Goal: Book appointment/travel/reservation

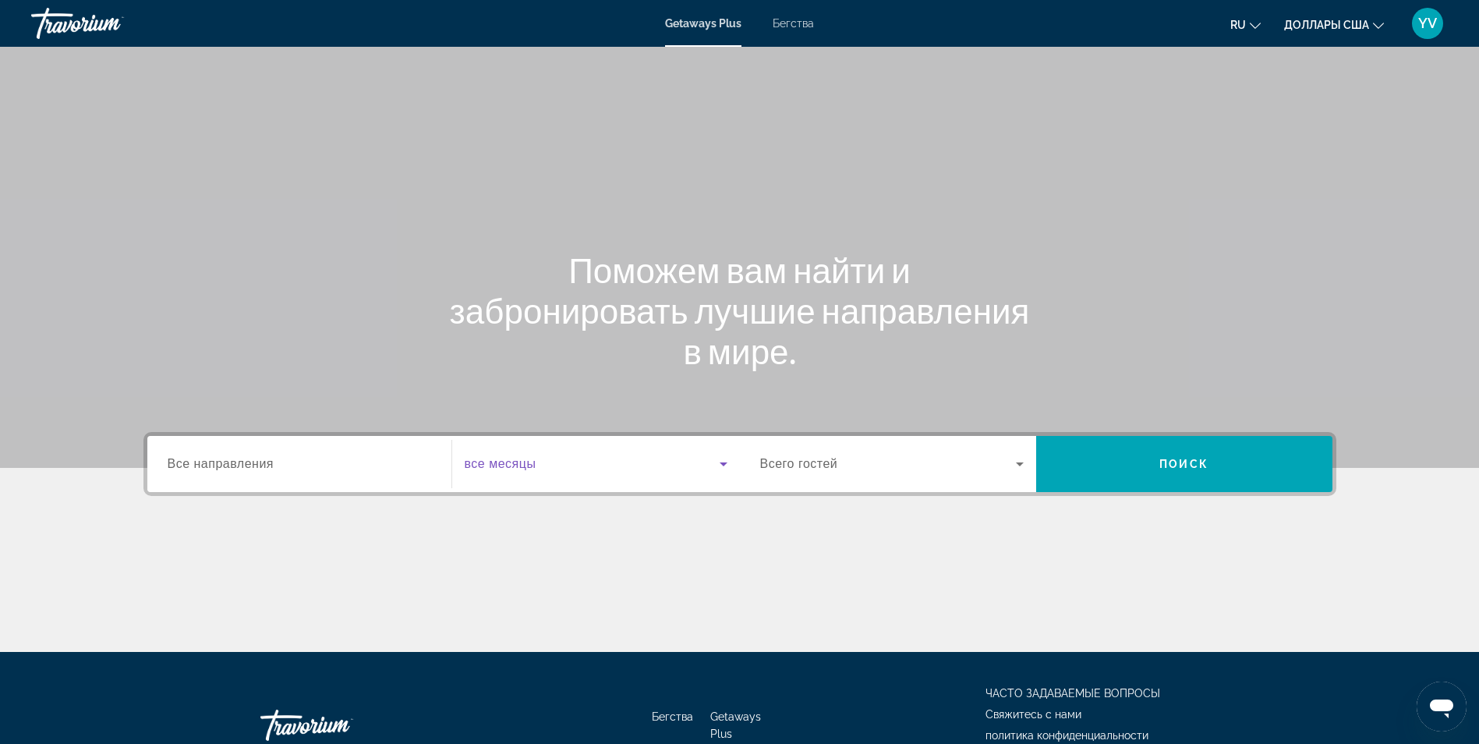
click at [726, 459] on icon "Виджет поиска" at bounding box center [723, 463] width 19 height 19
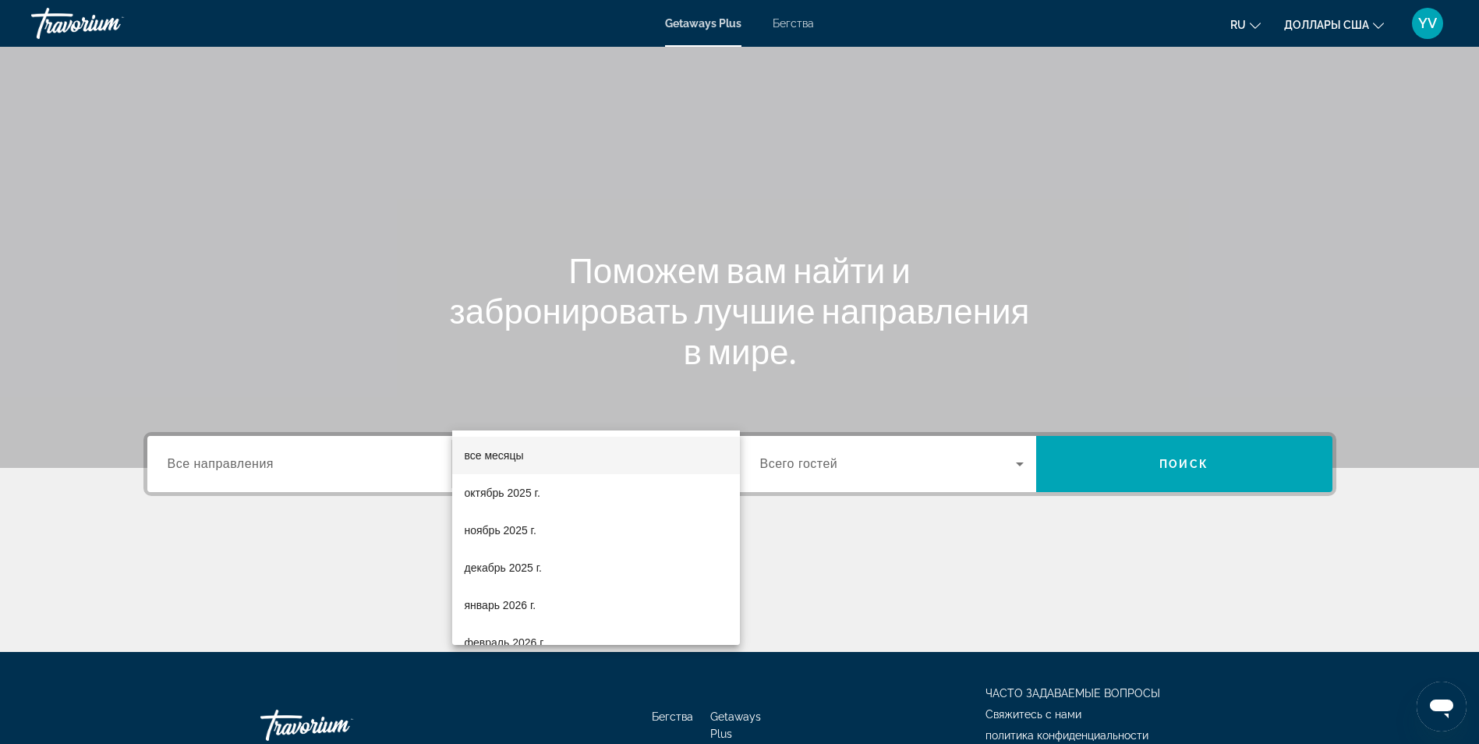
scroll to position [99, 0]
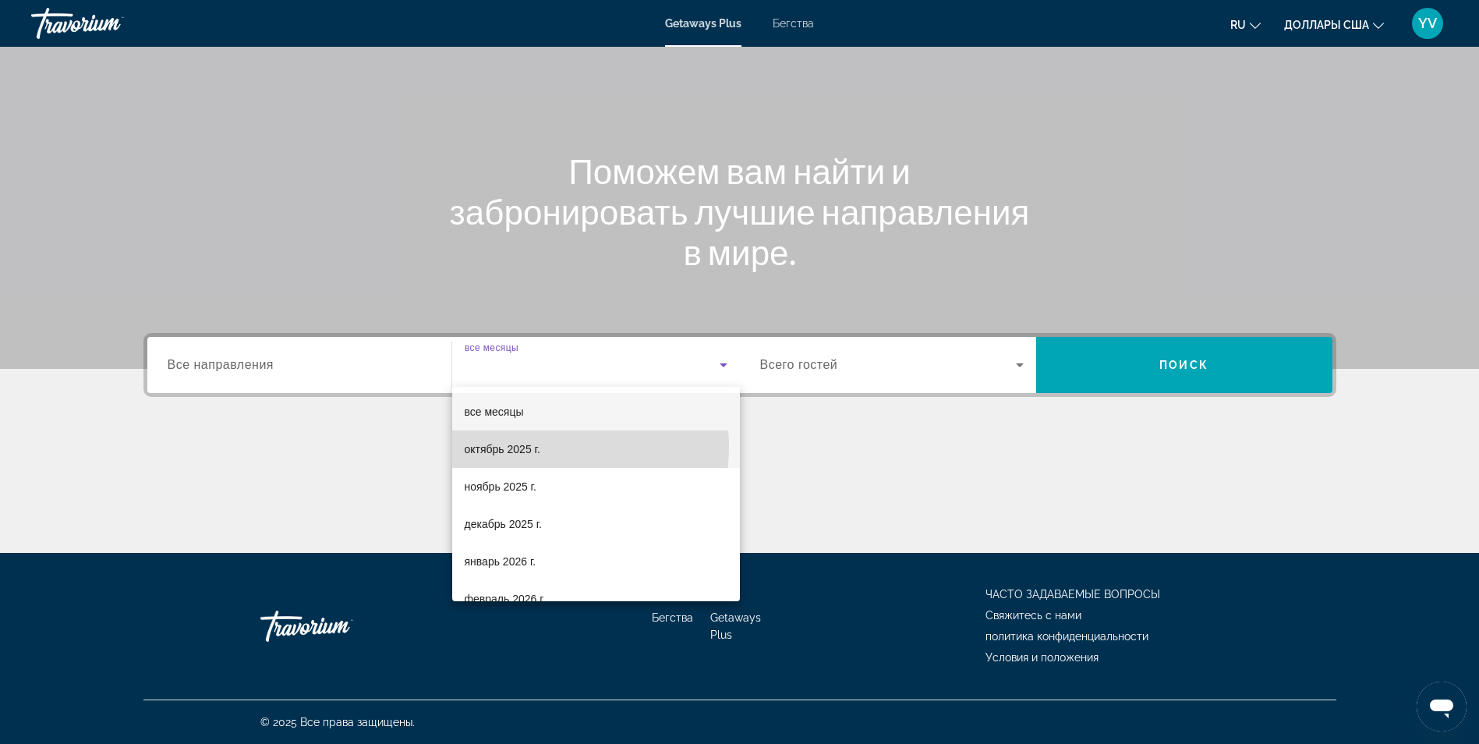
click at [541, 447] on mat-option "октябрь 2025 г." at bounding box center [596, 448] width 288 height 37
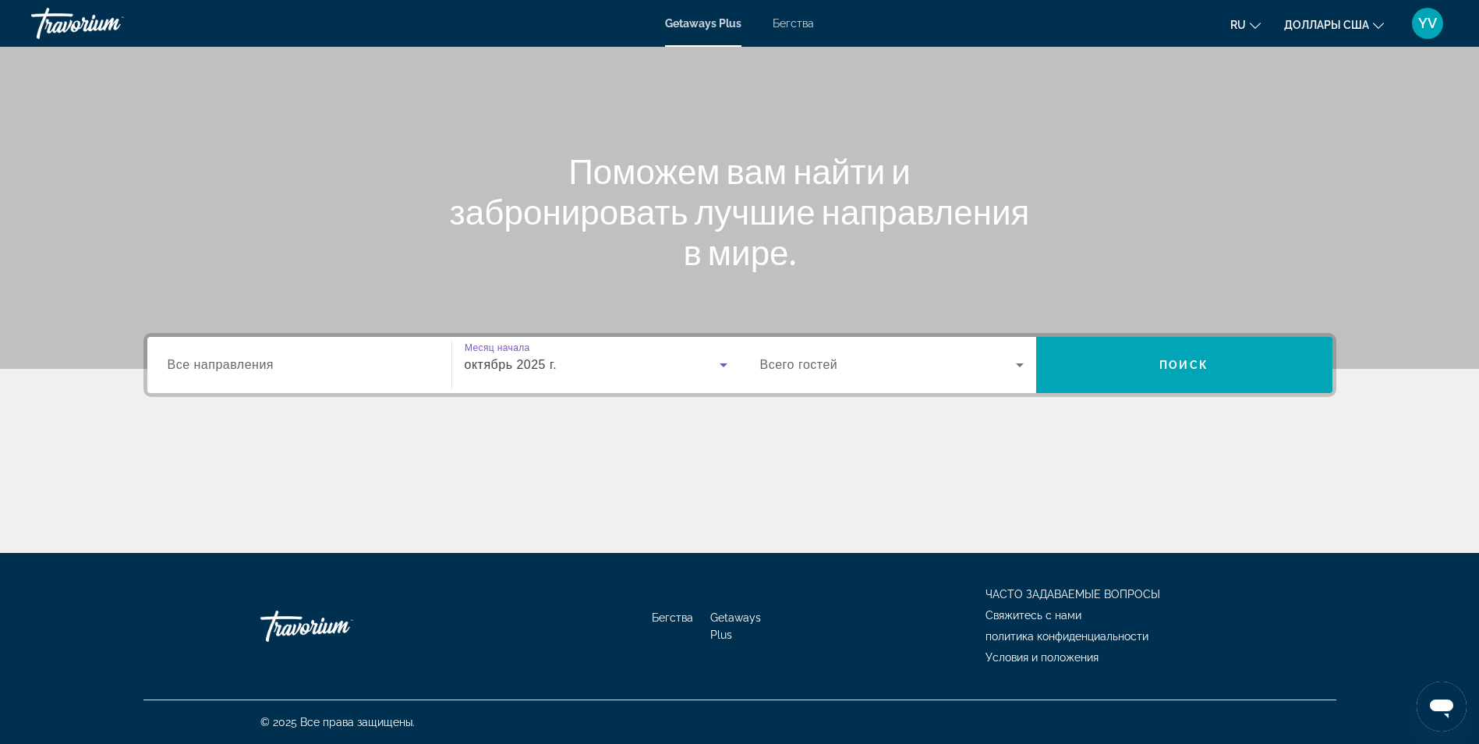
click at [1017, 363] on icon "Виджет поиска" at bounding box center [1020, 365] width 8 height 4
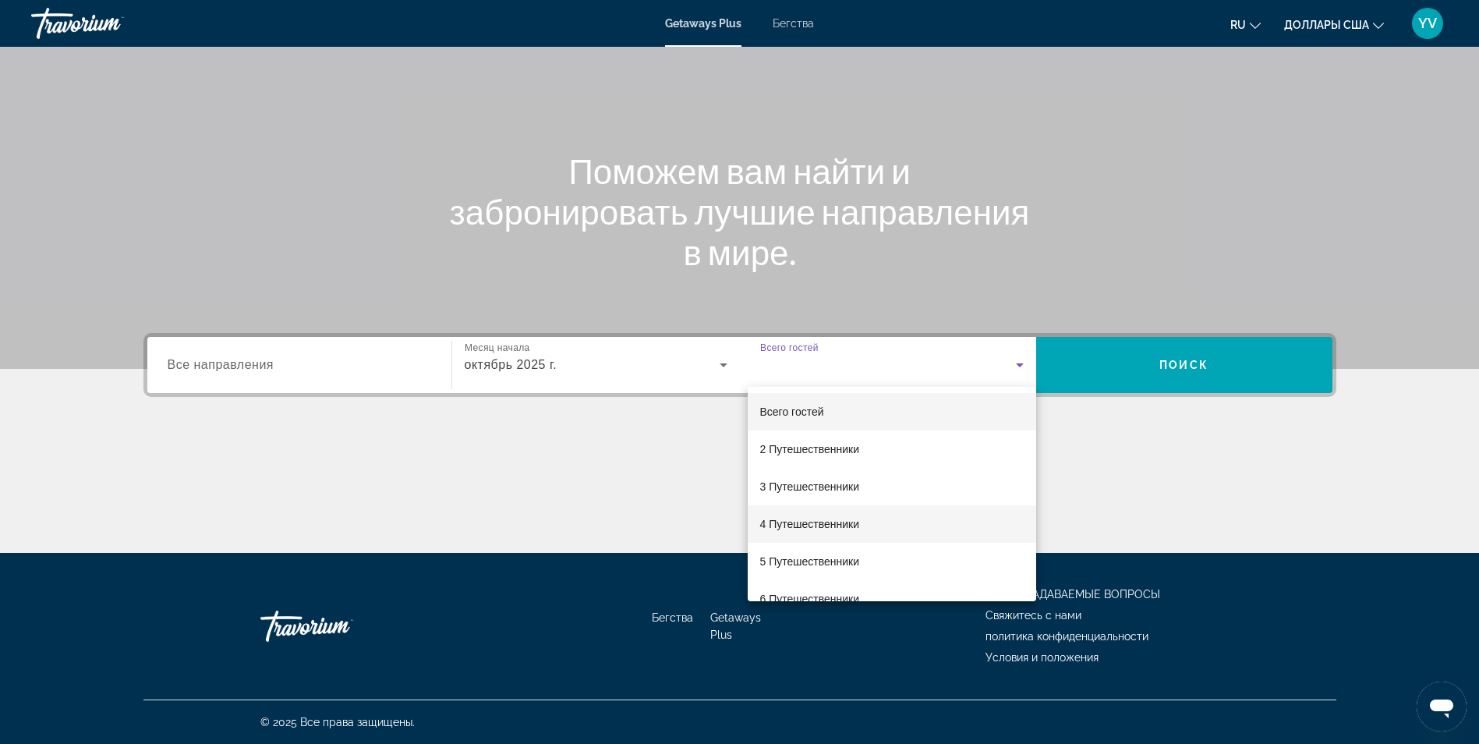
click at [845, 520] on font "4 Путешественники" at bounding box center [810, 524] width 100 height 12
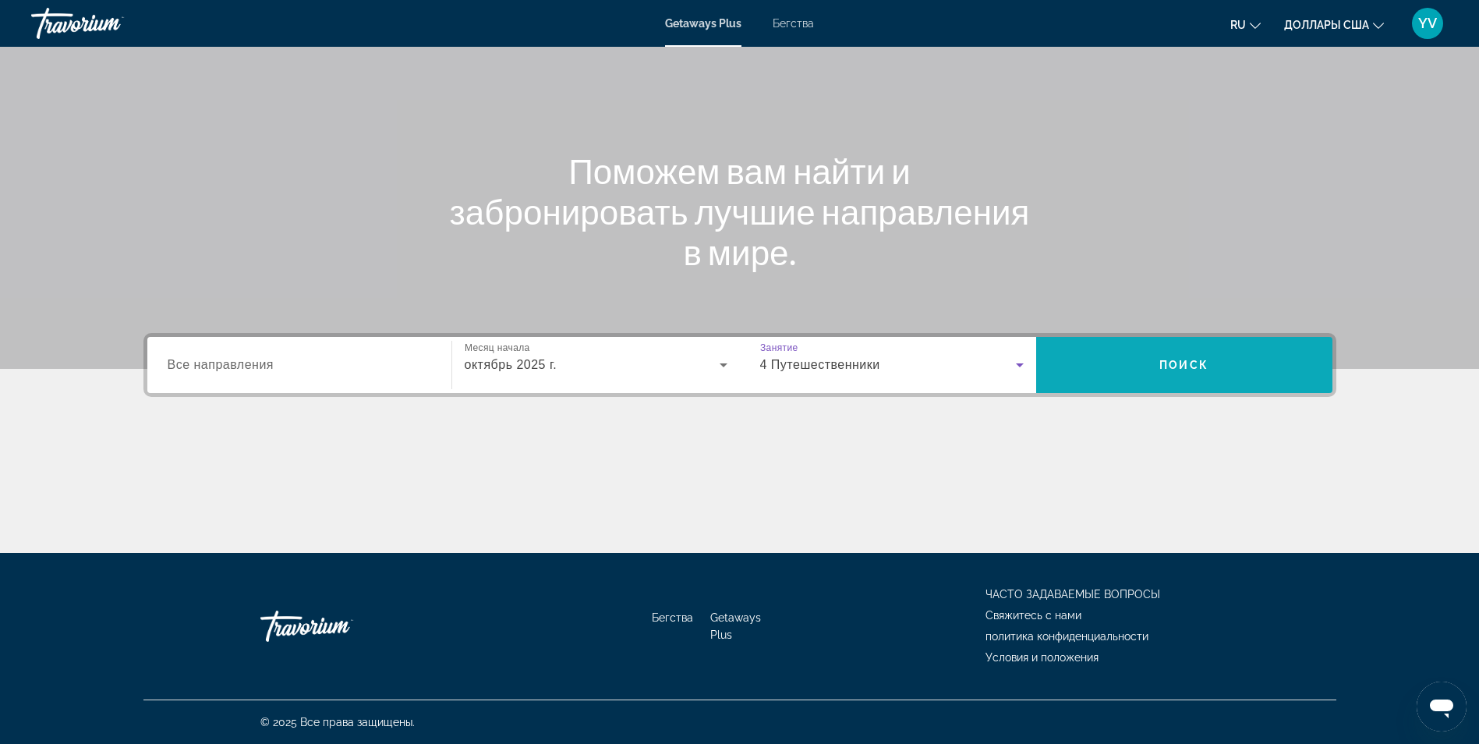
click at [1214, 348] on span "Искать" at bounding box center [1184, 364] width 296 height 37
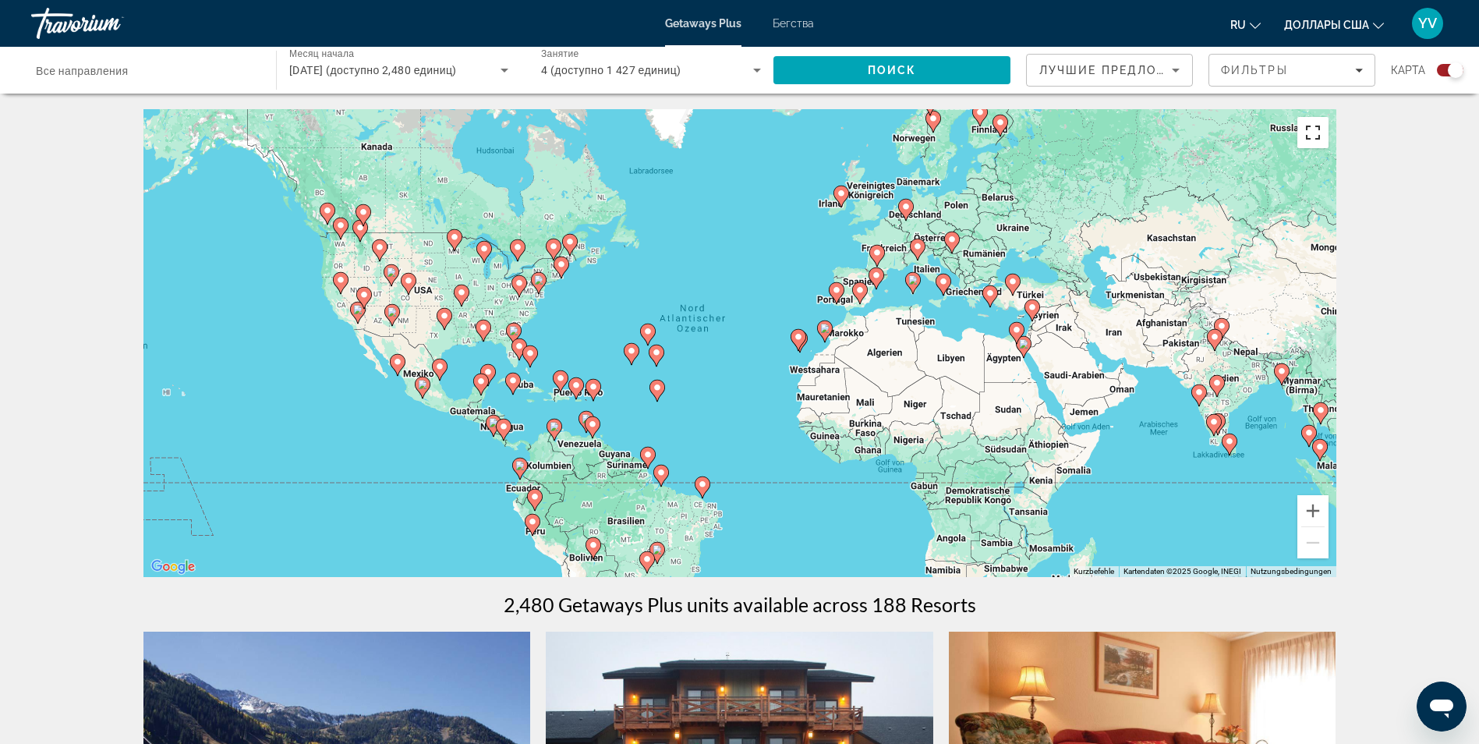
click at [1309, 129] on button "Vollbildansicht ein/aus" at bounding box center [1312, 132] width 31 height 31
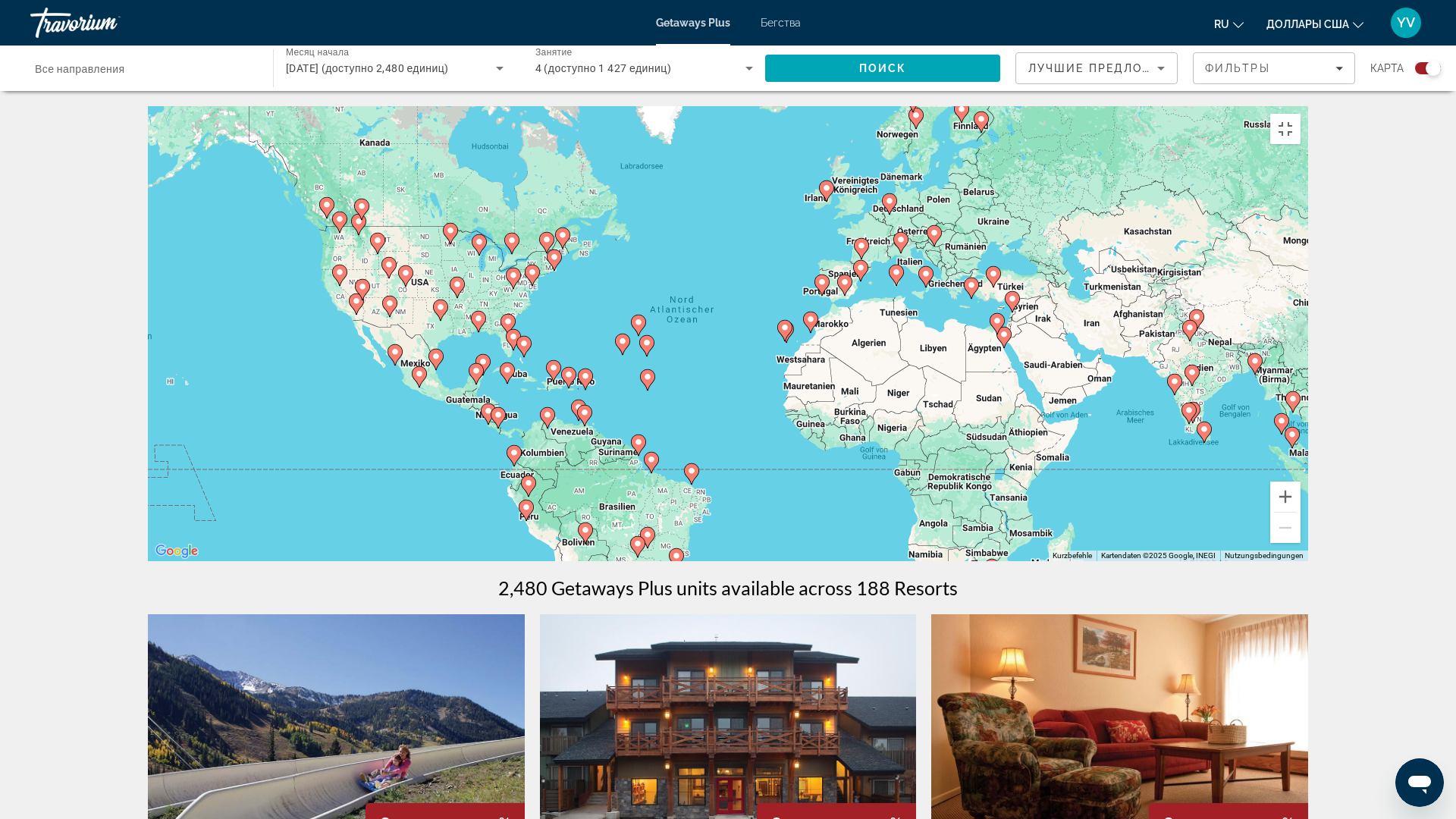
click at [903, 244] on image "Основное содержание" at bounding box center [900, 239] width 9 height 9
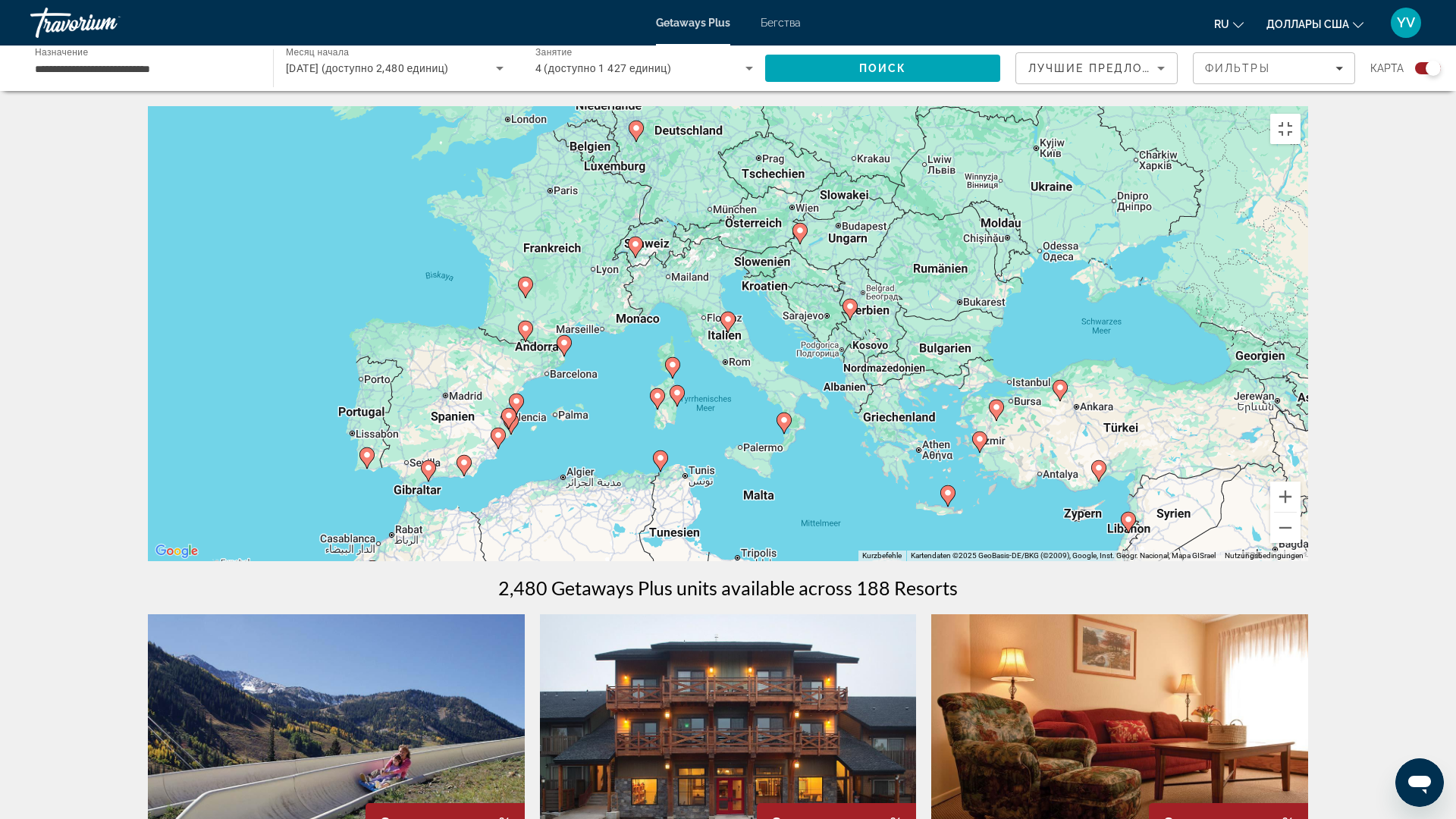
click at [634, 257] on icon "Основное содержание" at bounding box center [635, 247] width 14 height 19
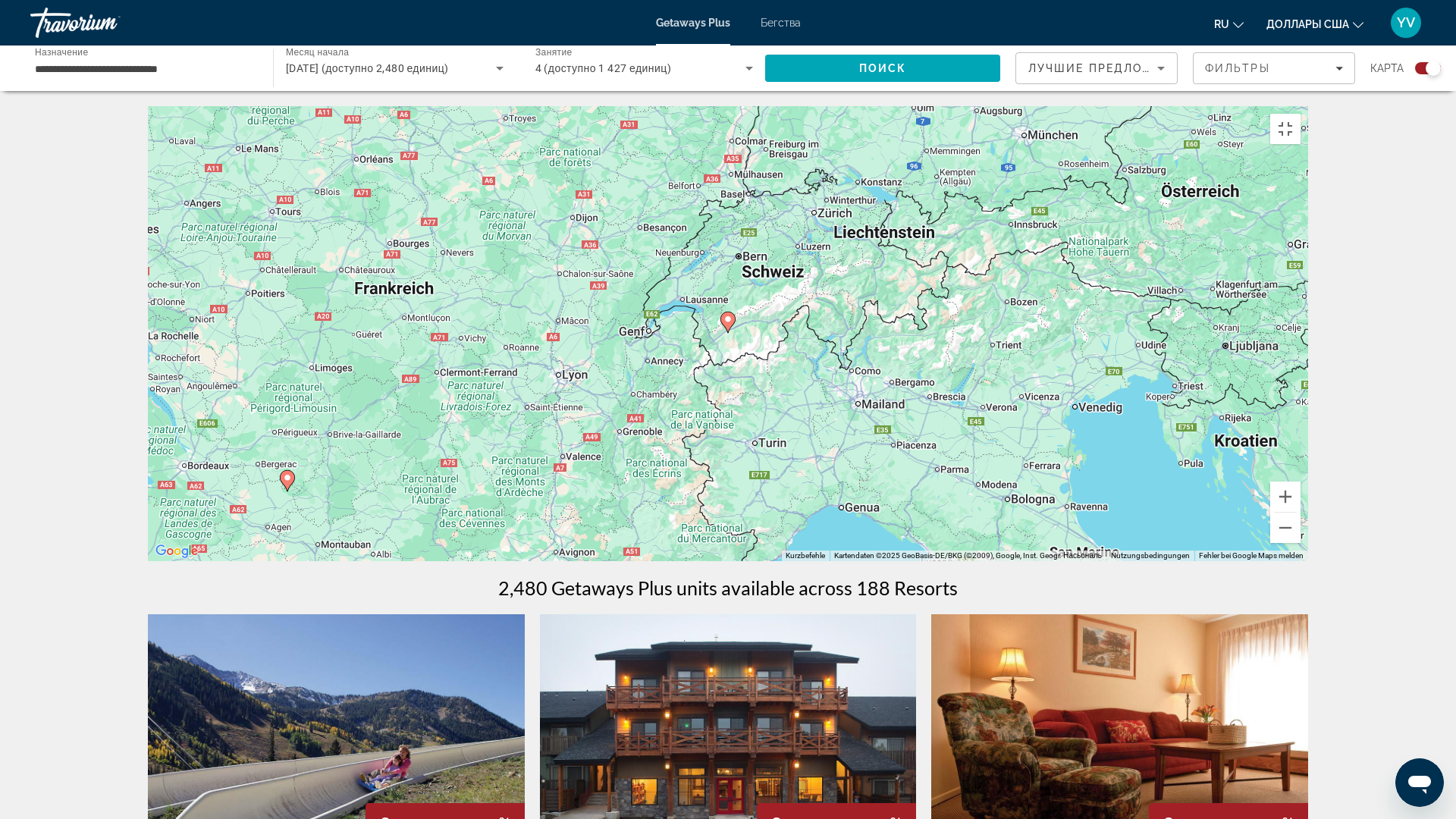
click at [1413, 270] on icon "Основное содержание" at bounding box center [1411, 261] width 14 height 19
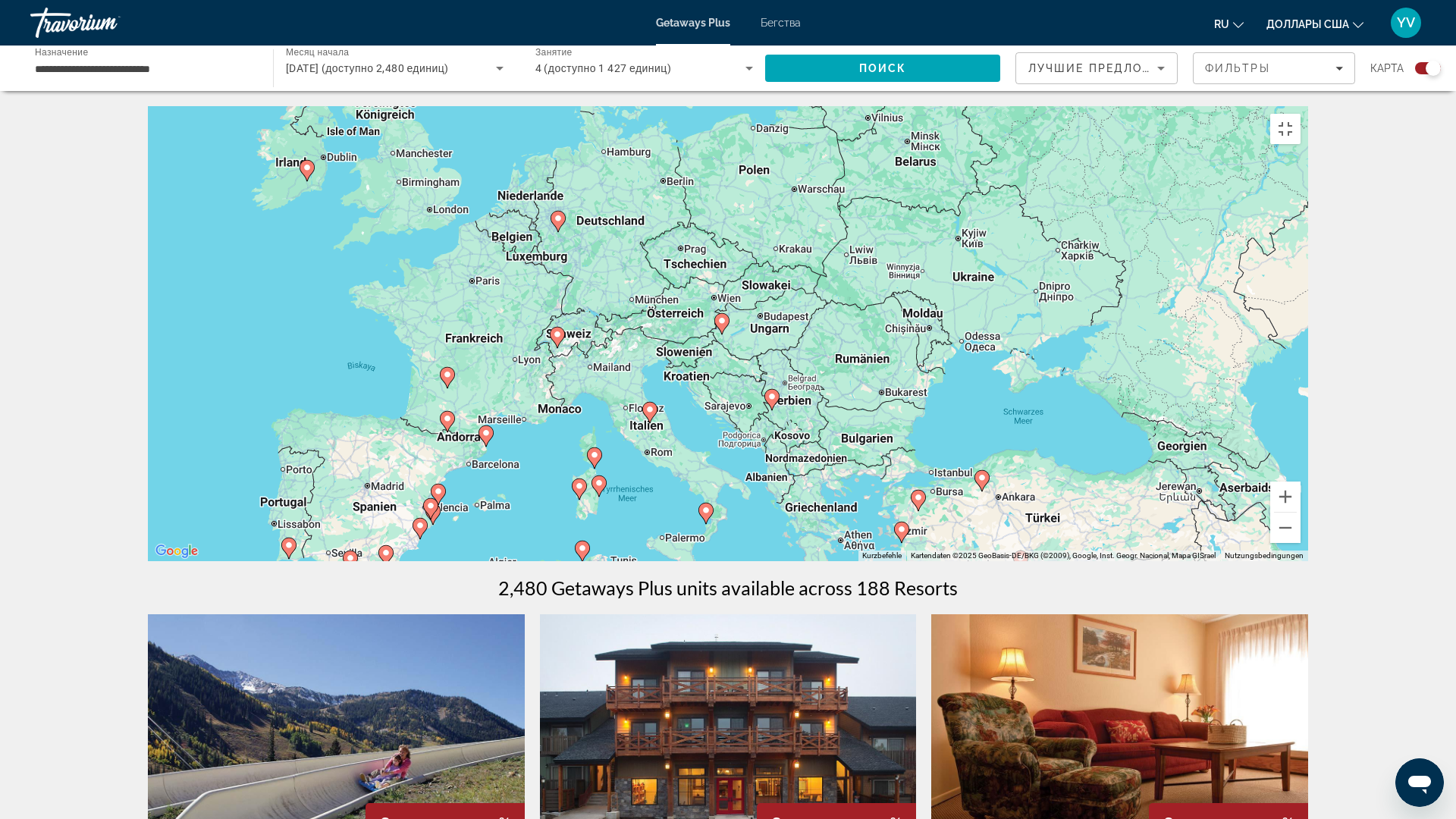
click at [717, 334] on icon "Основное содержание" at bounding box center [722, 324] width 14 height 19
type input "**********"
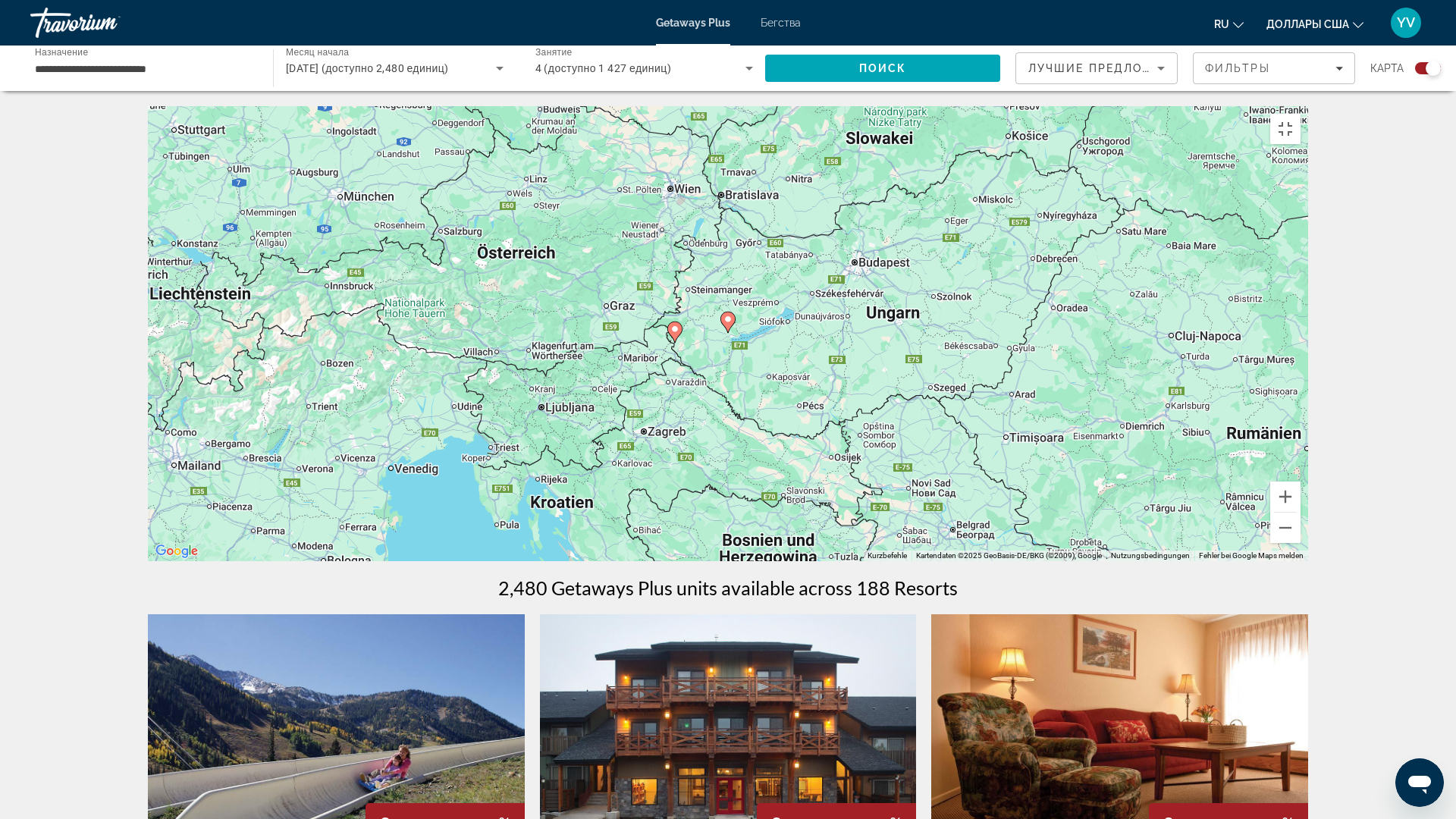
click at [728, 332] on icon "Основное содержание" at bounding box center [728, 322] width 14 height 19
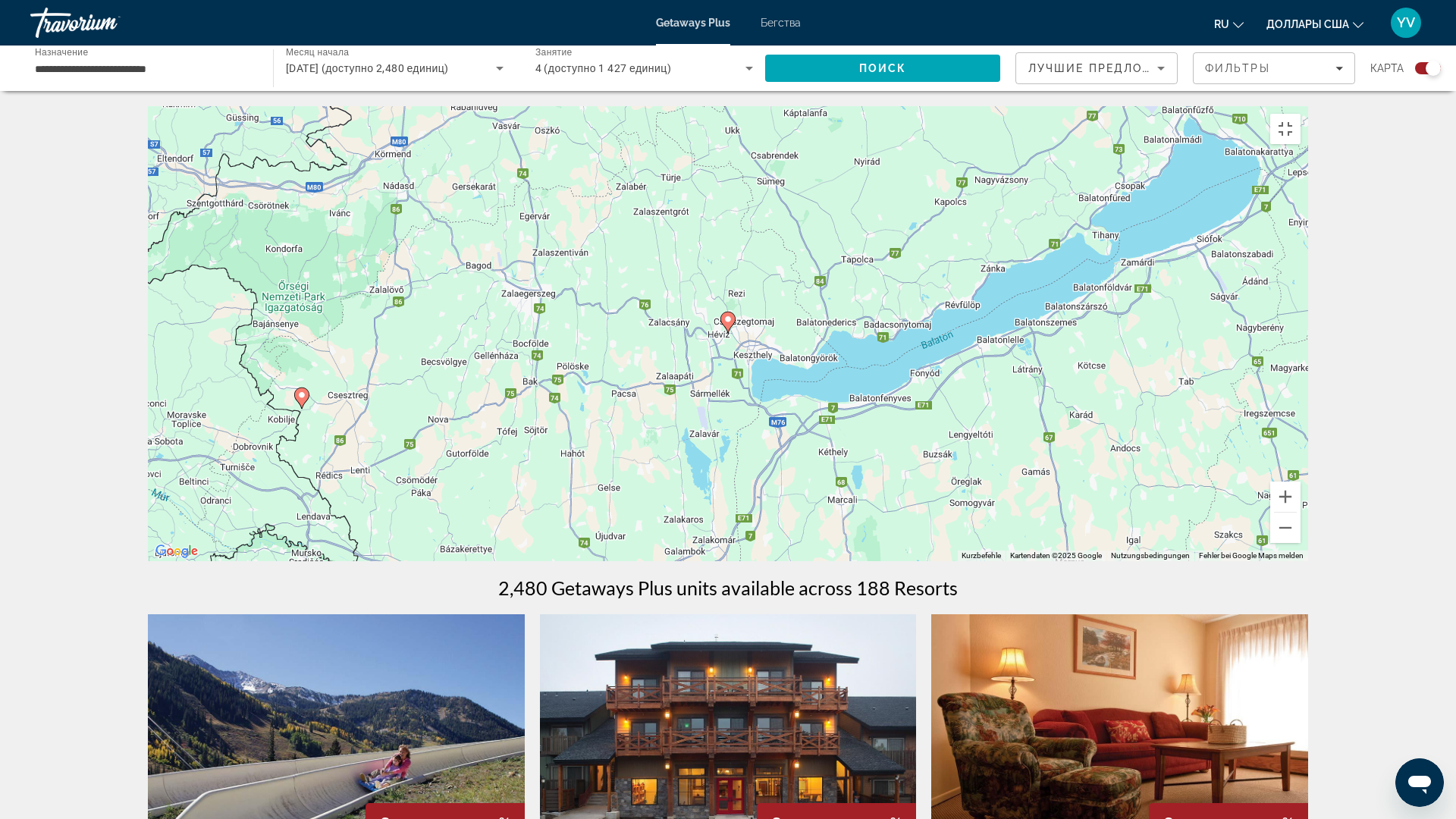
click at [728, 332] on icon "Основное содержание" at bounding box center [728, 322] width 14 height 19
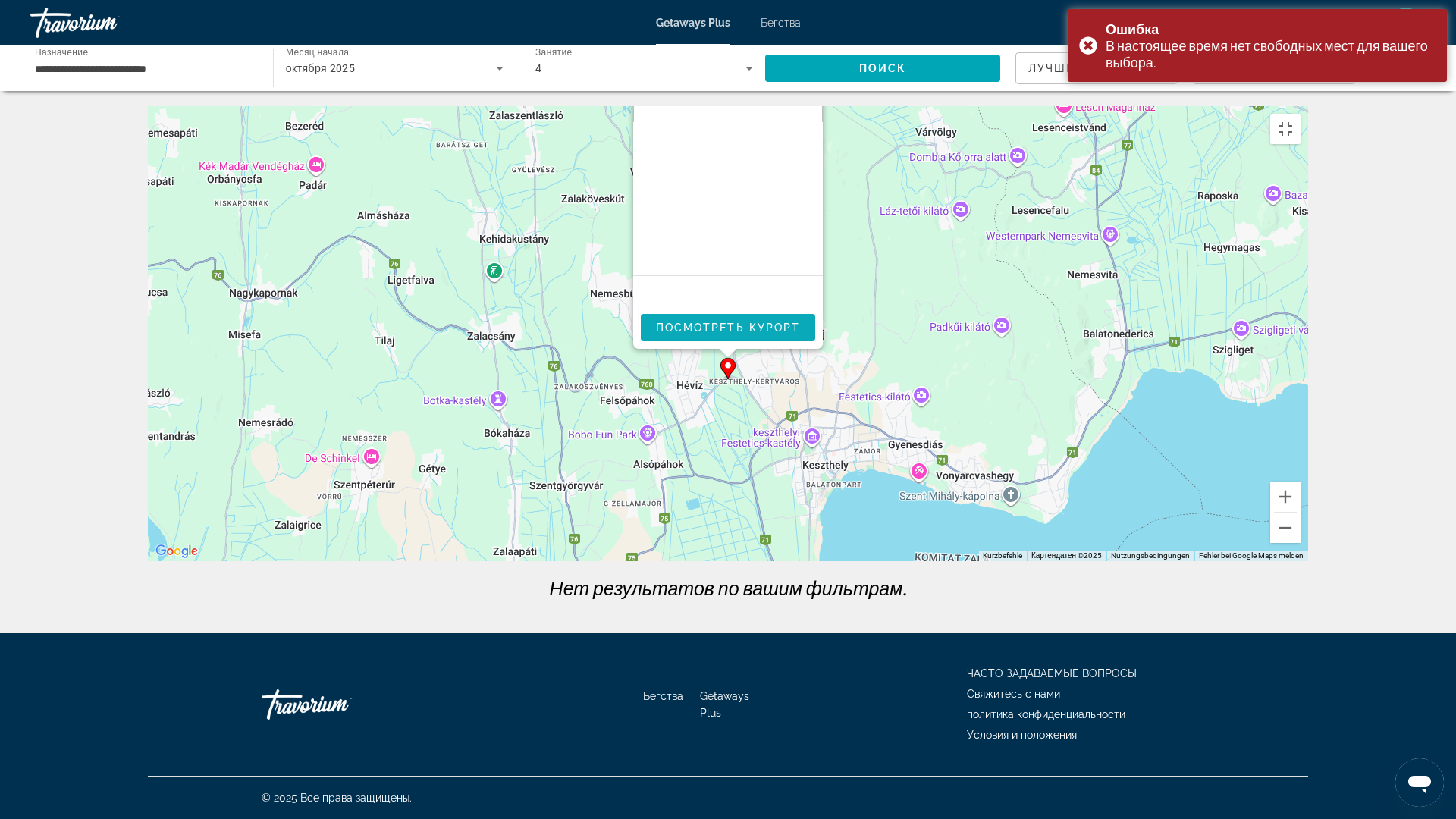
click at [728, 334] on span "Посмотреть курорт" at bounding box center [728, 327] width 145 height 12
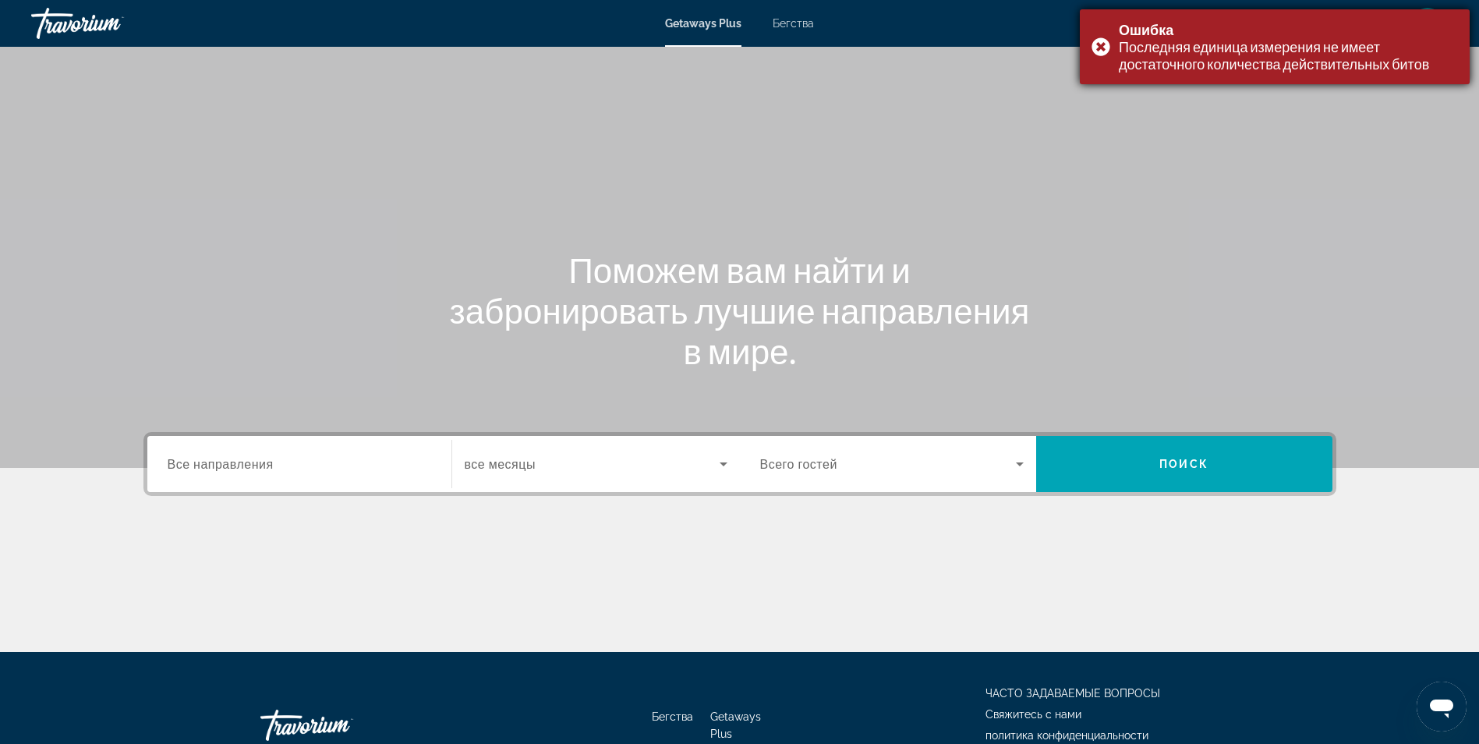
click at [1093, 37] on div "Ошибка Последняя единица измерения не имеет достаточного количества действитель…" at bounding box center [1275, 46] width 390 height 75
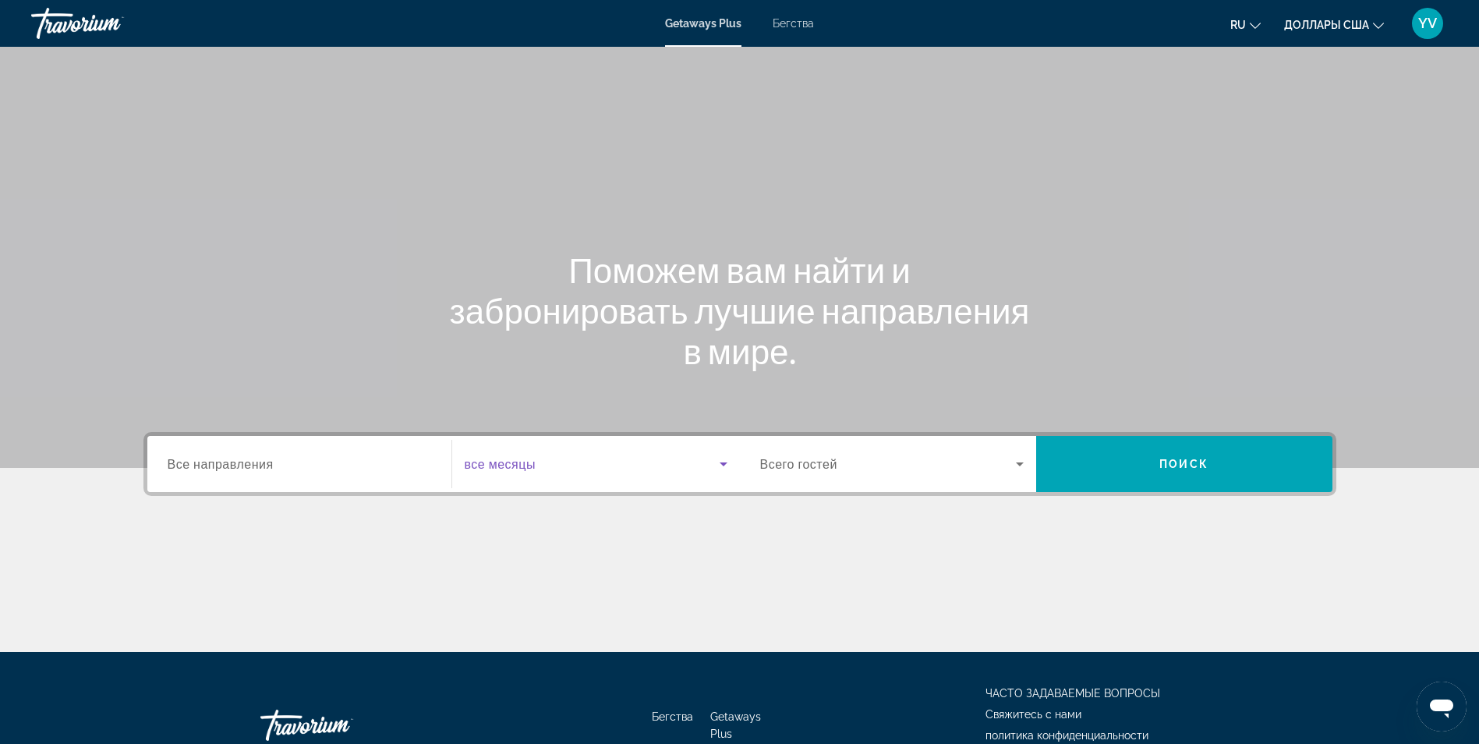
click at [717, 461] on icon "Виджет поиска" at bounding box center [723, 463] width 19 height 19
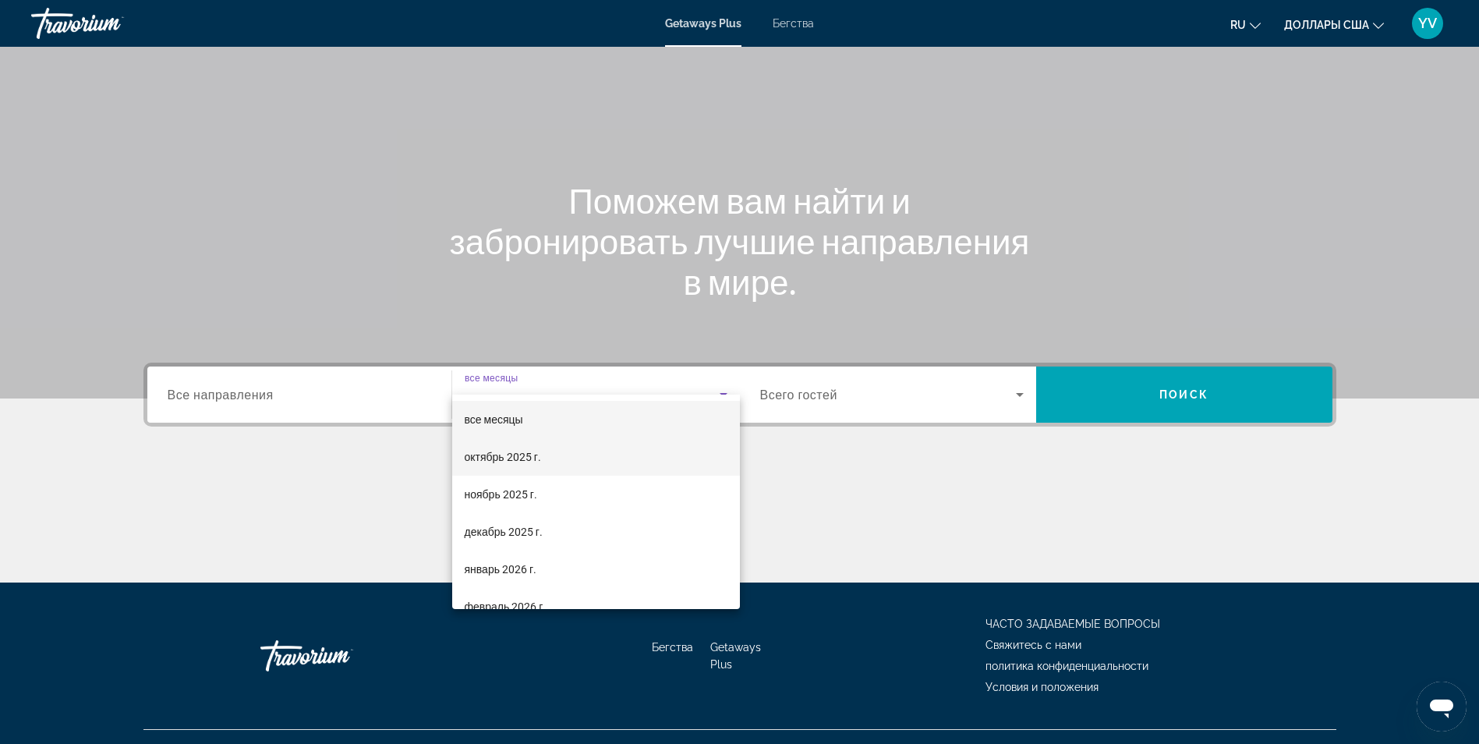
scroll to position [99, 0]
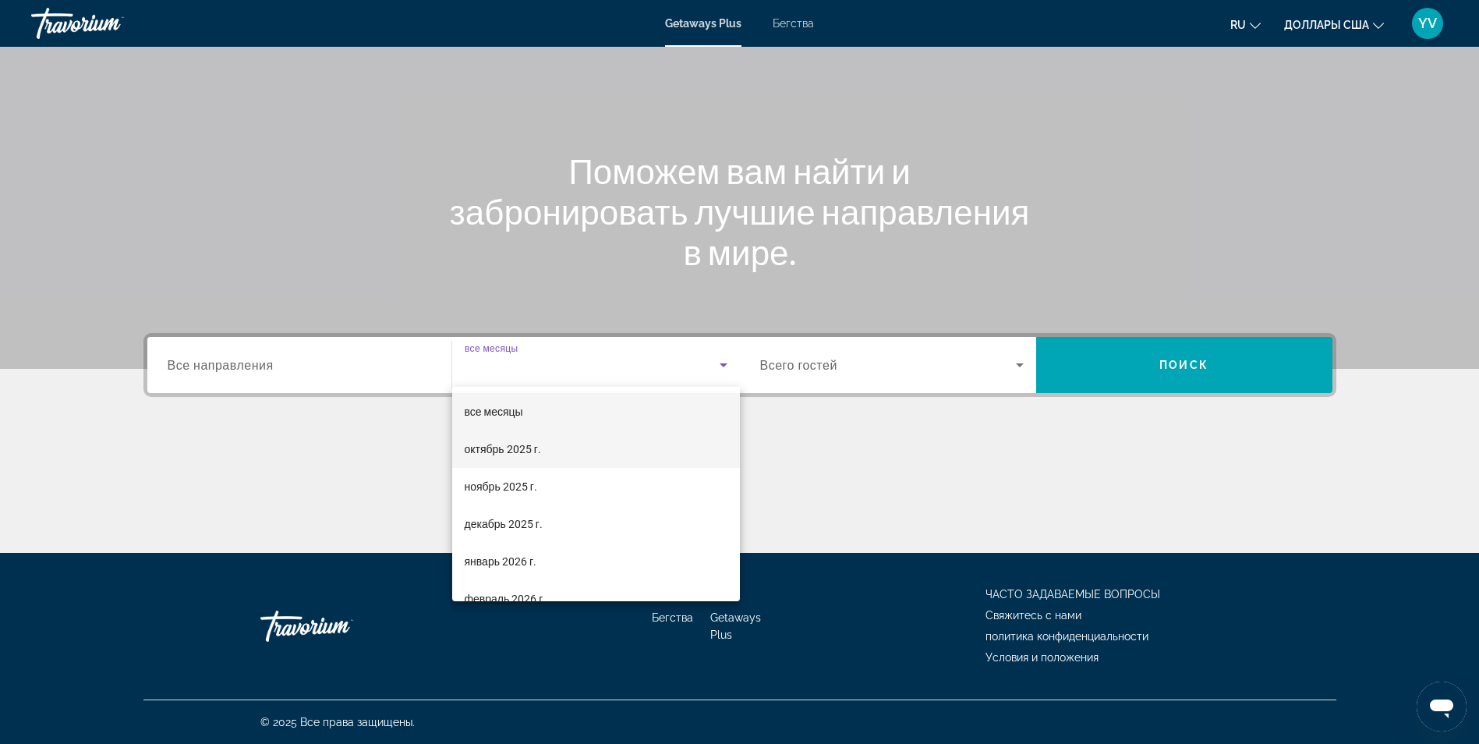
click at [559, 441] on mat-option "октябрь 2025 г." at bounding box center [596, 448] width 288 height 37
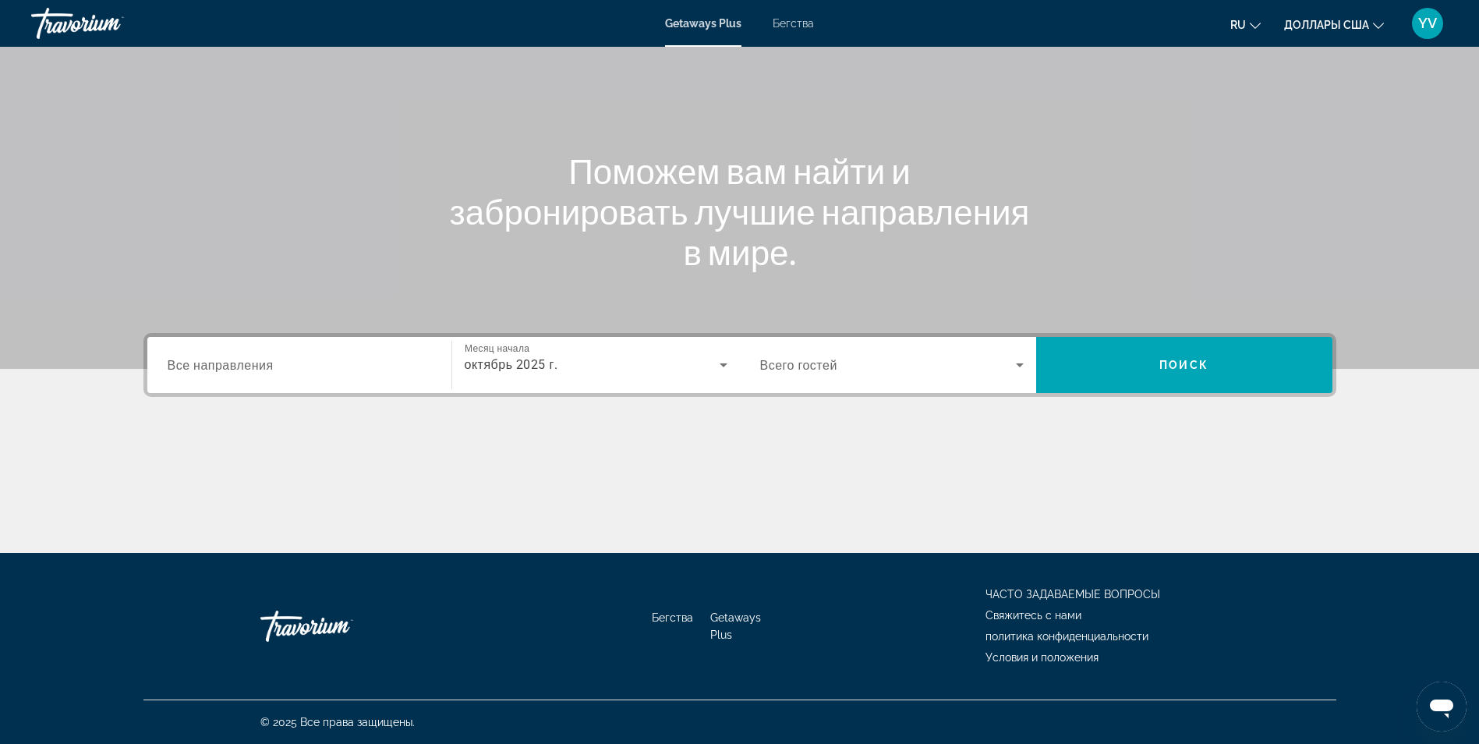
click at [1017, 355] on div "Виджет поиска" at bounding box center [891, 365] width 263 height 44
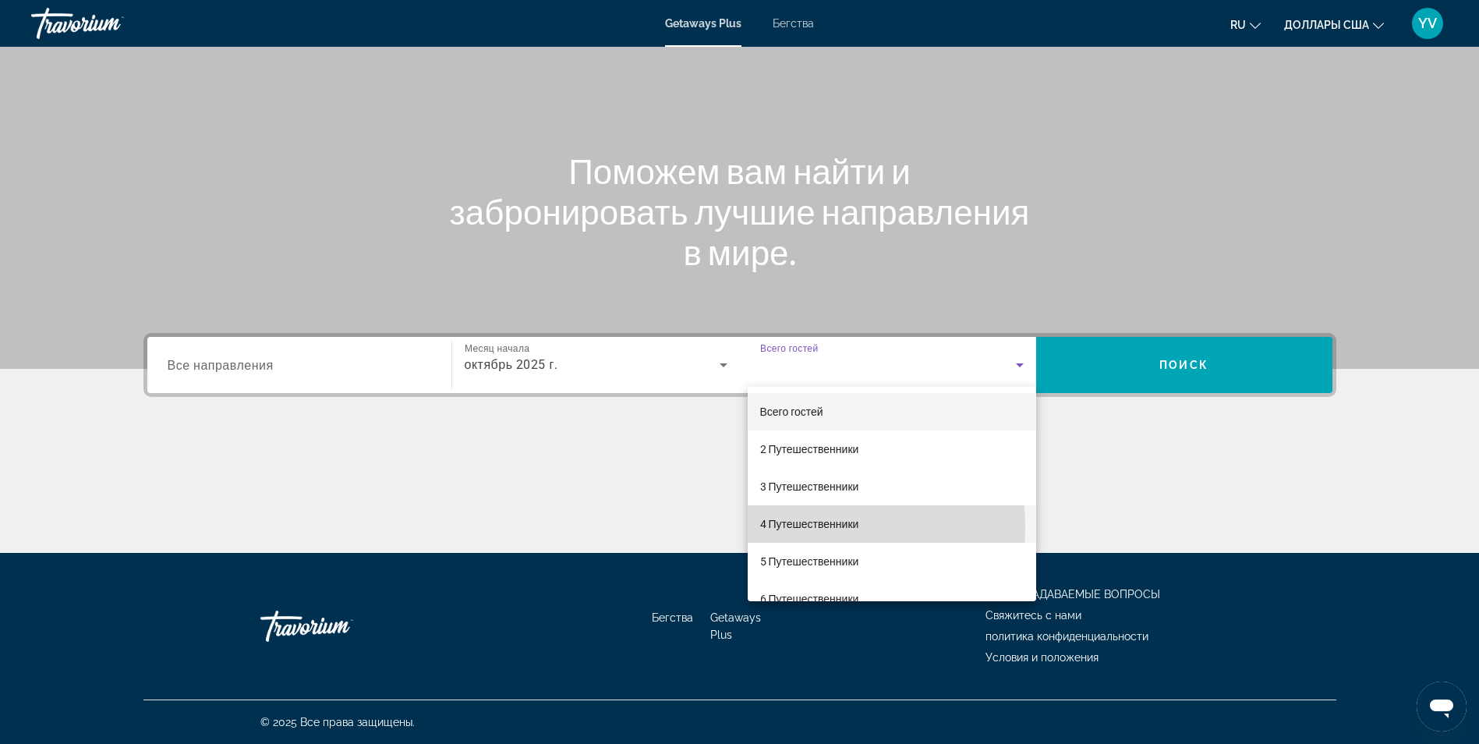
click at [797, 527] on font "4 Путешественники" at bounding box center [809, 524] width 99 height 12
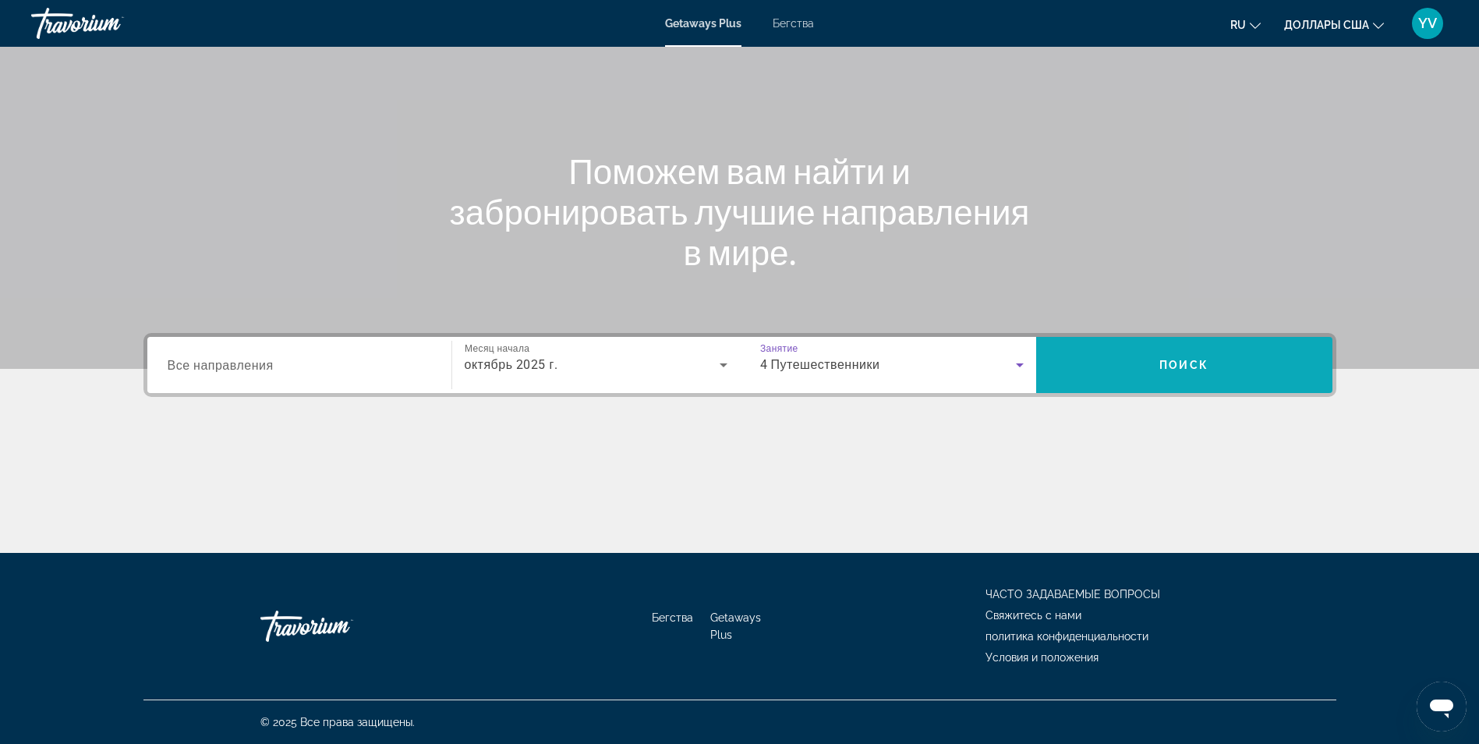
click at [1163, 382] on span "Искать" at bounding box center [1184, 364] width 296 height 37
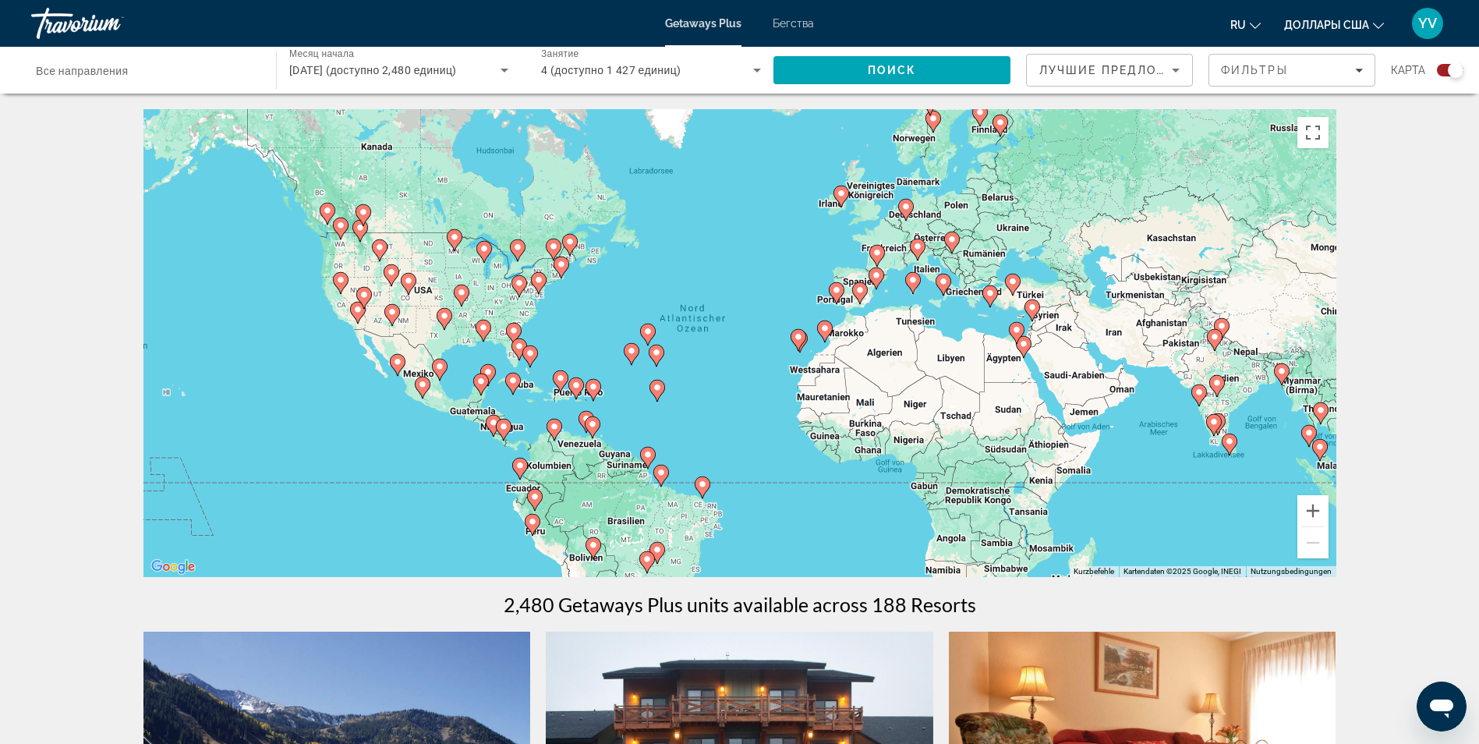
click at [949, 245] on icon "Основное содержание" at bounding box center [951, 242] width 14 height 20
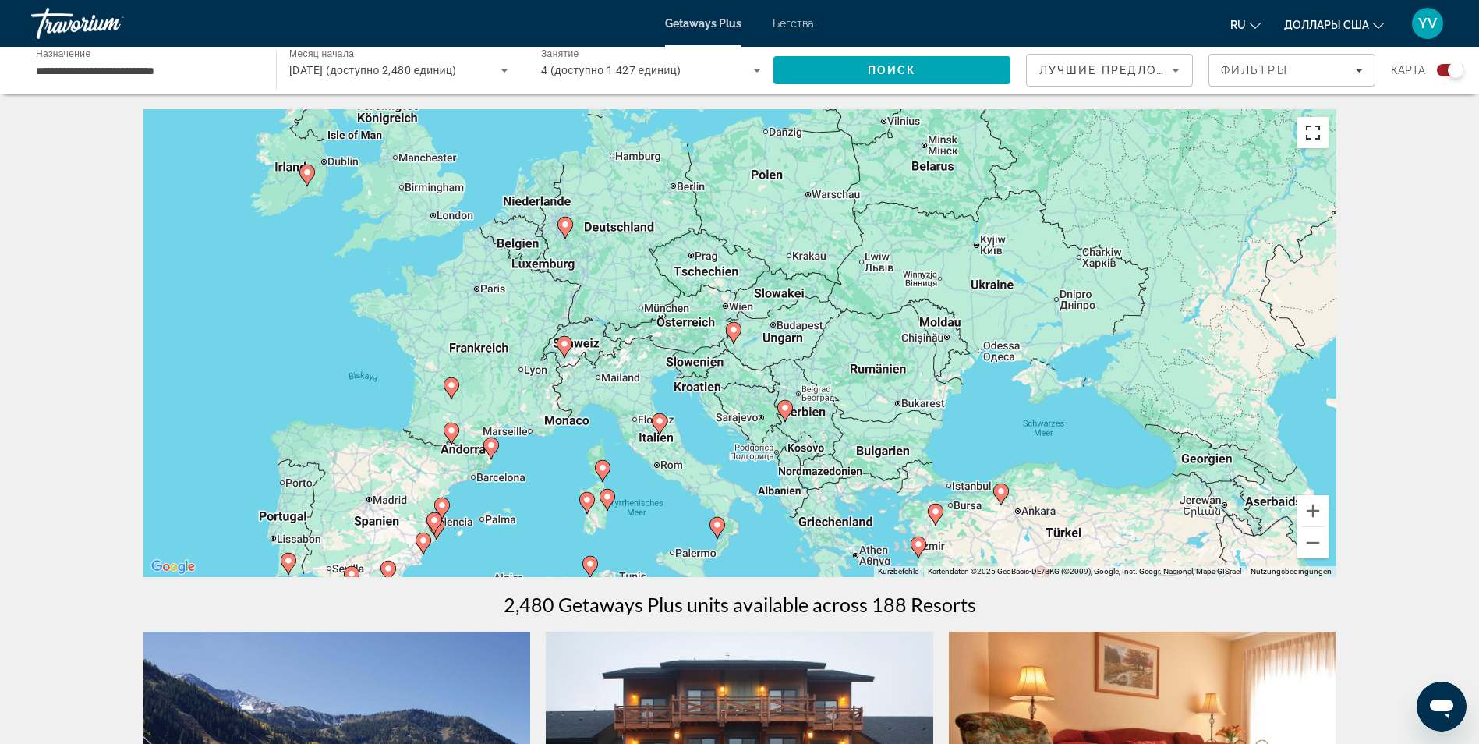
click at [1311, 132] on button "Vollbildansicht ein/aus" at bounding box center [1312, 132] width 31 height 31
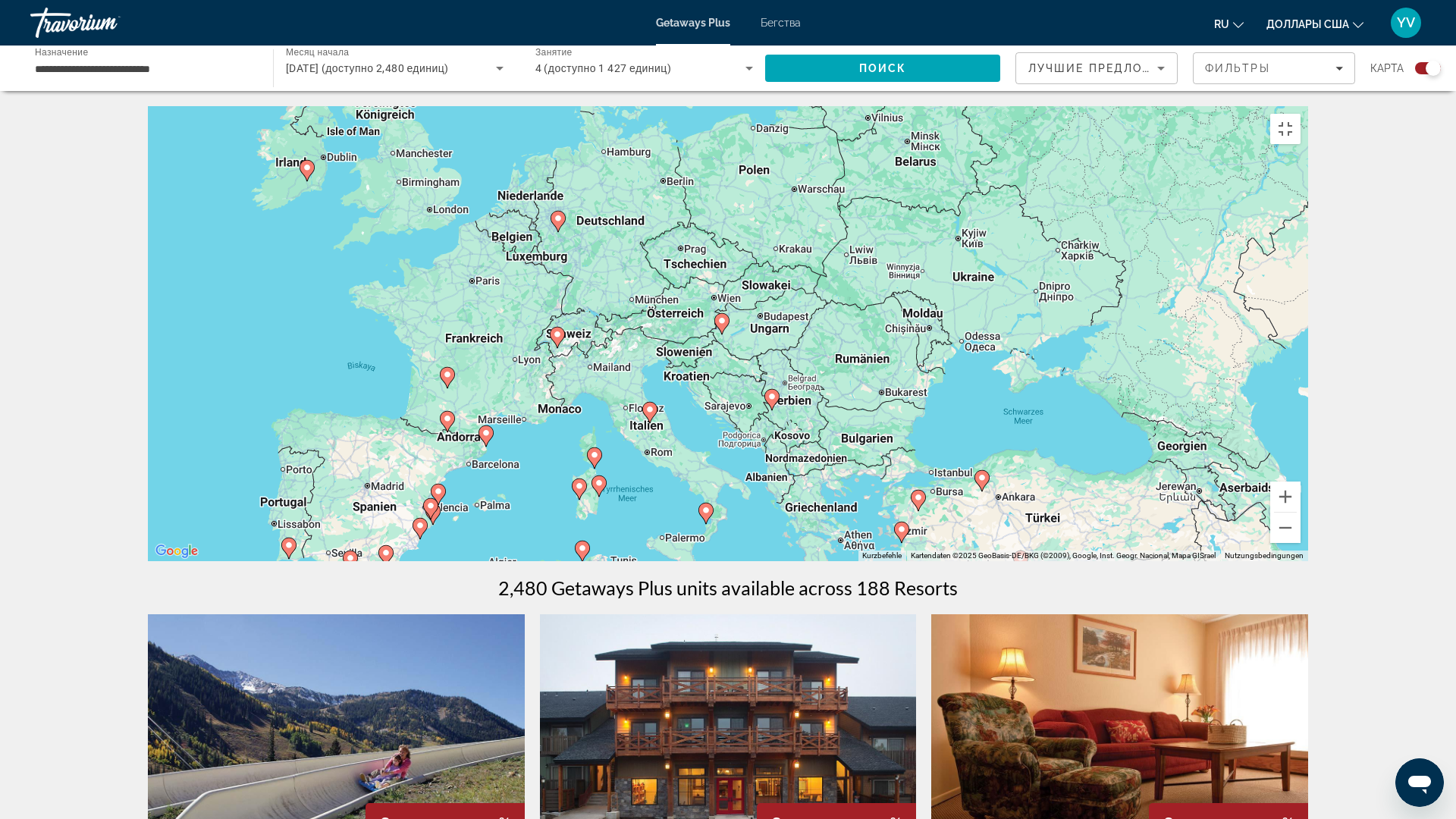
click at [559, 338] on image "Основное содержание" at bounding box center [556, 334] width 9 height 9
type input "**********"
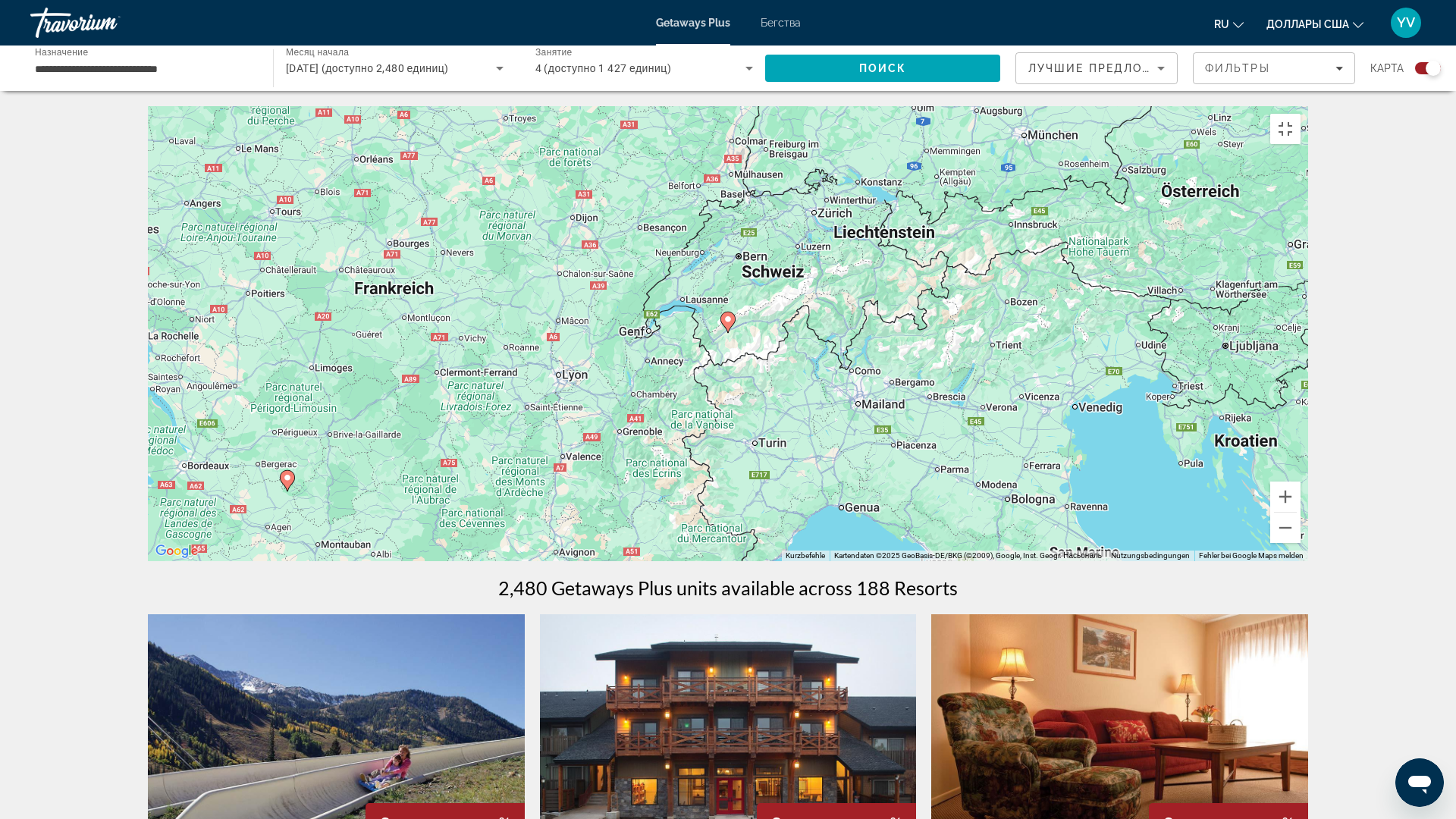
click at [729, 332] on icon "Основное содержание" at bounding box center [728, 322] width 14 height 19
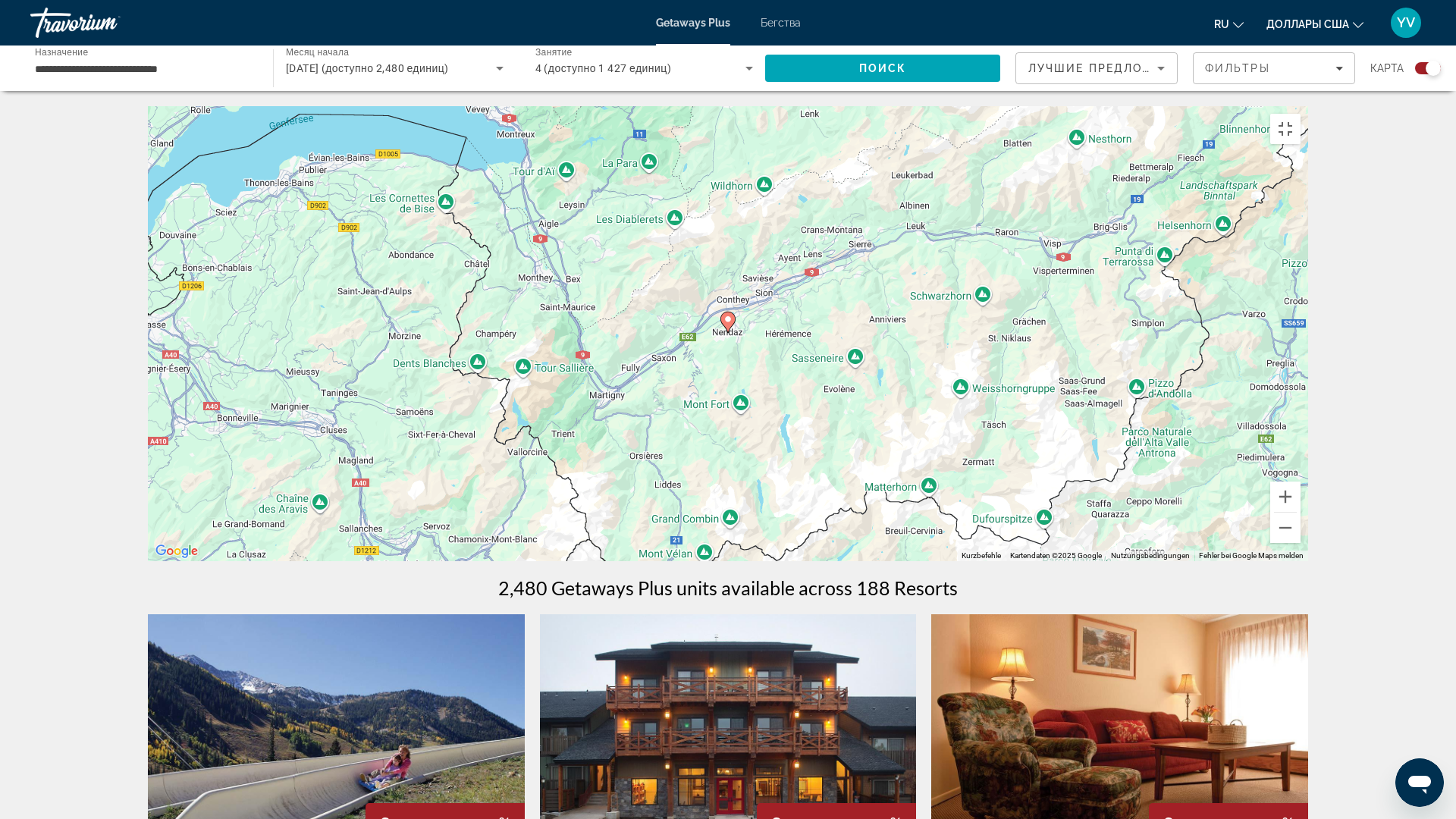
click at [730, 324] on image "Основное содержание" at bounding box center [728, 318] width 9 height 9
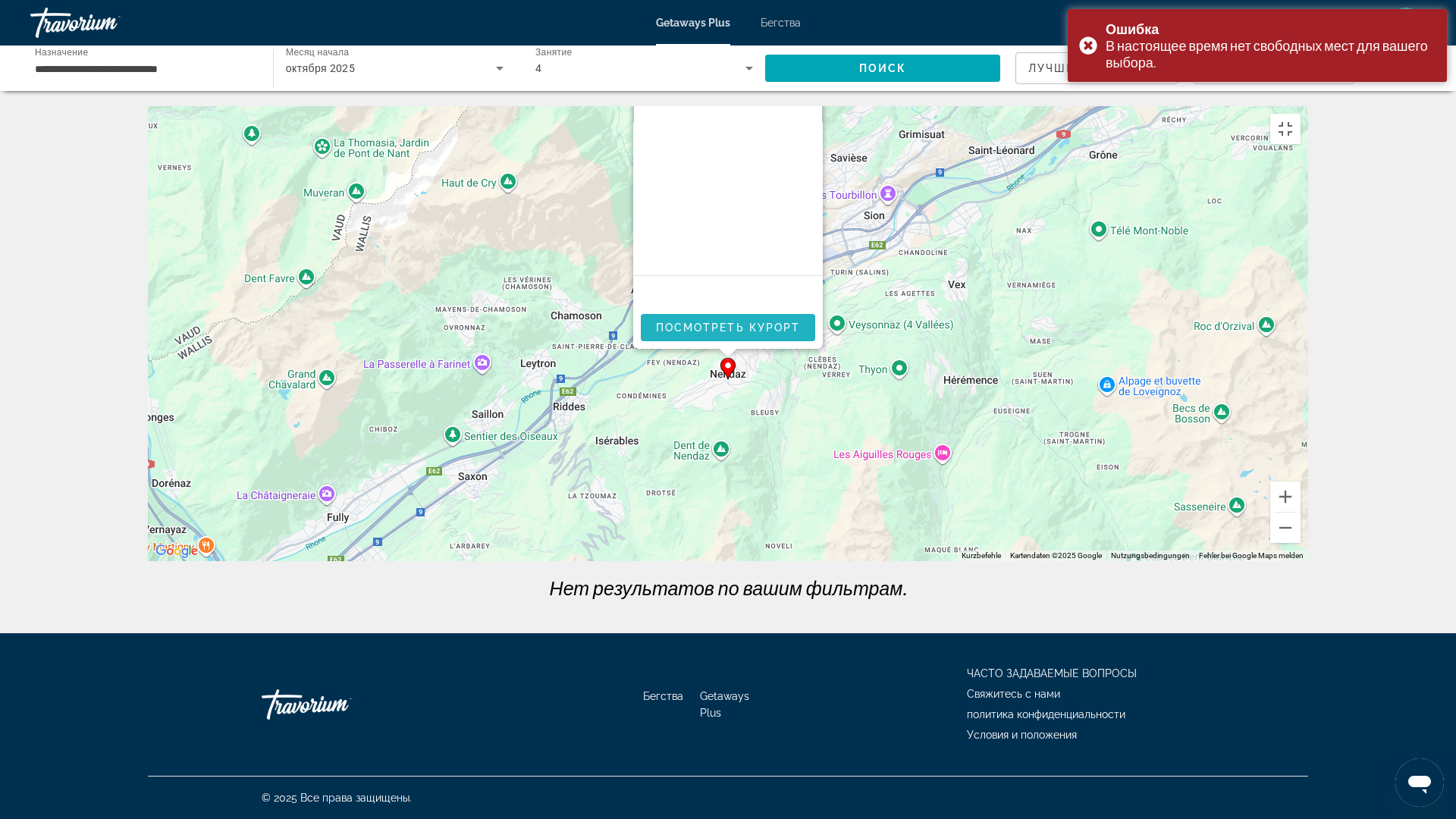
click at [727, 334] on span "Посмотреть курорт" at bounding box center [728, 327] width 145 height 12
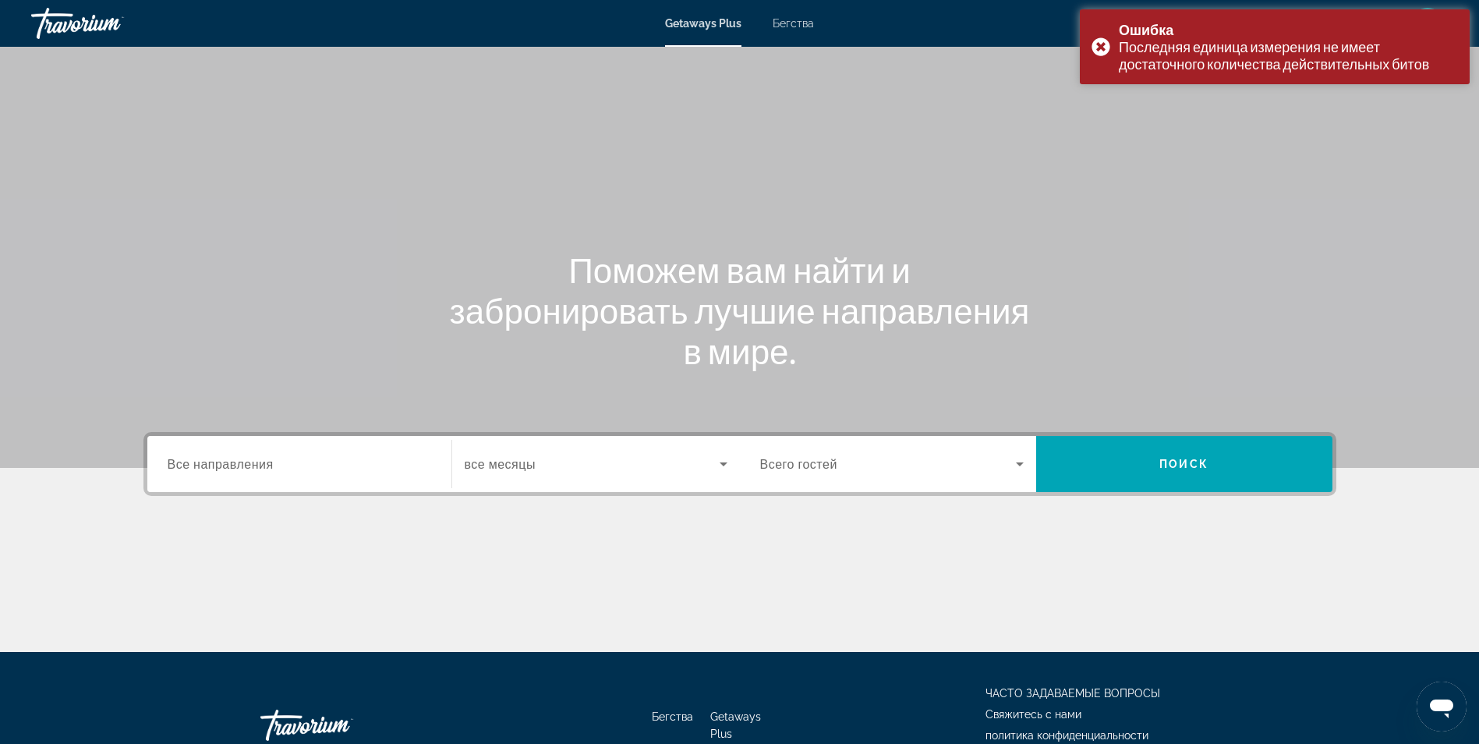
click at [726, 460] on icon "Виджет поиска" at bounding box center [723, 463] width 19 height 19
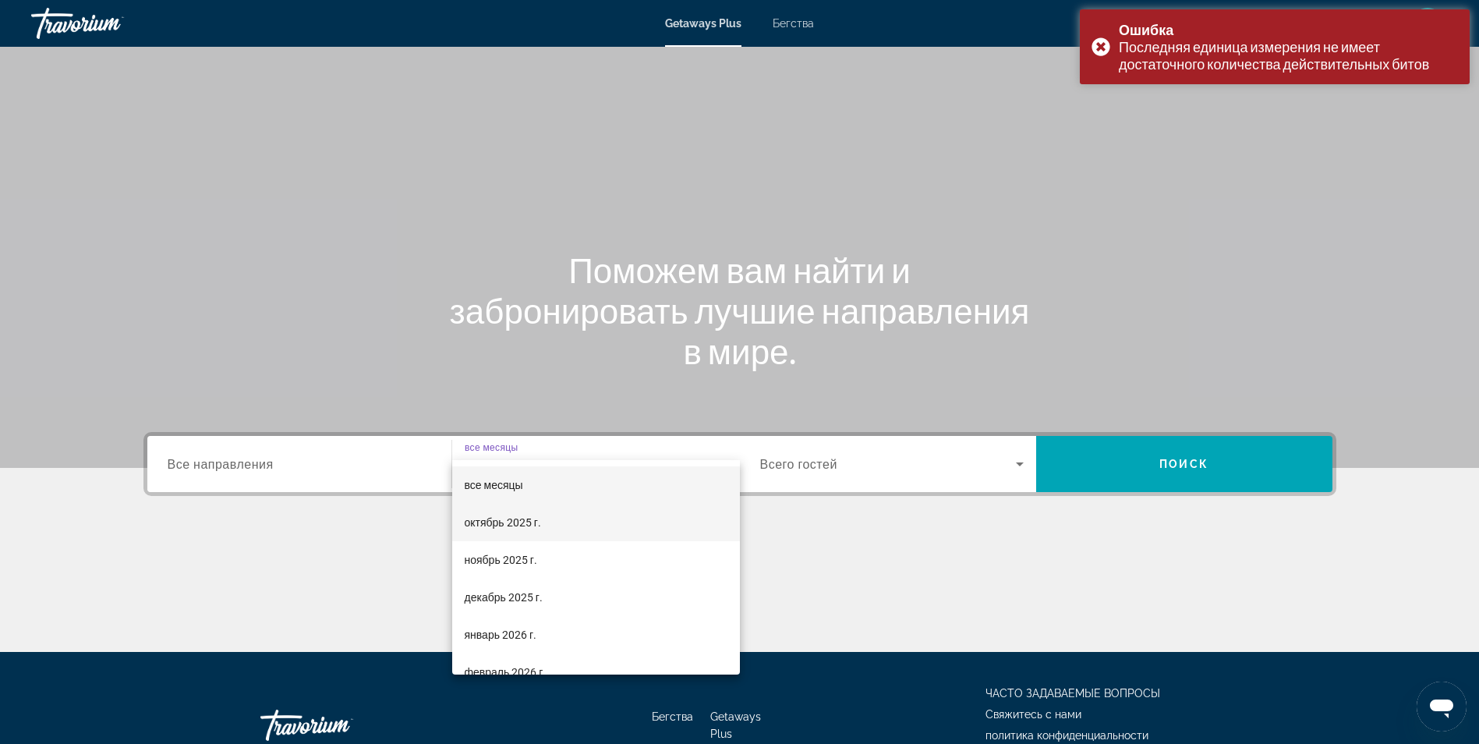
scroll to position [99, 0]
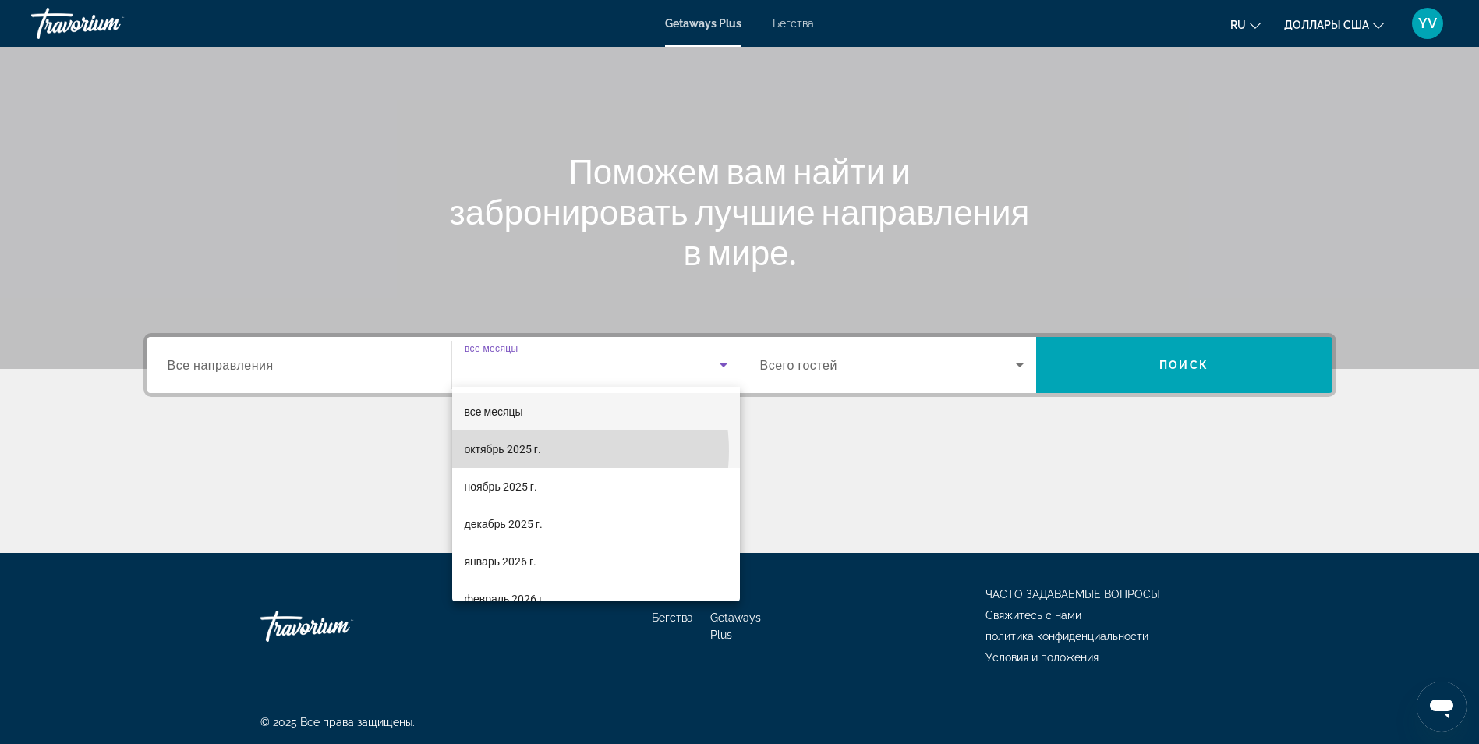
click at [547, 451] on mat-option "октябрь 2025 г." at bounding box center [596, 448] width 288 height 37
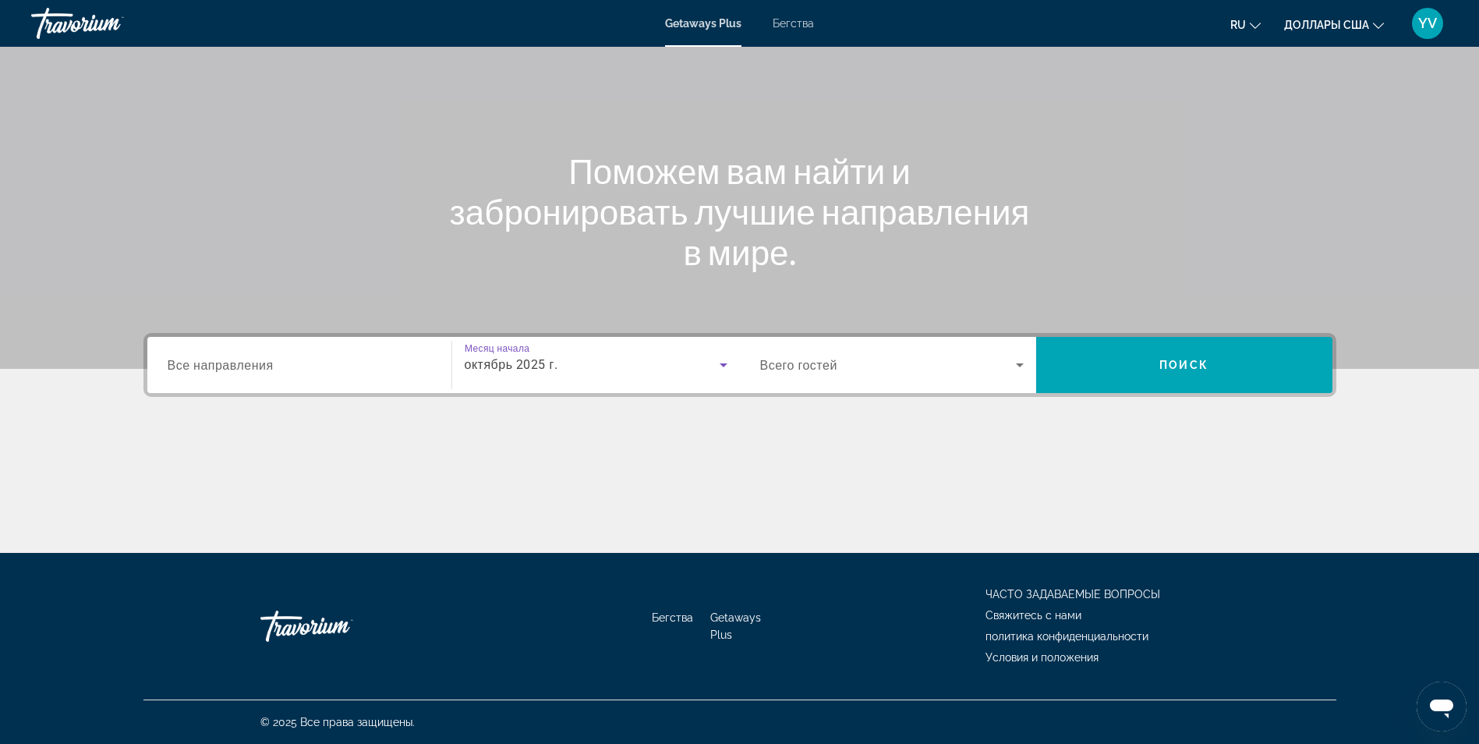
click at [1017, 362] on icon "Виджет поиска" at bounding box center [1019, 364] width 19 height 19
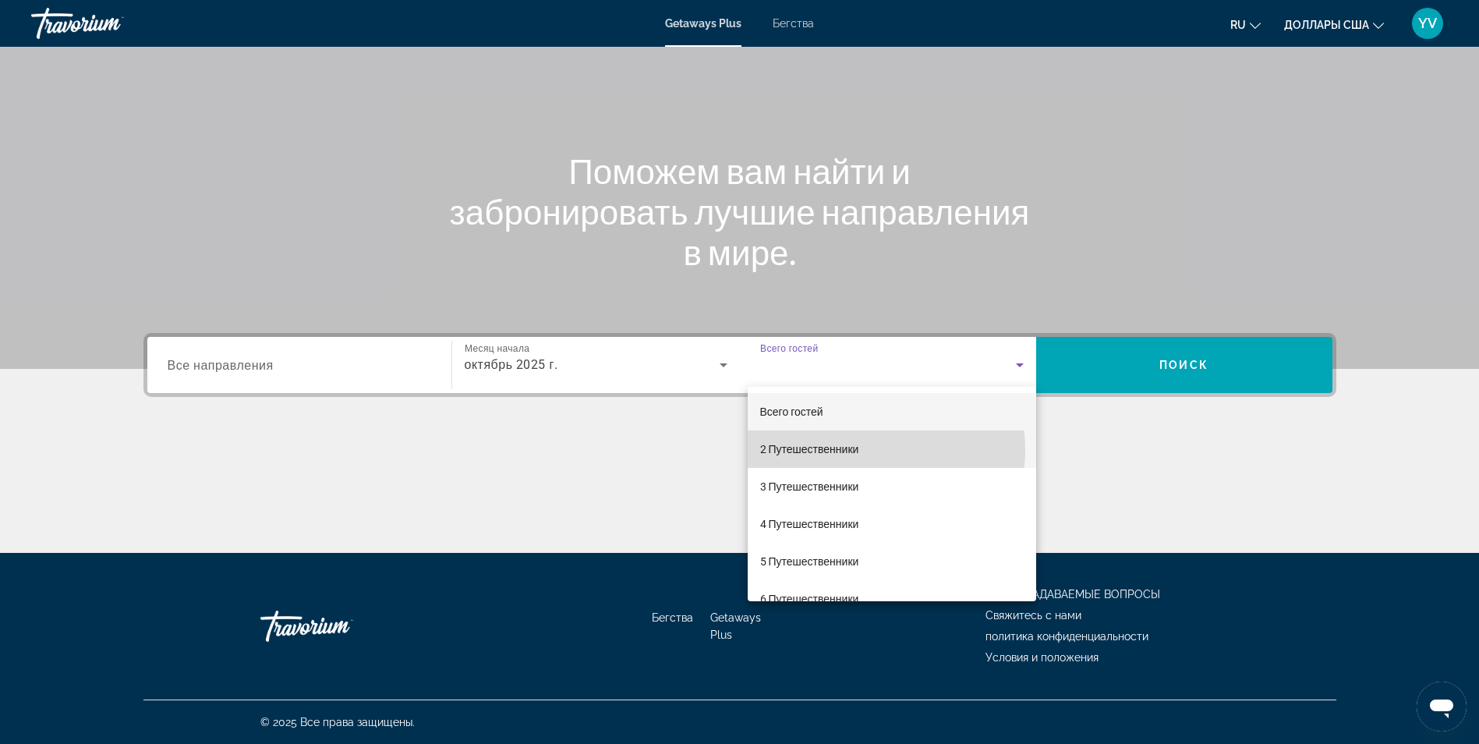
click at [864, 450] on mat-option "2 Путешественники" at bounding box center [891, 448] width 288 height 37
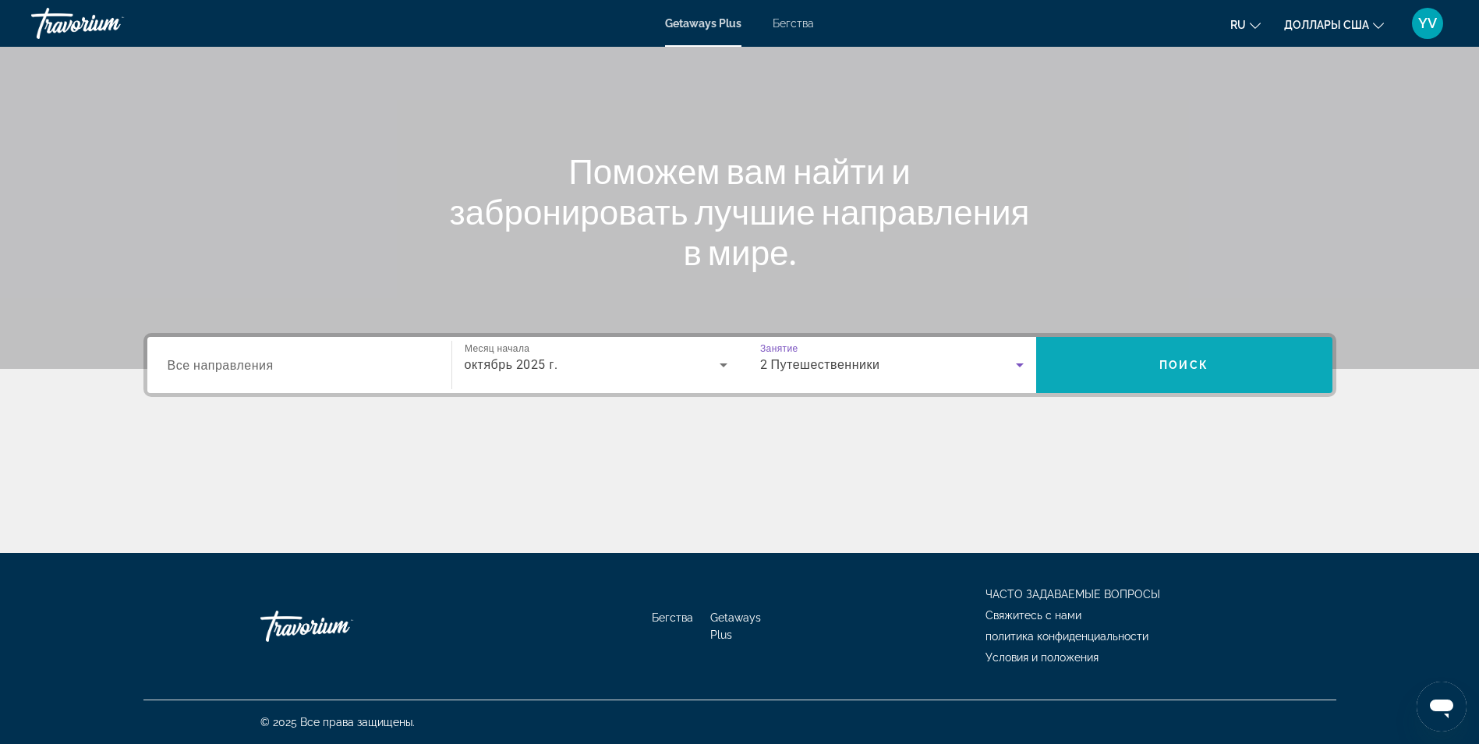
click at [1171, 363] on span "Поиск" at bounding box center [1183, 365] width 49 height 12
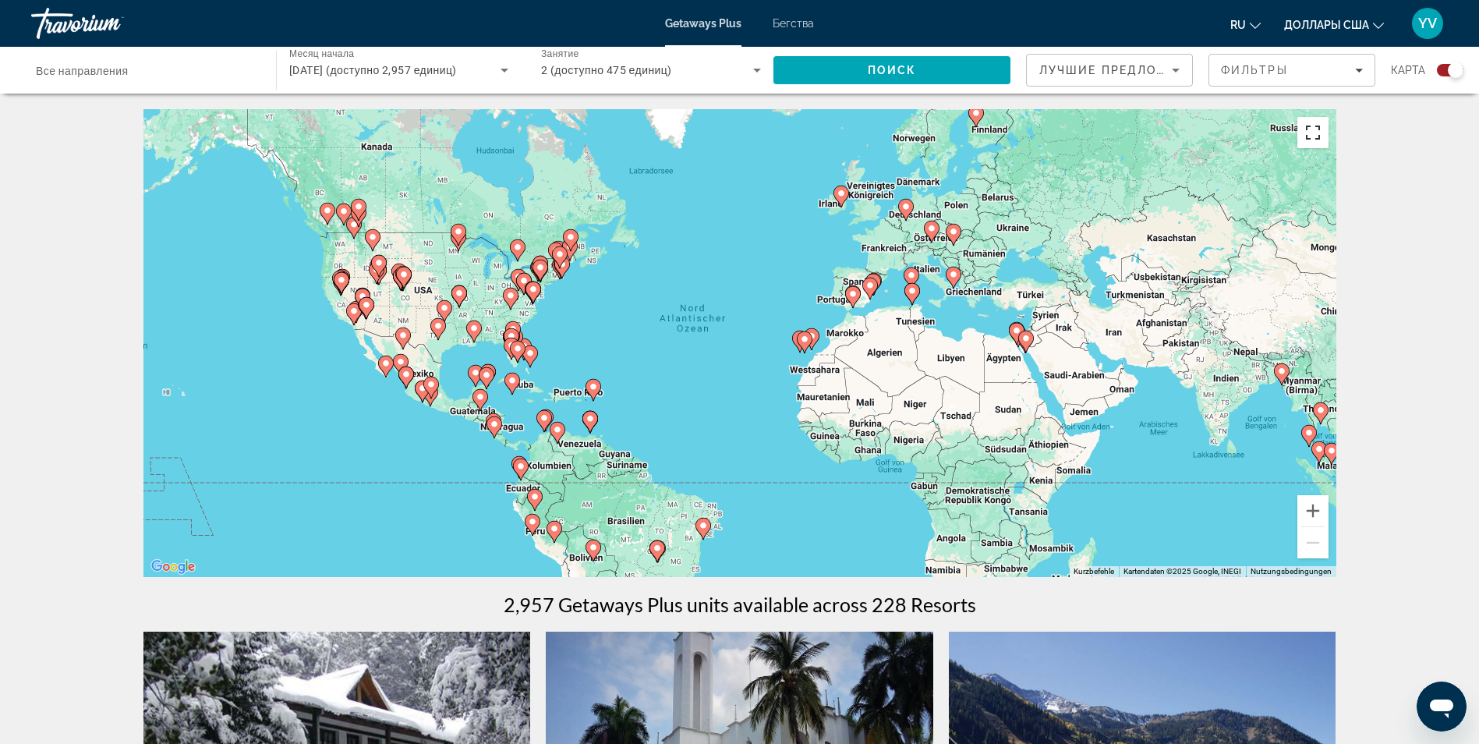
click at [1316, 131] on button "Vollbildansicht ein/aus" at bounding box center [1312, 132] width 31 height 31
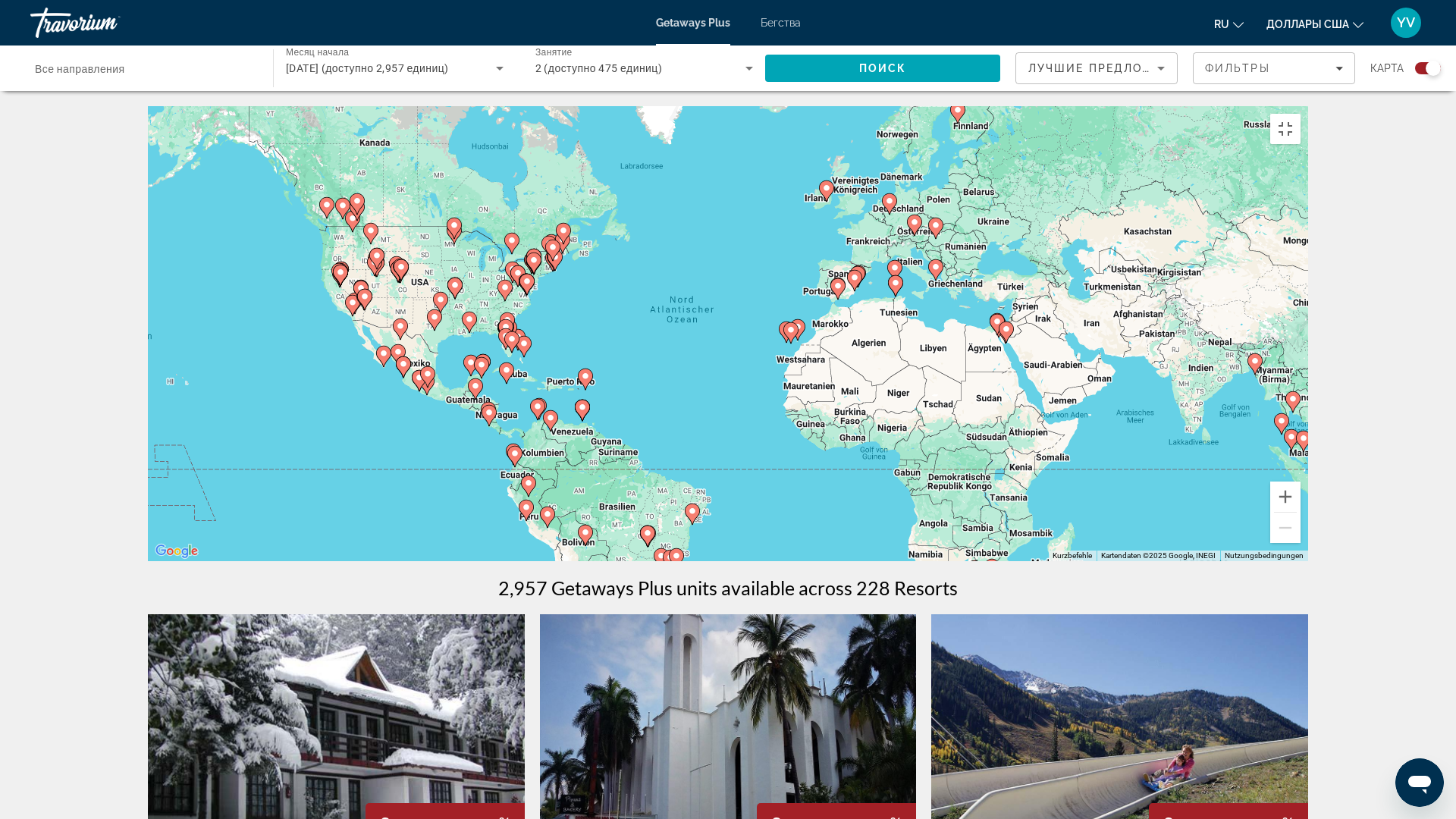
click at [1135, 600] on image "Основное содержание" at bounding box center [1135, 595] width 9 height 9
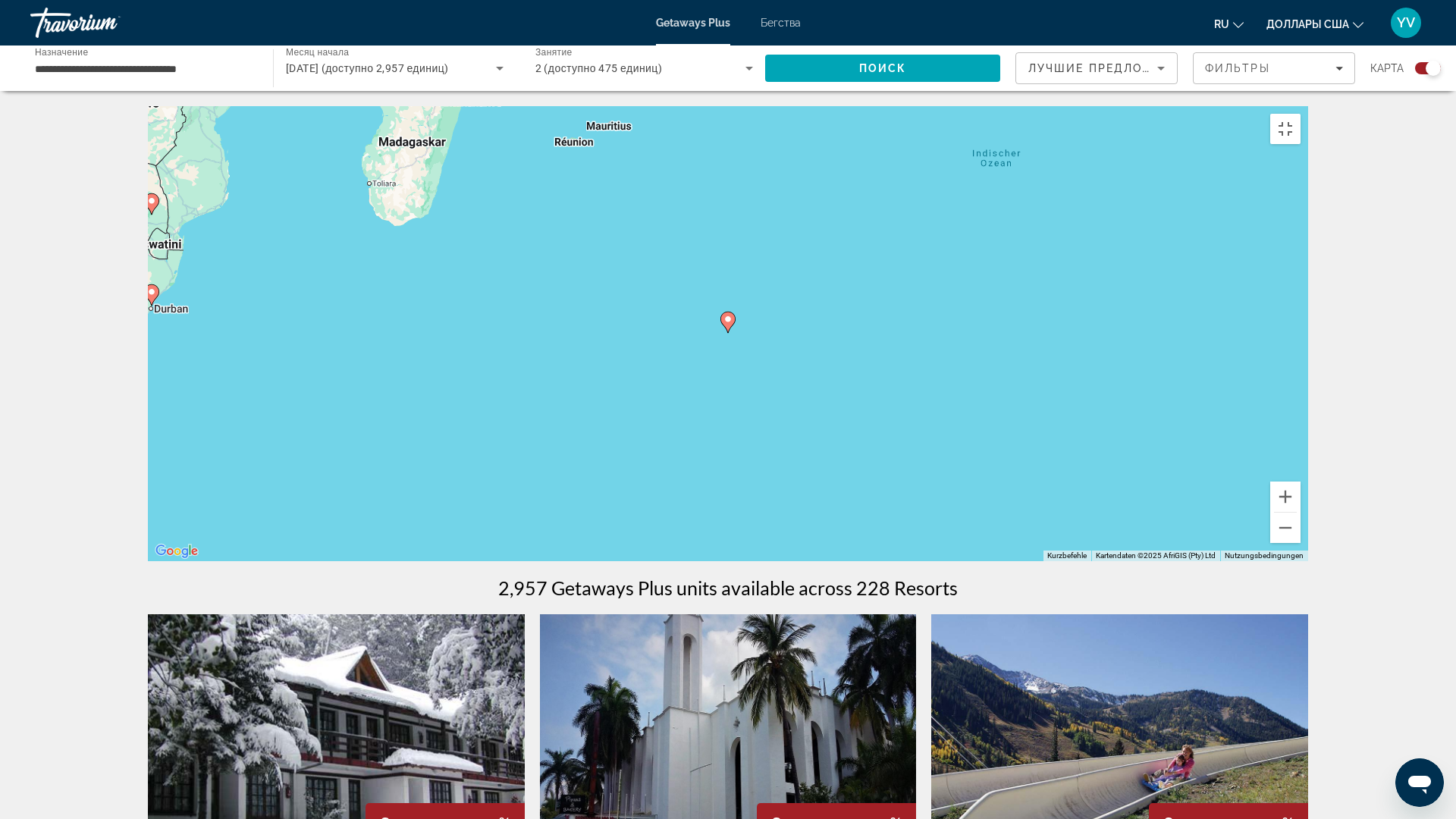
click at [728, 332] on icon "Основное содержание" at bounding box center [728, 322] width 14 height 19
type input "**********"
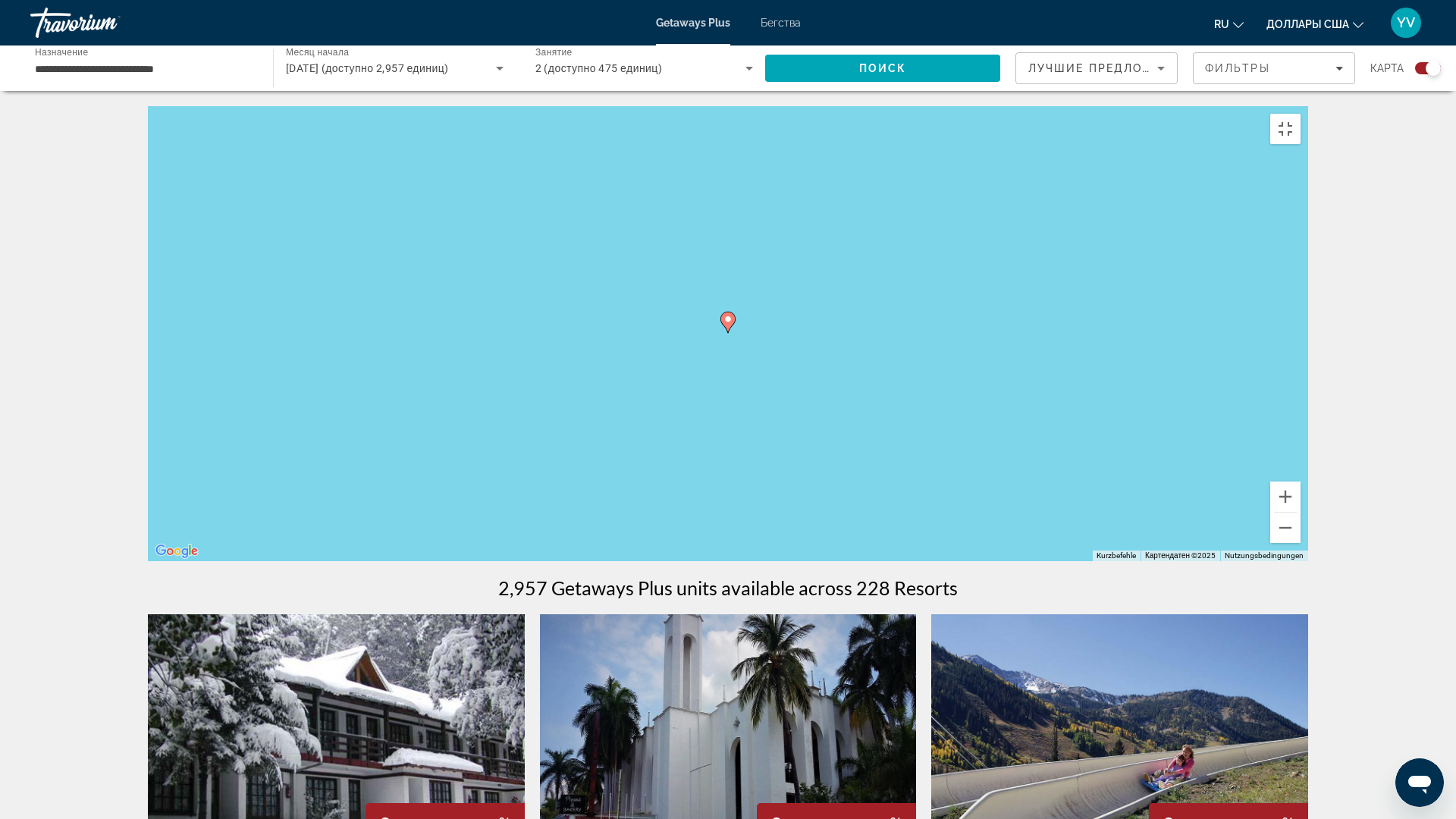
click at [728, 332] on icon "Основное содержание" at bounding box center [728, 322] width 14 height 19
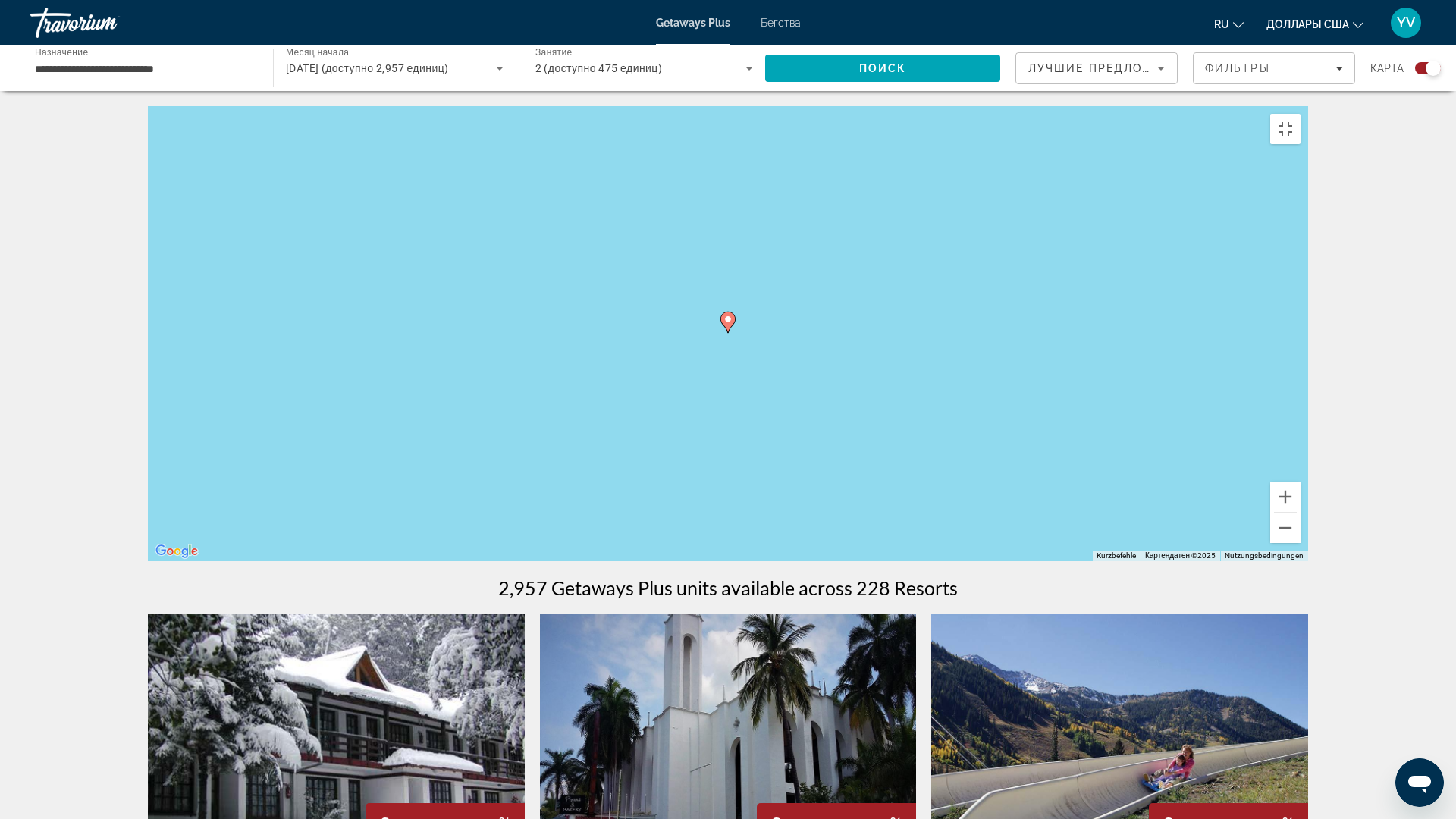
click at [728, 332] on icon "Основное содержание" at bounding box center [728, 322] width 14 height 19
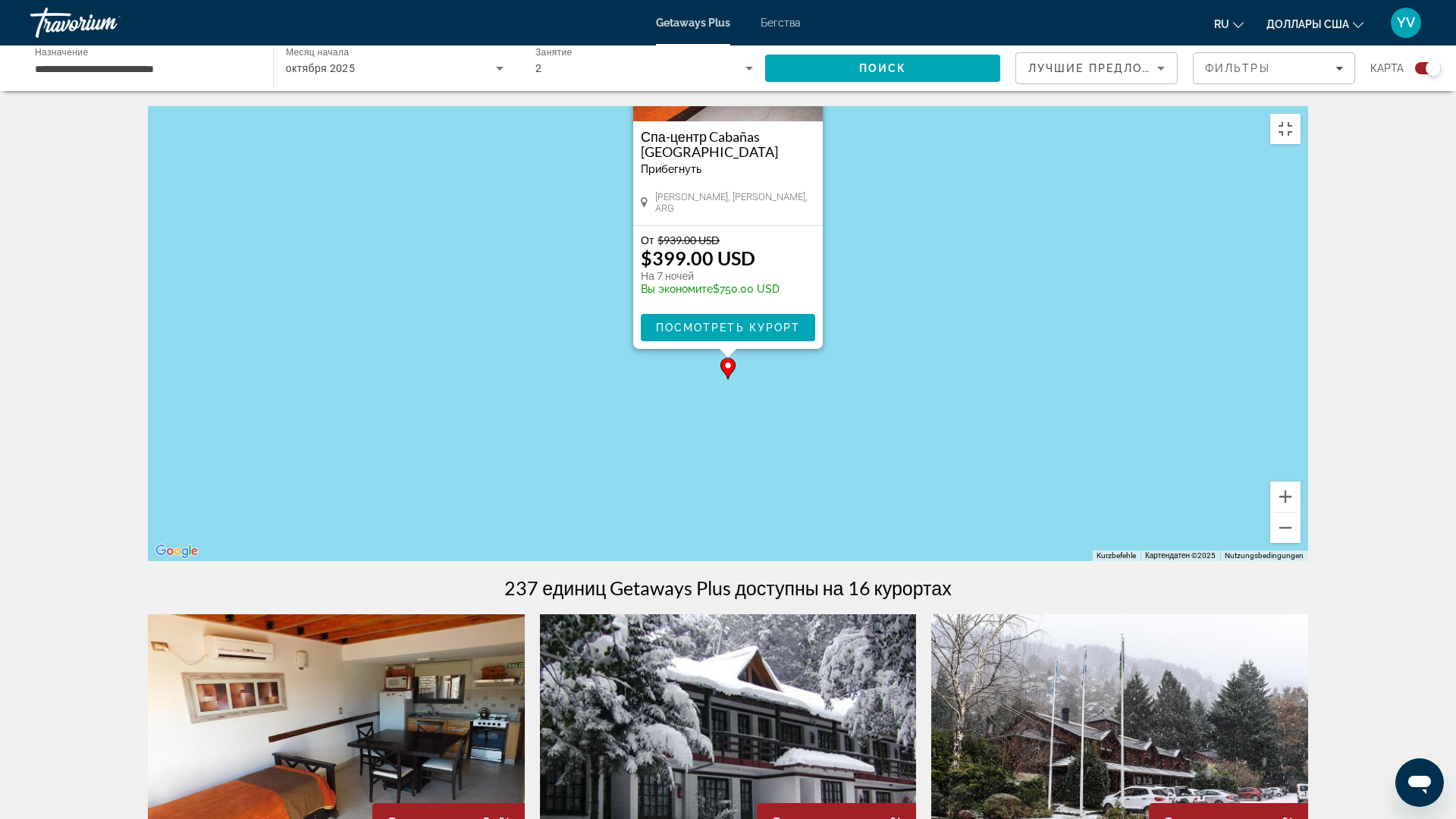
click at [727, 378] on icon "Основное содержание" at bounding box center [728, 369] width 14 height 19
click at [727, 334] on span "Посмотреть курорт" at bounding box center [728, 327] width 145 height 12
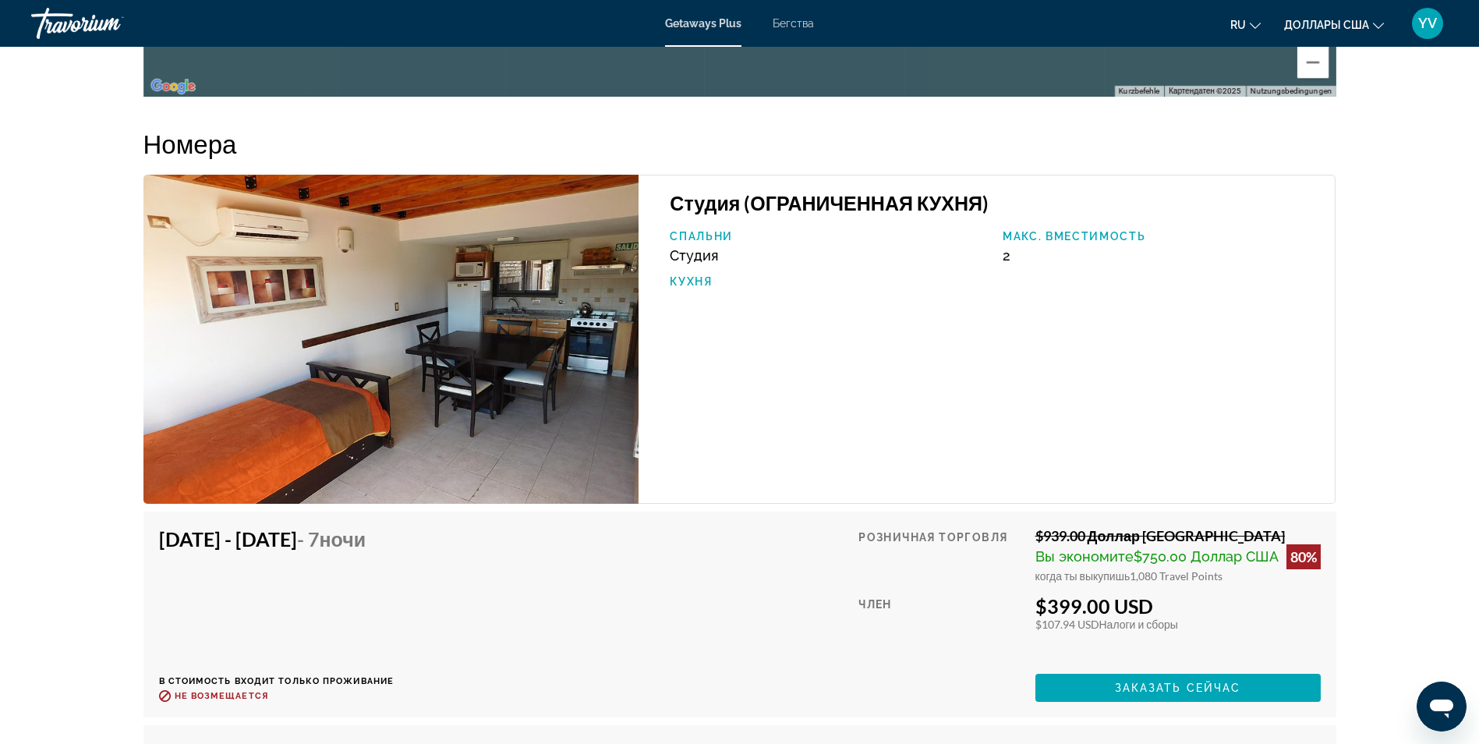
scroll to position [2104, 0]
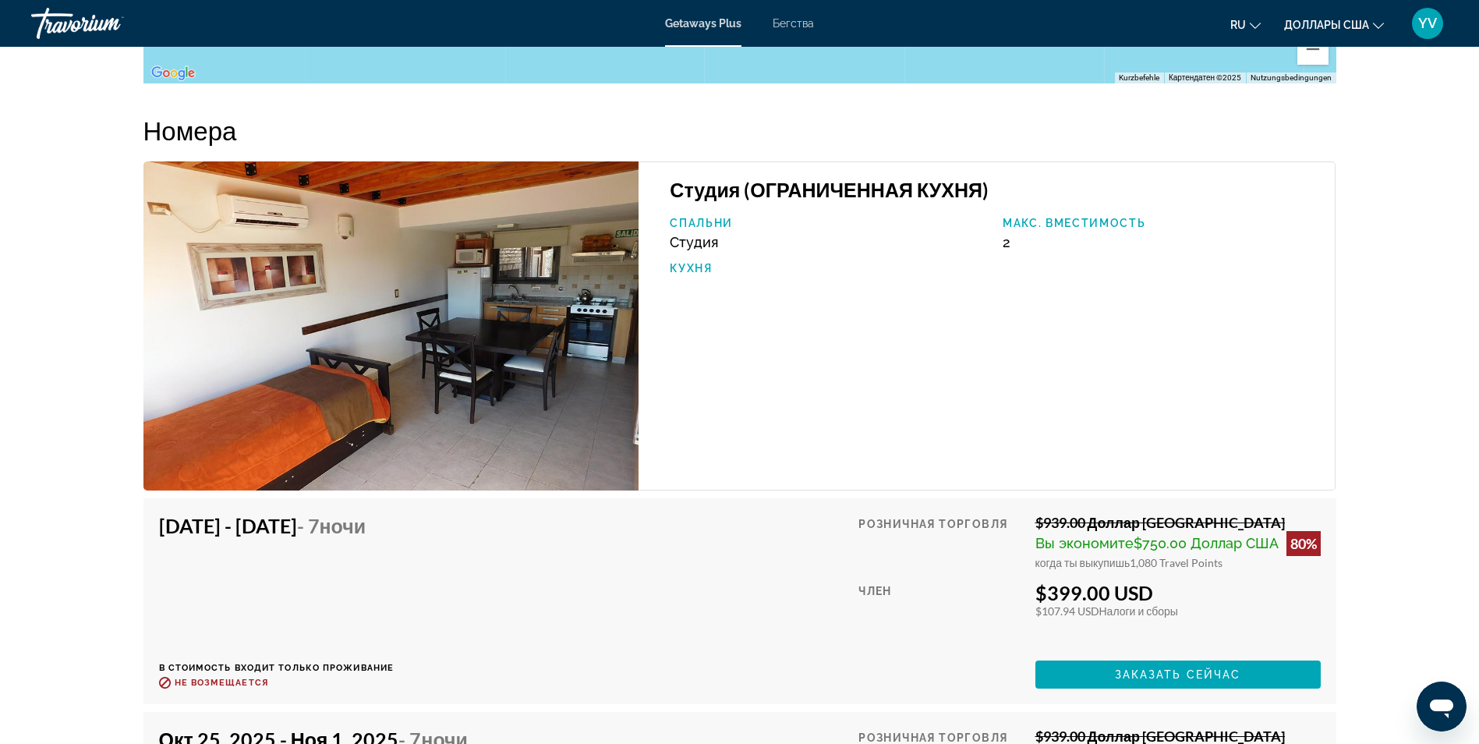
click at [373, 443] on img "Основное содержание" at bounding box center [391, 325] width 496 height 329
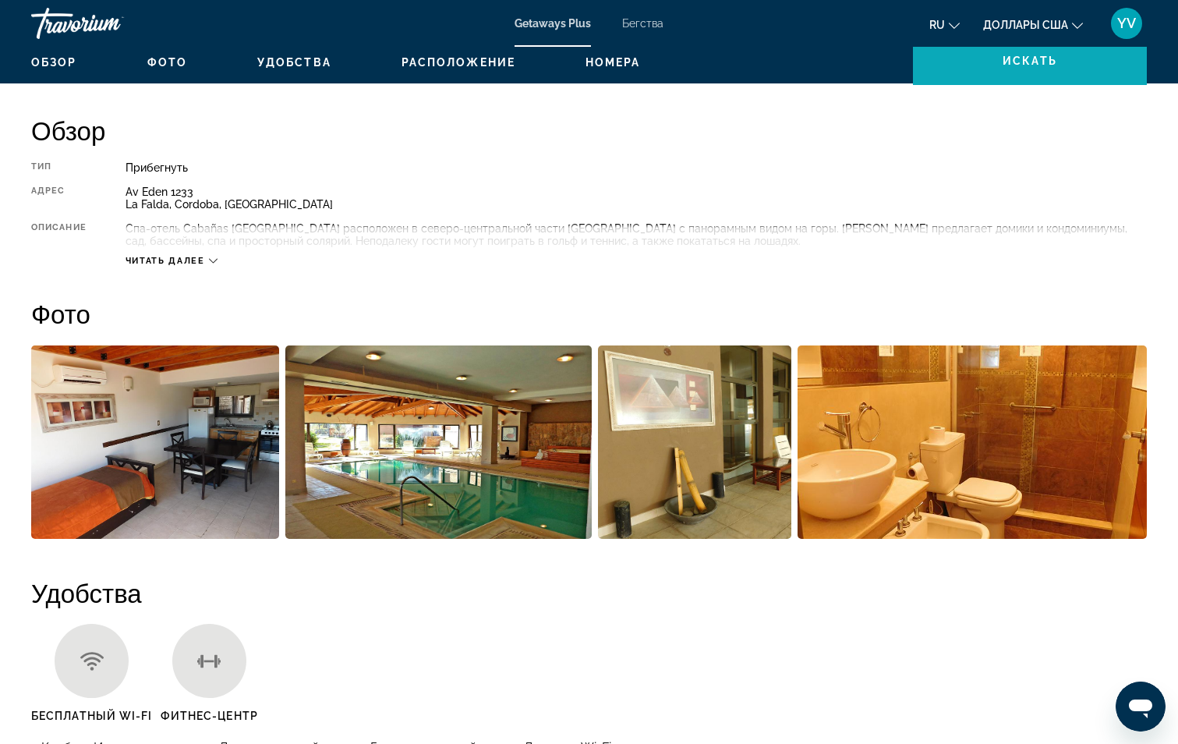
scroll to position [451, 0]
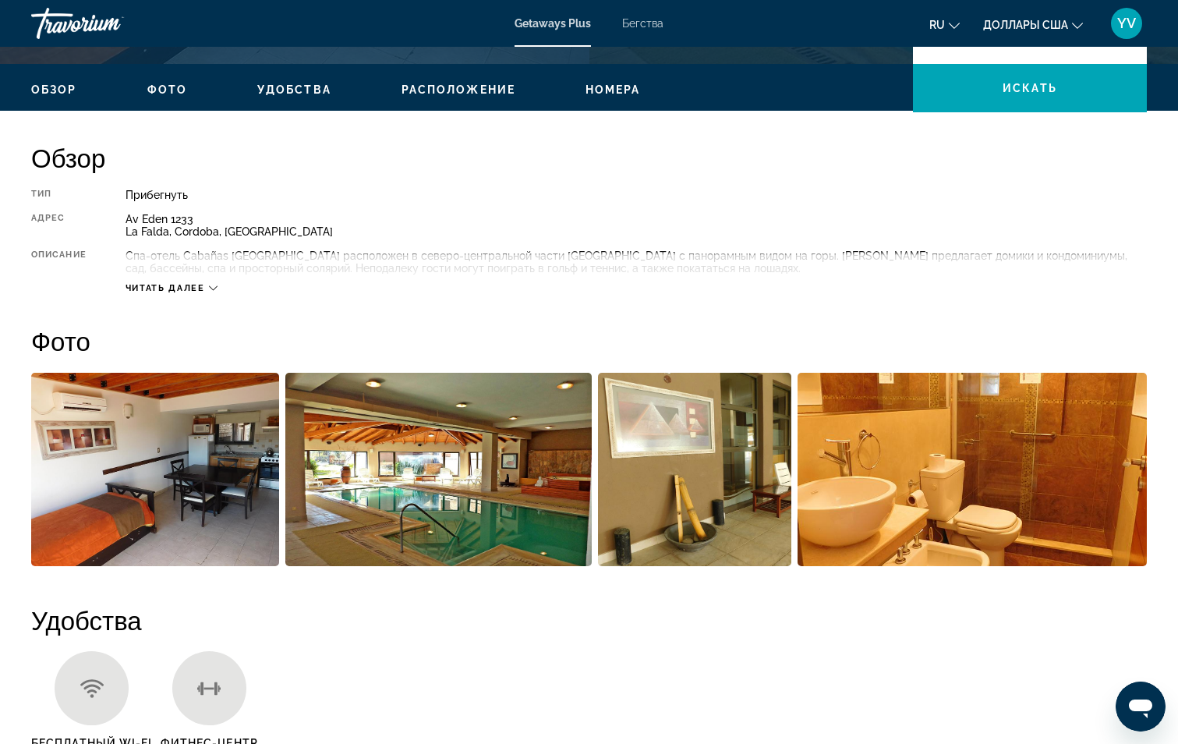
click at [639, 23] on span "Бегства" at bounding box center [642, 23] width 41 height 12
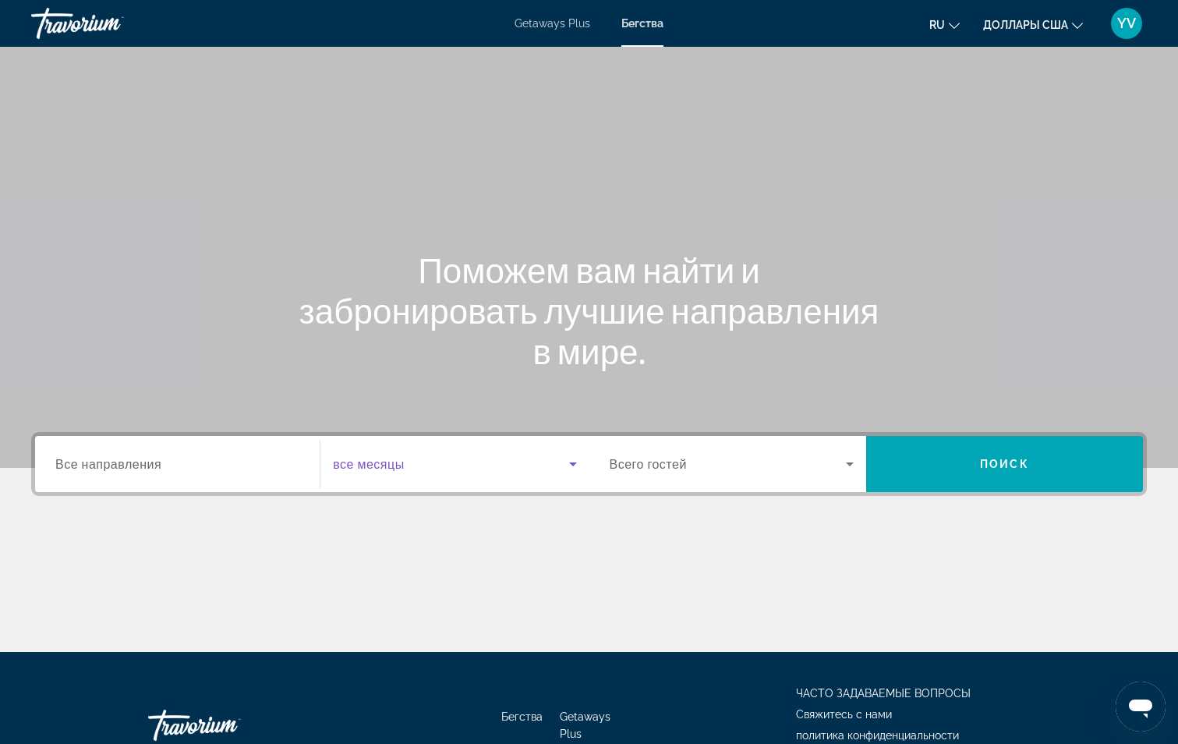
click at [569, 461] on icon "Виджет поиска" at bounding box center [573, 463] width 19 height 19
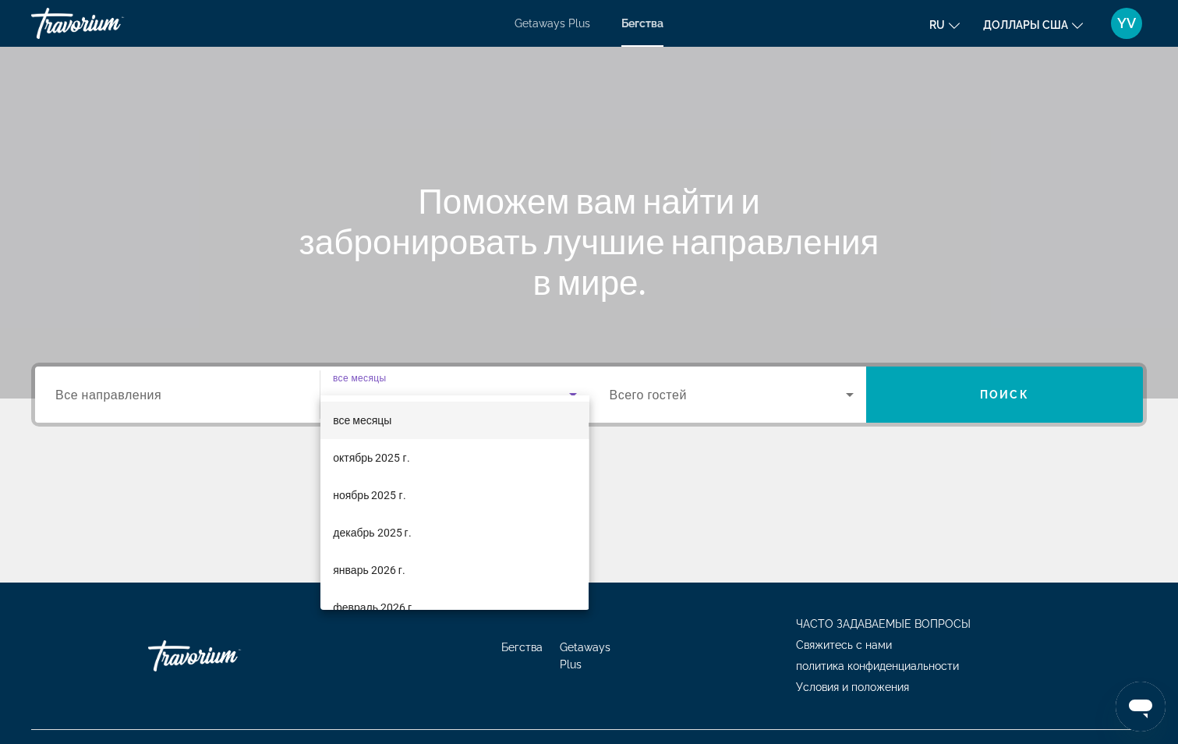
scroll to position [99, 0]
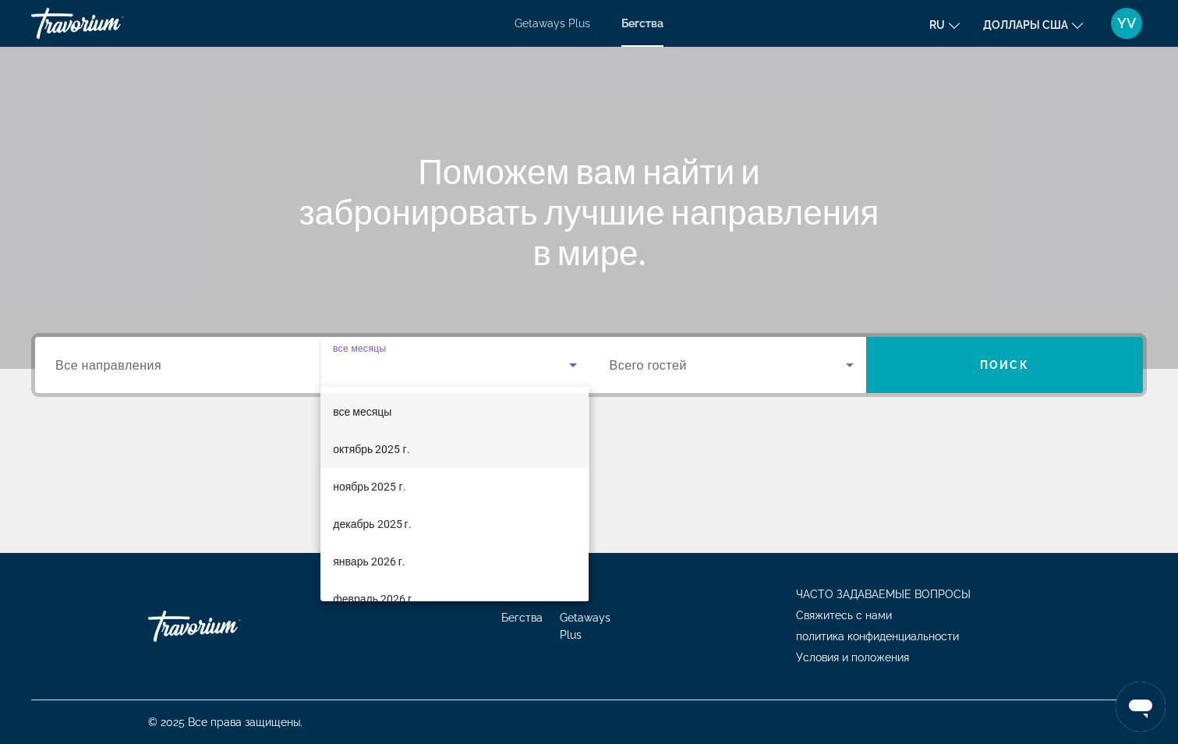
click at [437, 456] on mat-option "октябрь 2025 г." at bounding box center [454, 448] width 268 height 37
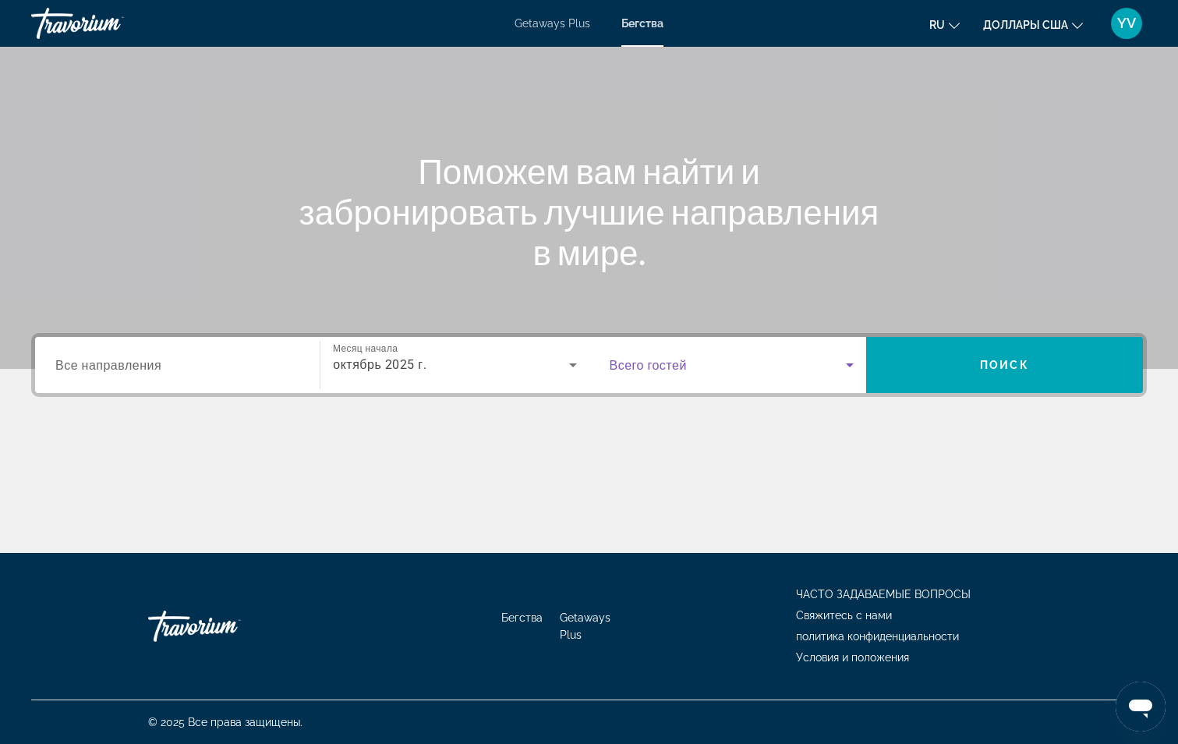
click at [850, 366] on icon "Виджет поиска" at bounding box center [850, 365] width 8 height 4
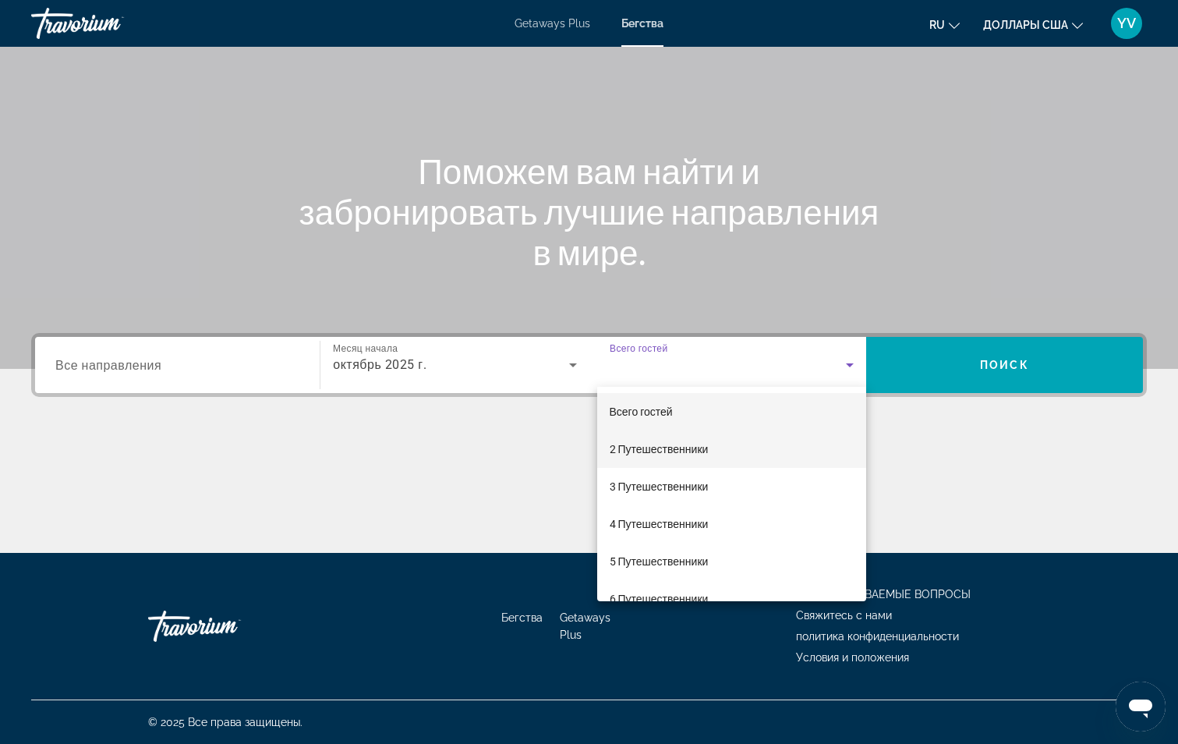
click at [723, 447] on mat-option "2 Путешественники" at bounding box center [731, 448] width 269 height 37
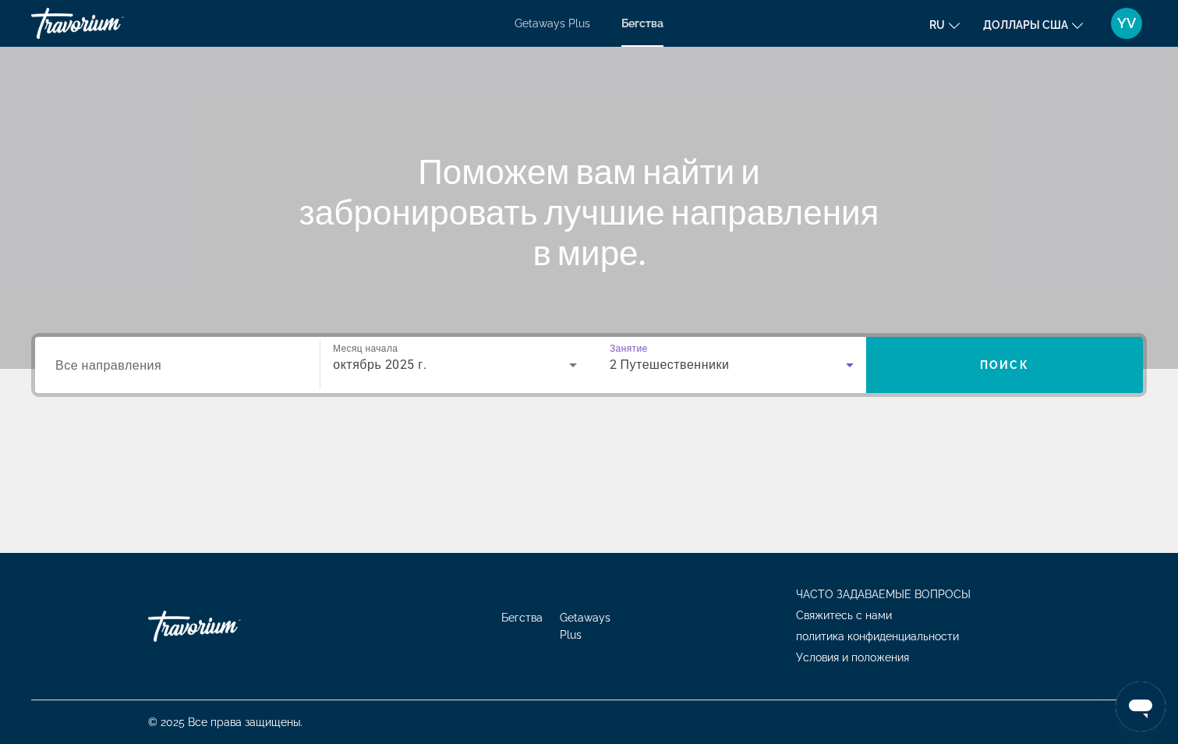
click at [850, 363] on icon "Виджет поиска" at bounding box center [850, 365] width 8 height 4
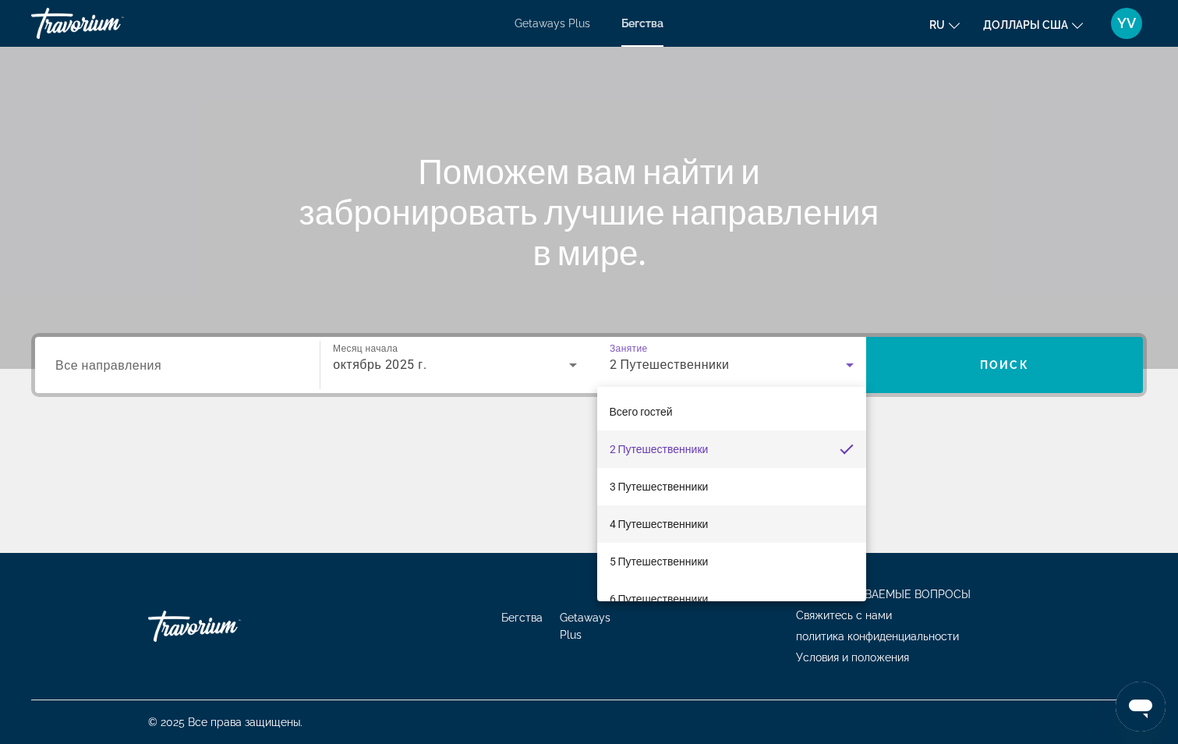
click at [699, 521] on font "4 Путешественники" at bounding box center [659, 524] width 99 height 12
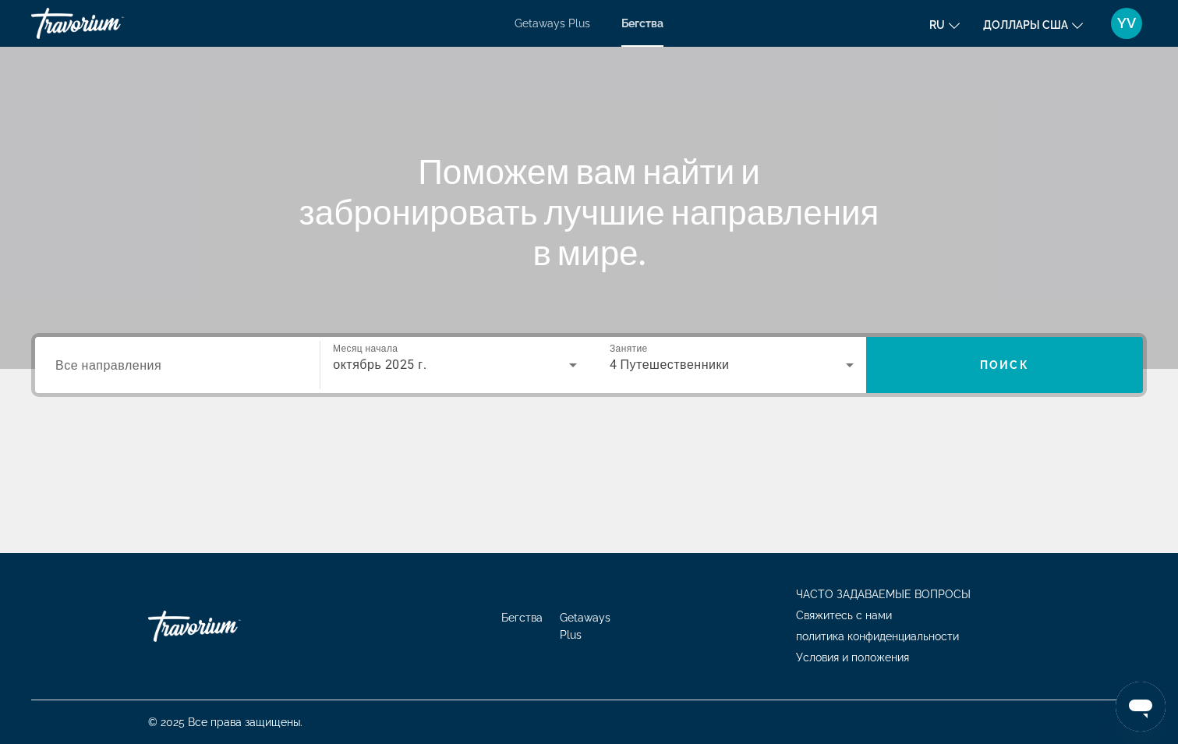
click at [1048, 24] on span "Доллары США" at bounding box center [1025, 25] width 85 height 12
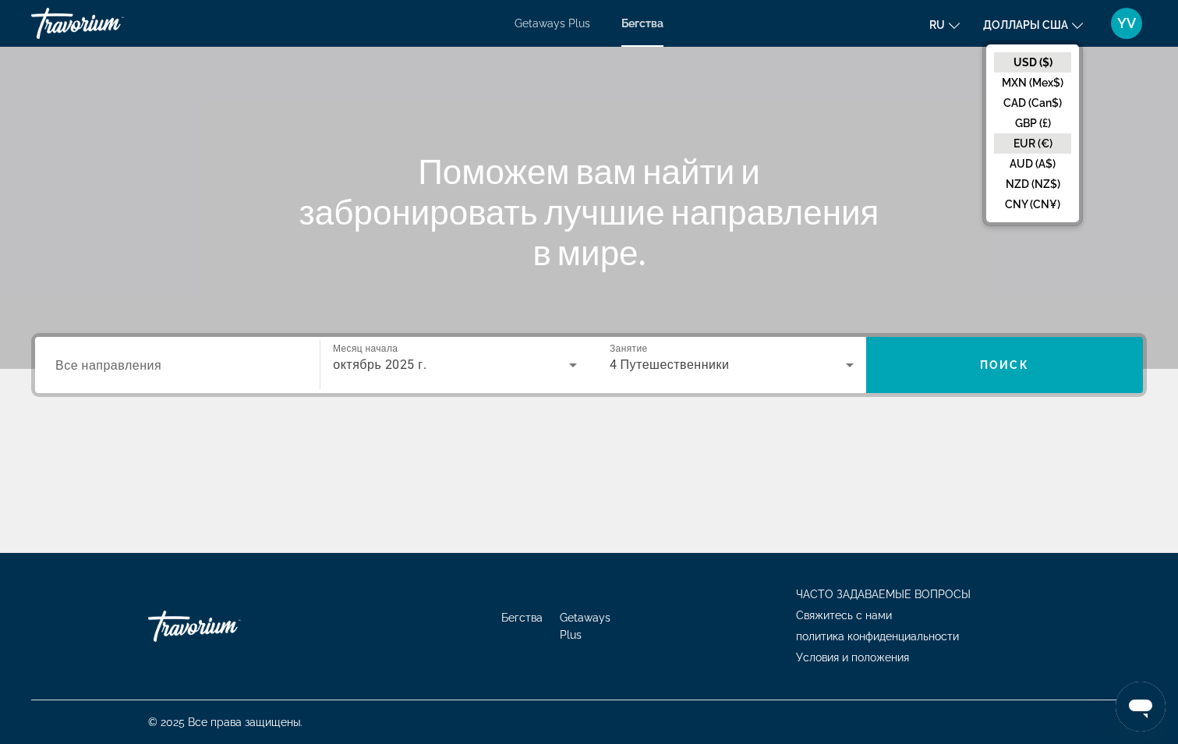
click at [1033, 142] on button "EUR (€)" at bounding box center [1032, 143] width 77 height 20
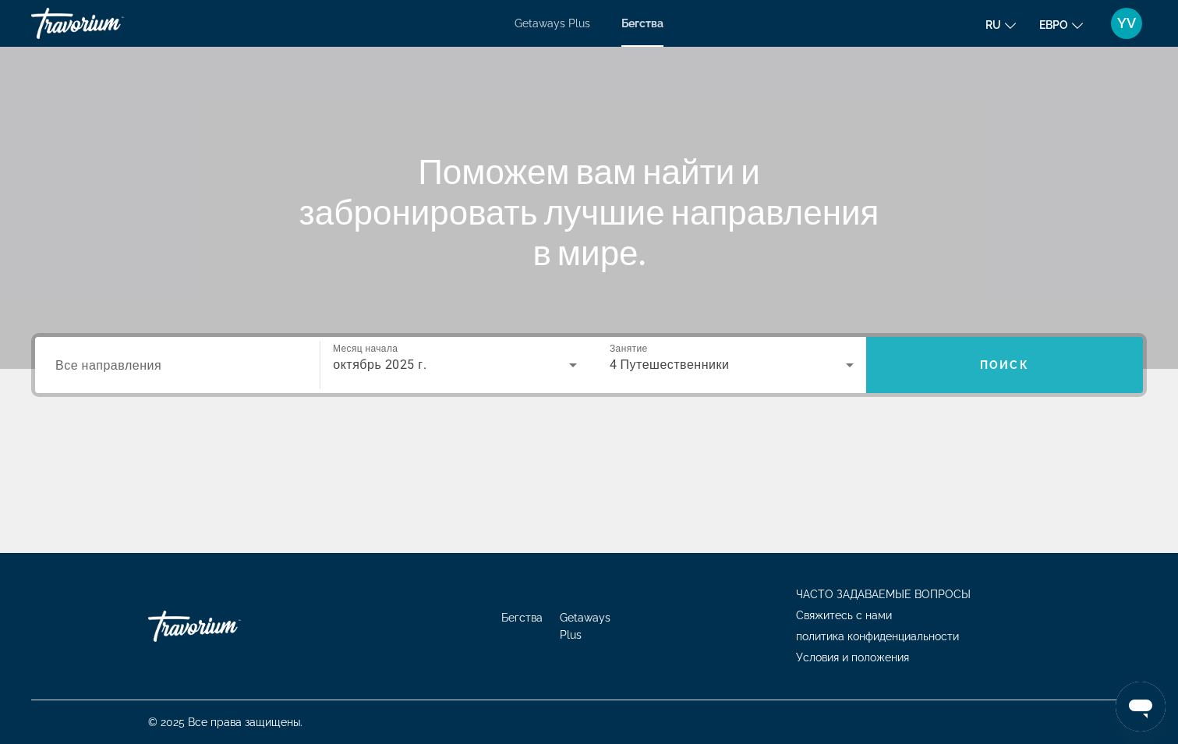
click at [967, 348] on span "Искать" at bounding box center [1004, 364] width 277 height 37
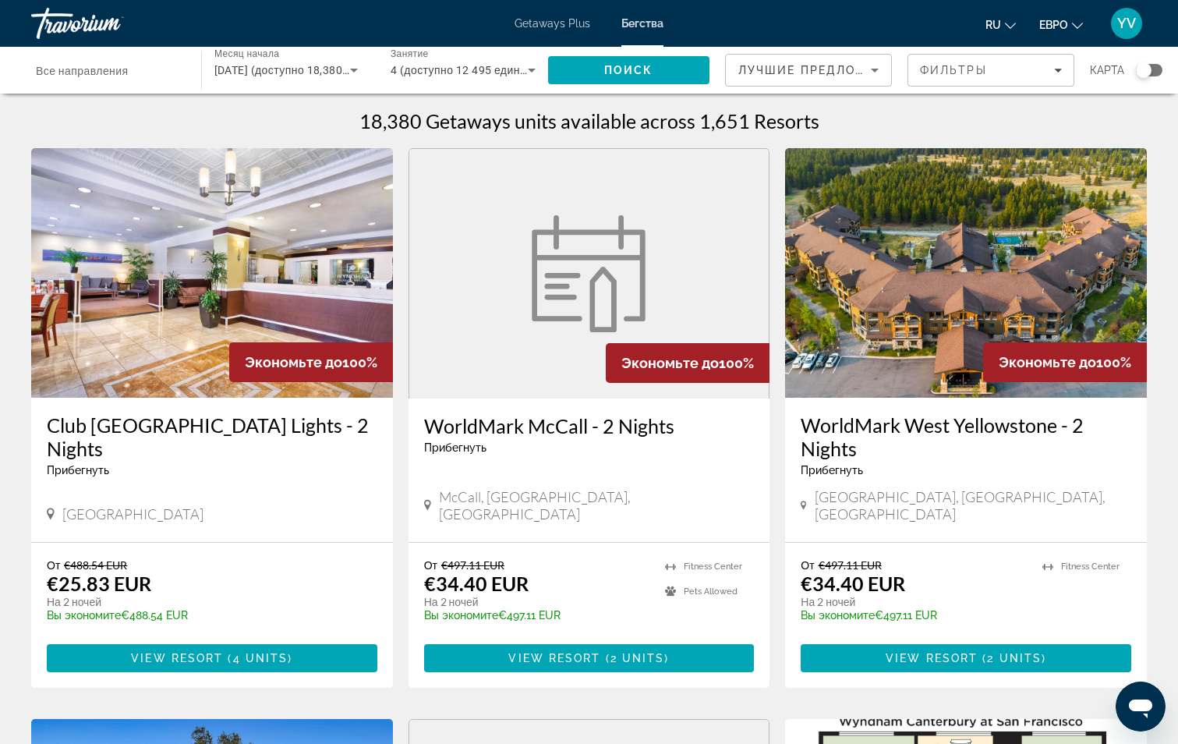
click at [1149, 68] on div "Виджет поиска" at bounding box center [1144, 70] width 16 height 16
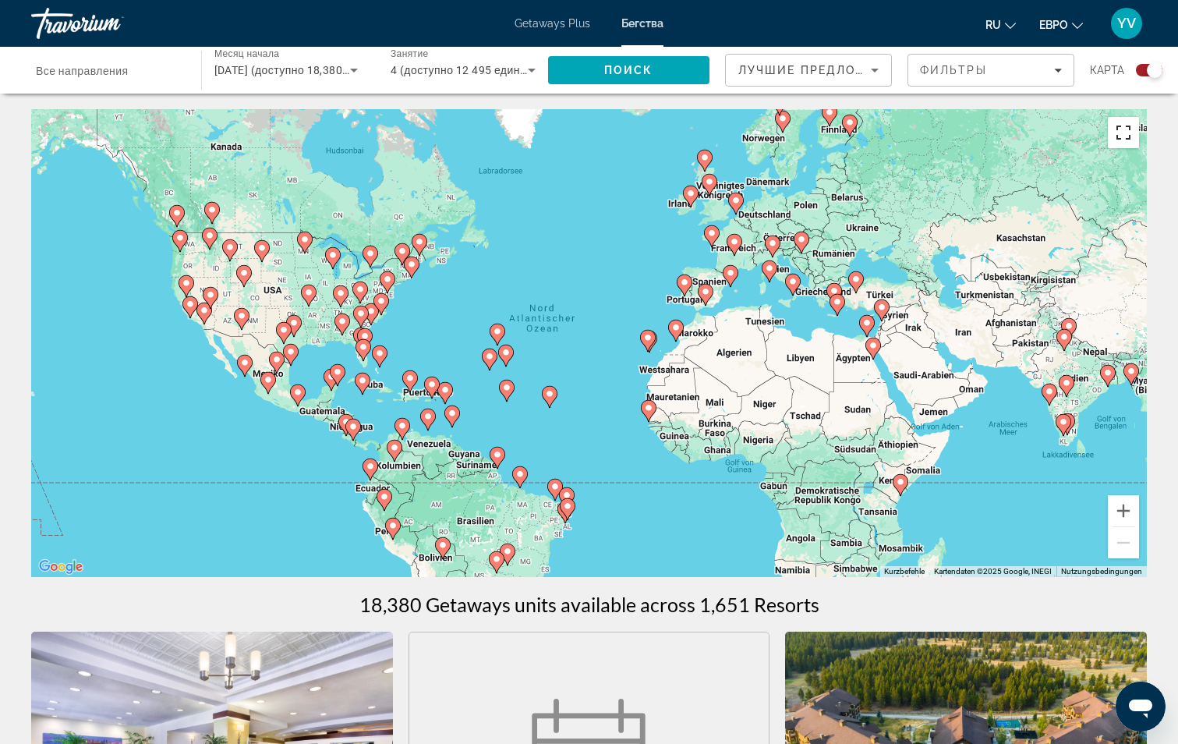
click at [1129, 134] on button "Vollbildansicht ein/aus" at bounding box center [1123, 132] width 31 height 31
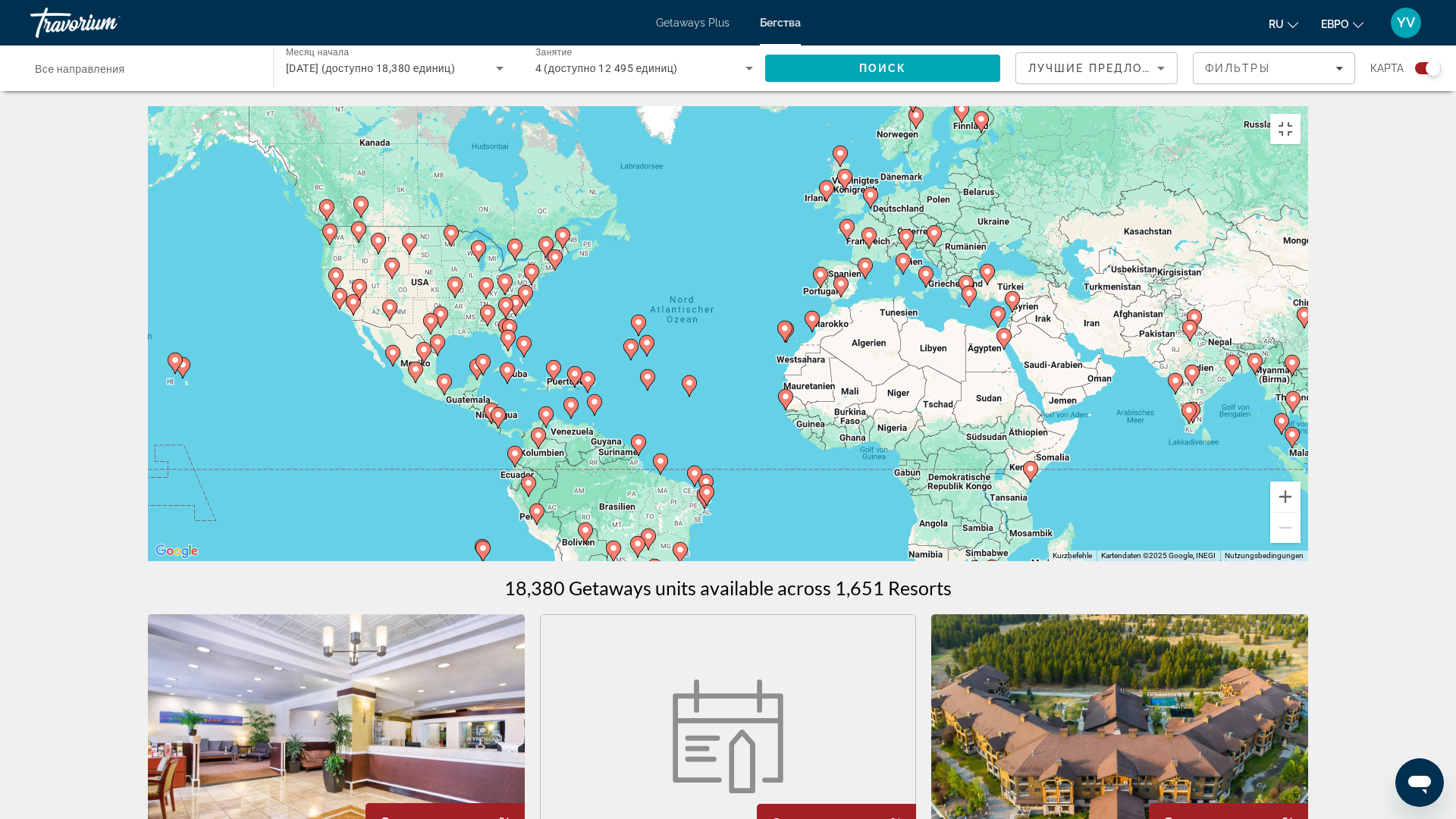
click at [933, 246] on icon "Основное содержание" at bounding box center [934, 235] width 16 height 21
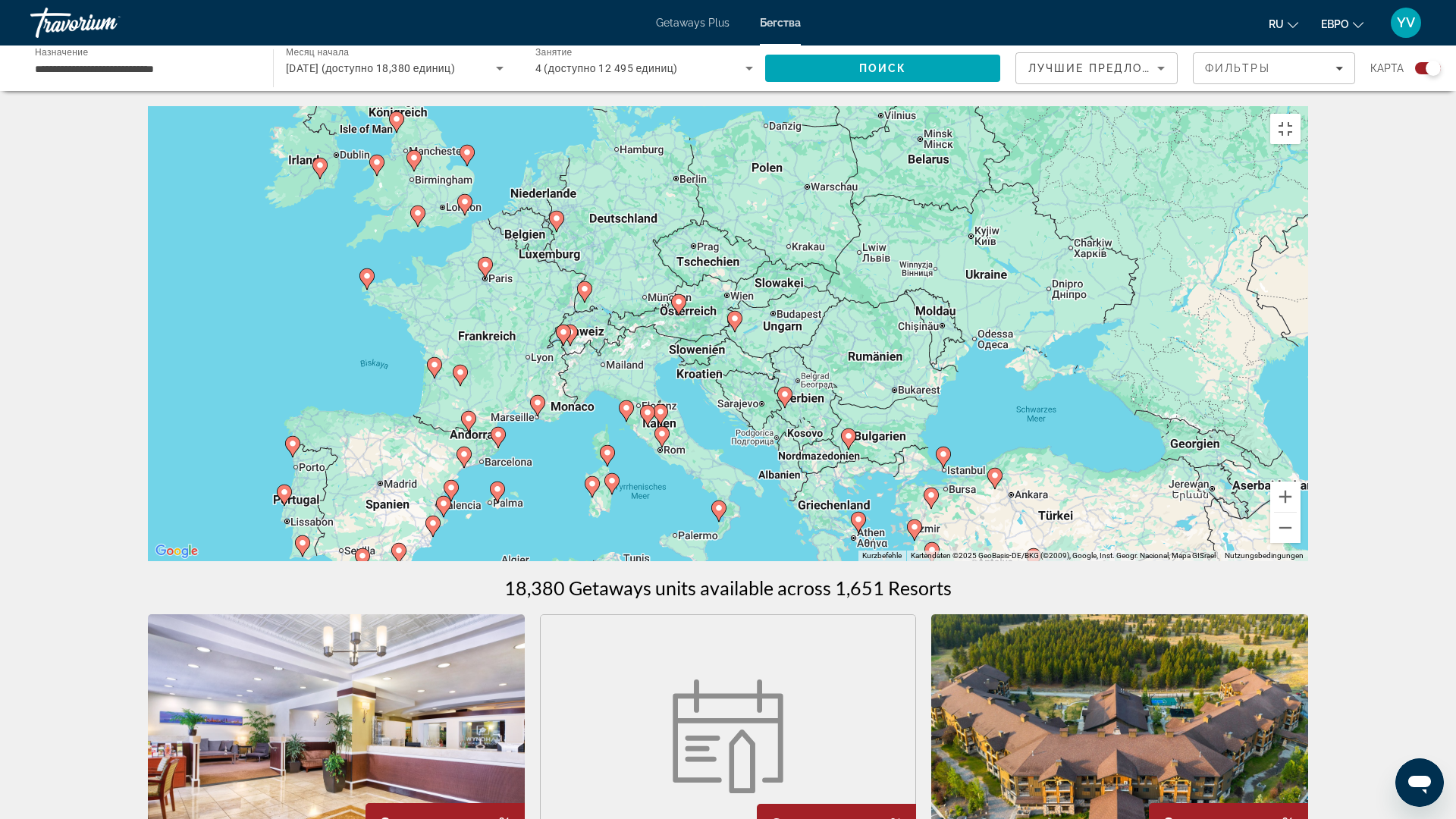
click at [586, 294] on image "Основное содержание" at bounding box center [584, 288] width 9 height 9
type input "**********"
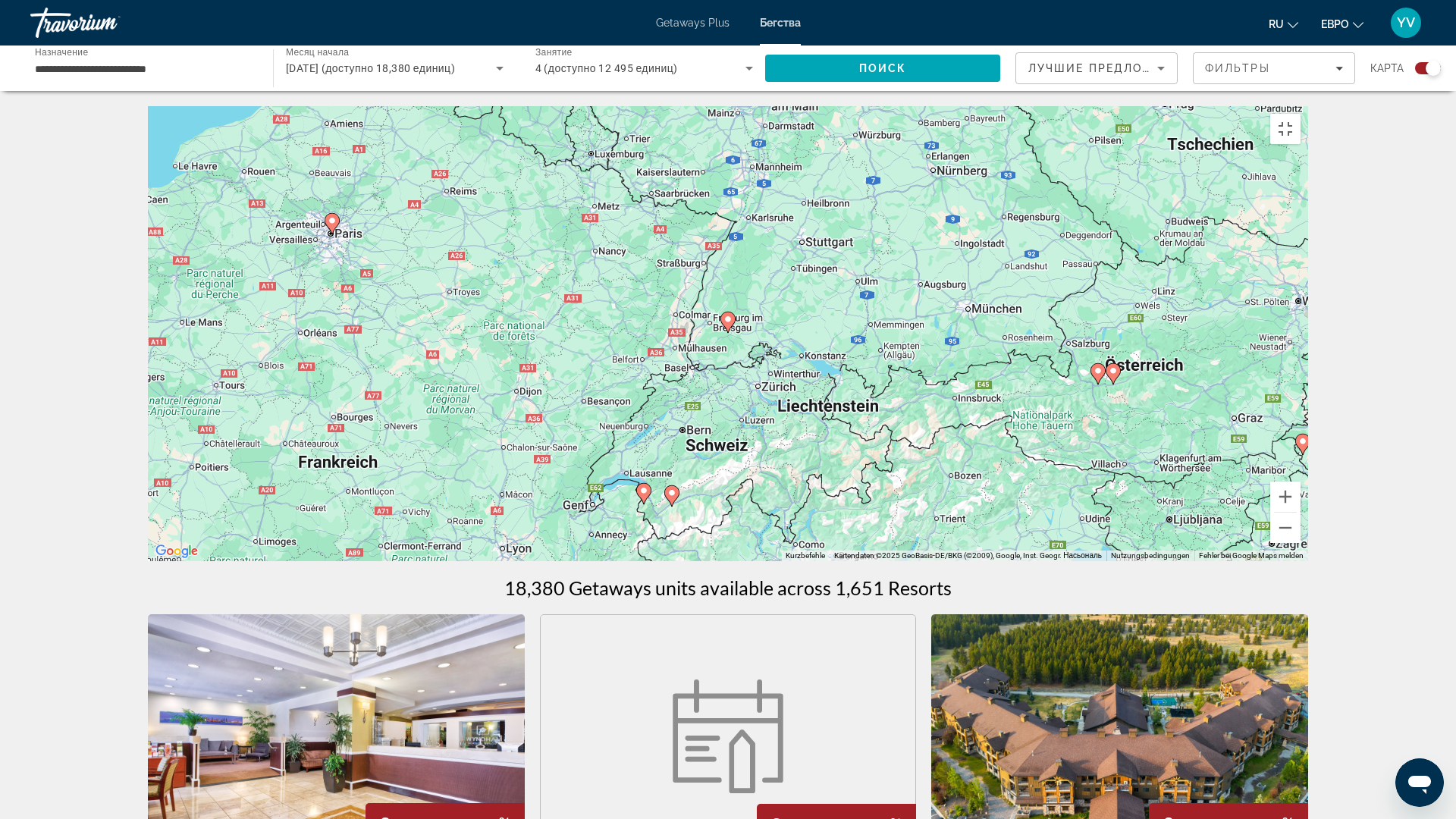
click at [728, 324] on image "Основное содержание" at bounding box center [728, 318] width 9 height 9
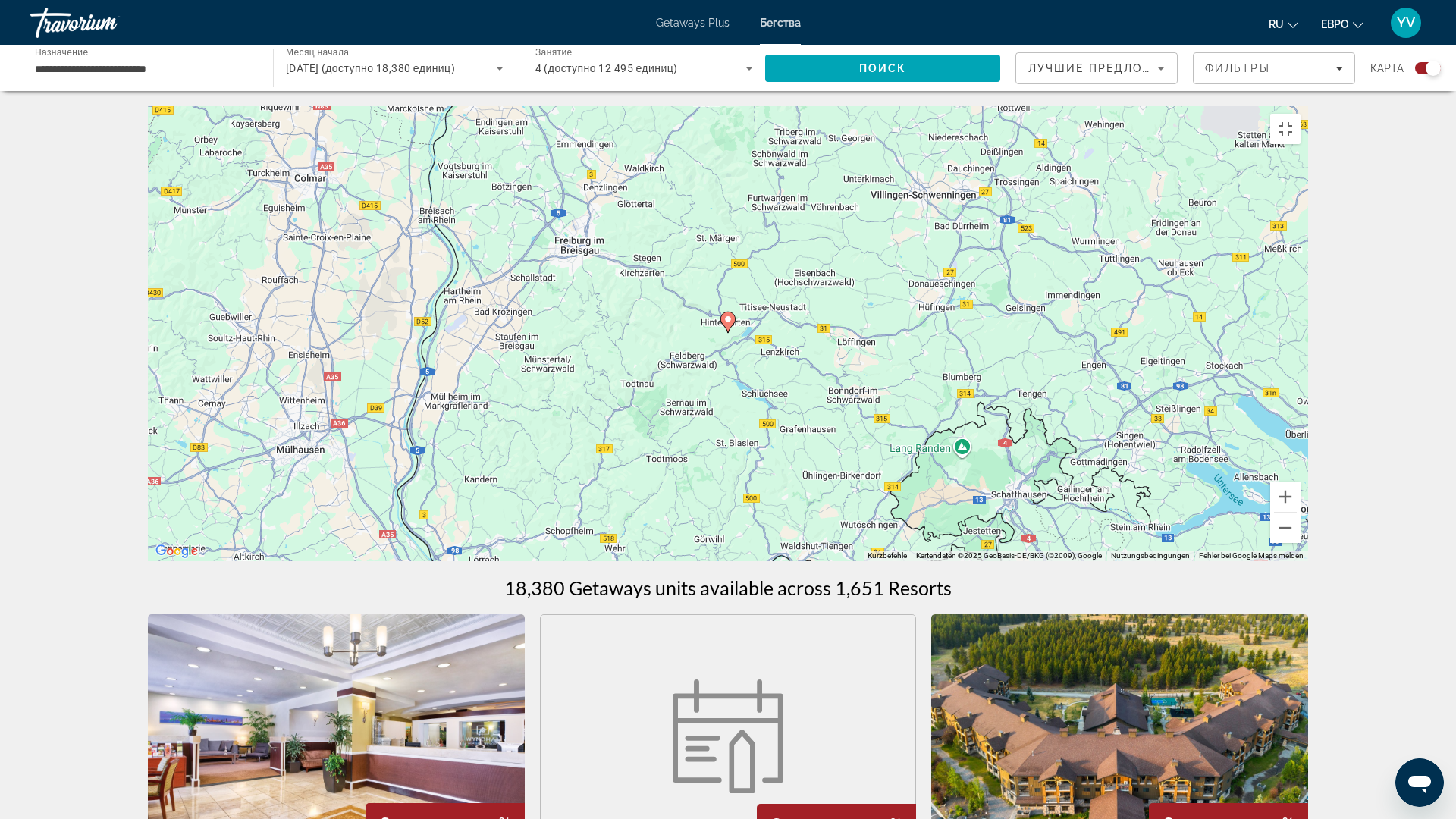
click at [728, 324] on image "Основное содержание" at bounding box center [728, 318] width 9 height 9
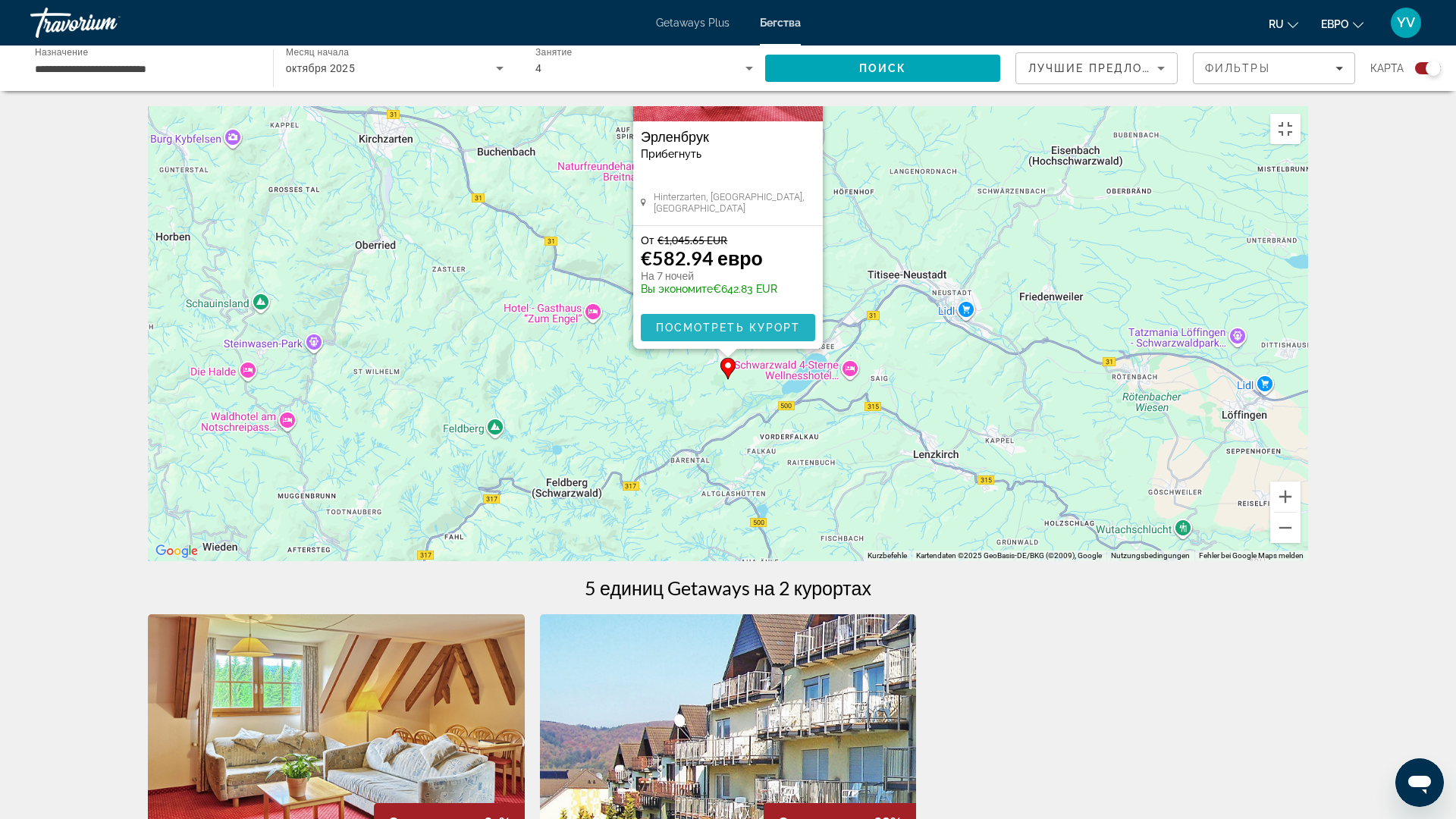
click at [720, 334] on span "Посмотреть курорт" at bounding box center [728, 327] width 145 height 12
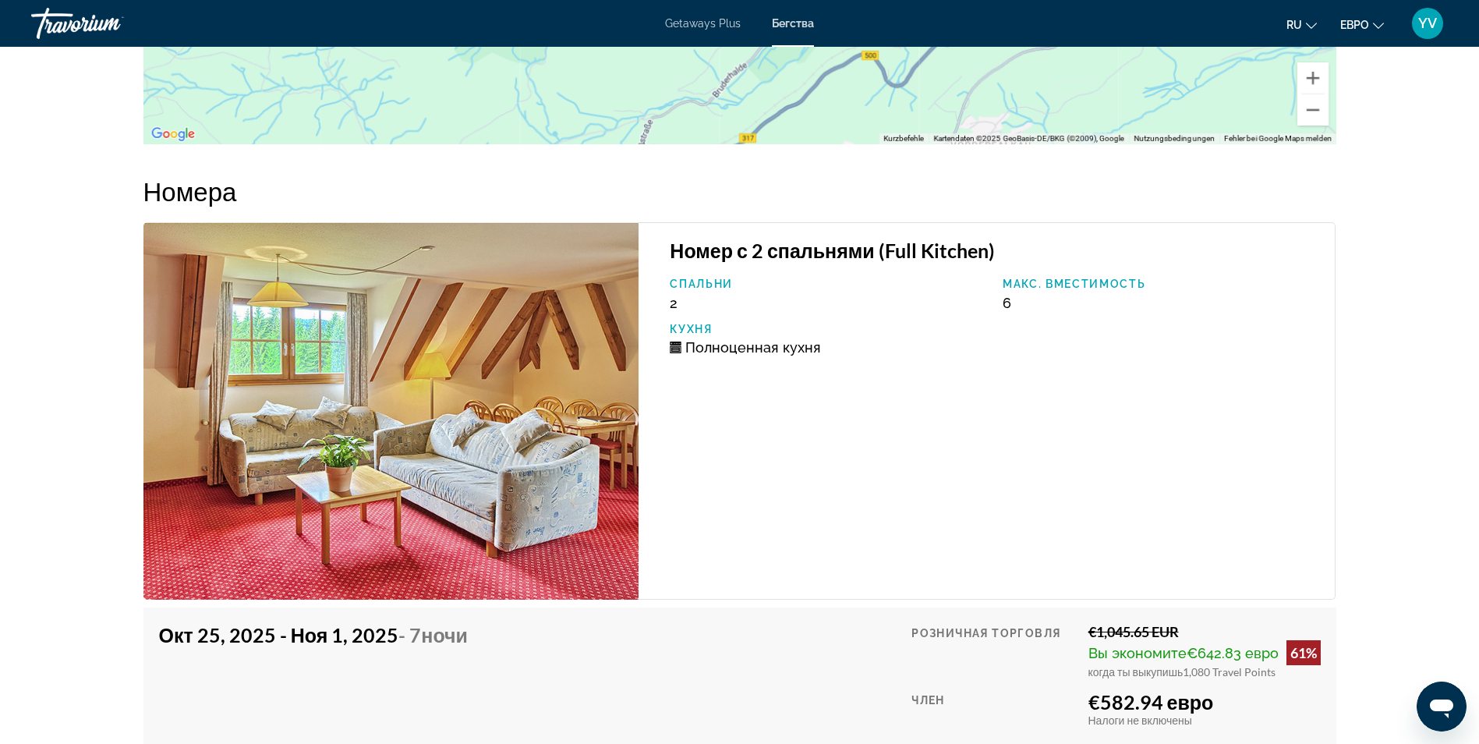
scroll to position [2871, 0]
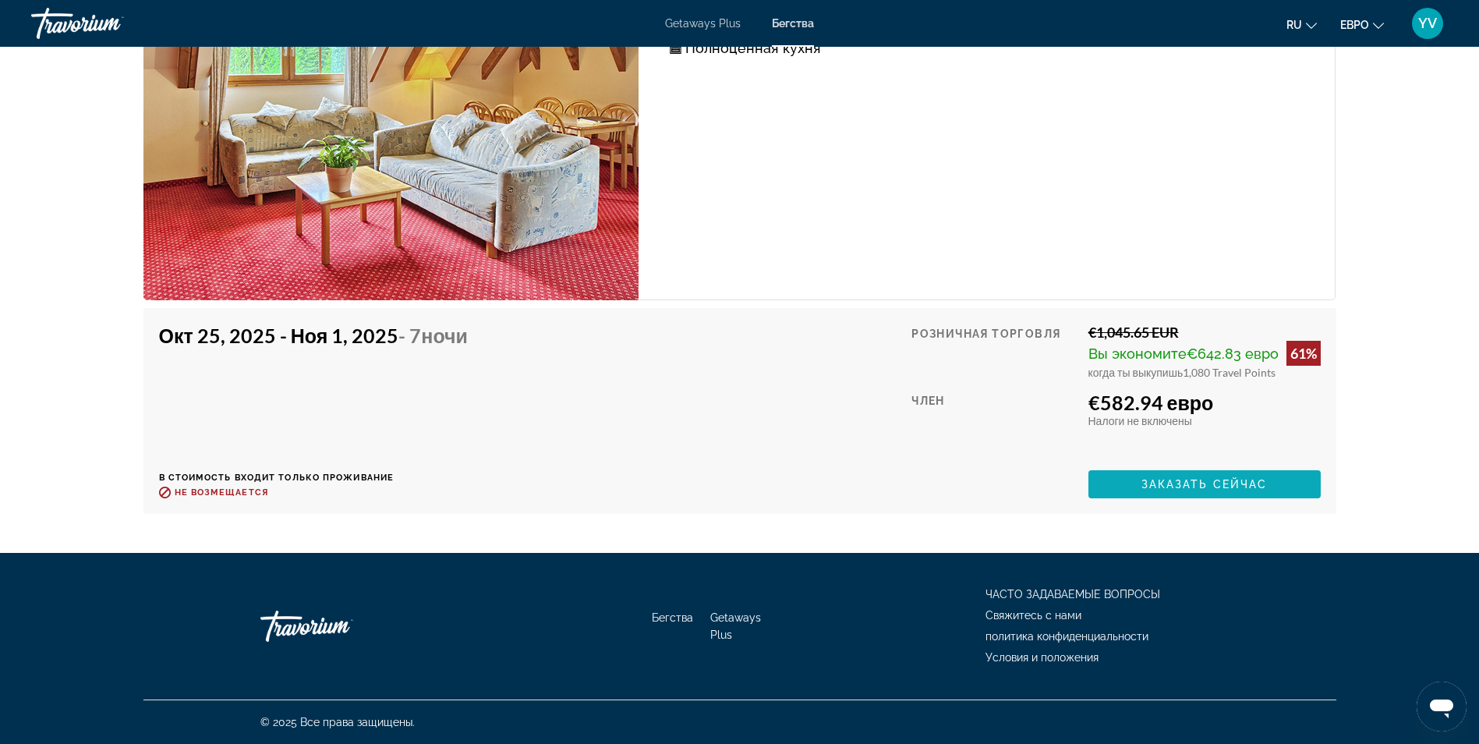
click at [1198, 477] on span "Основное содержание" at bounding box center [1204, 483] width 232 height 37
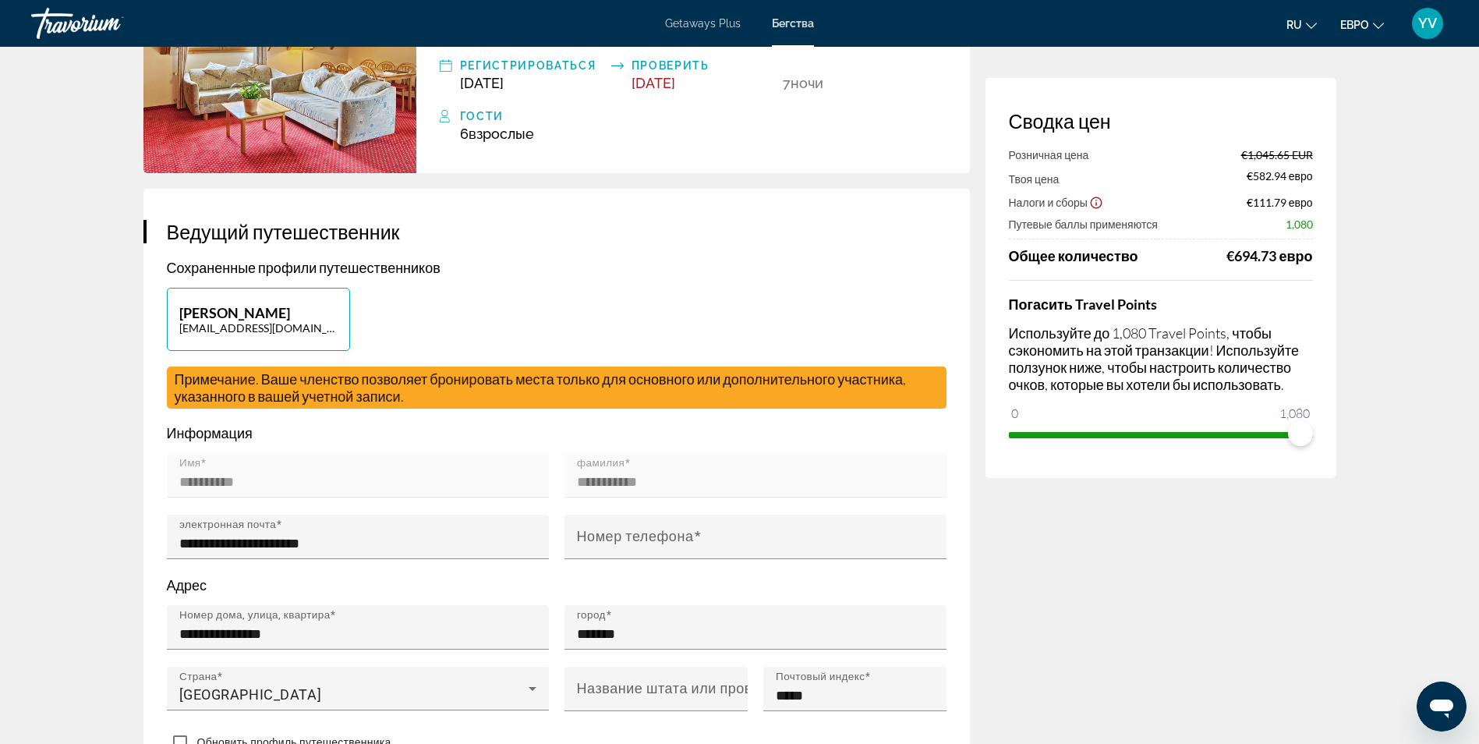
scroll to position [156, 0]
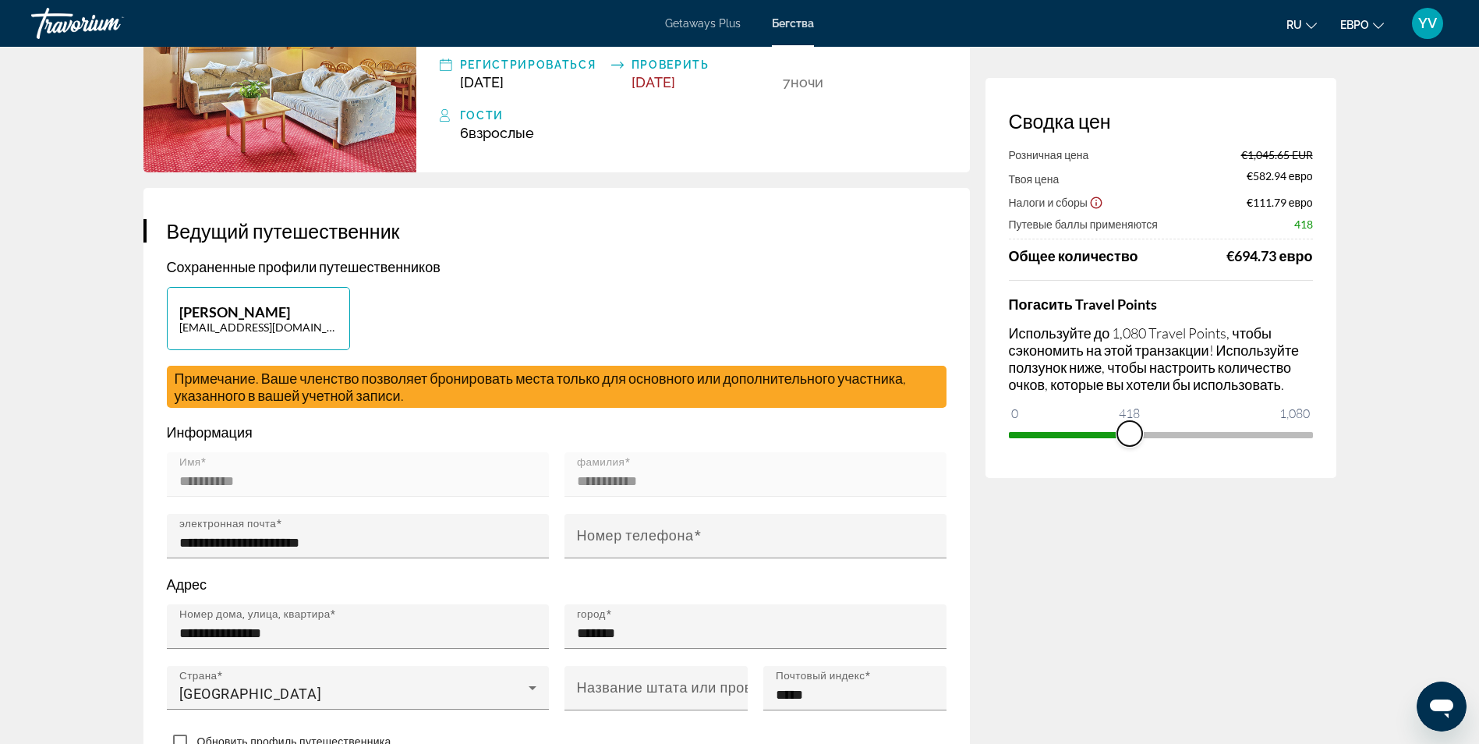
drag, startPoint x: 1294, startPoint y: 430, endPoint x: 1125, endPoint y: 449, distance: 170.2
click at [1125, 449] on div "Сводка цен Розничная цена €1,045.65 EUR Твоя цена €582.94 евро Налоги и сборы €…" at bounding box center [1160, 278] width 351 height 400
drag, startPoint x: 1119, startPoint y: 436, endPoint x: 1329, endPoint y: 417, distance: 210.6
click at [1323, 419] on div "Сводка цен Розничная цена €1,045.65 EUR Твоя цена €872.99 евро Налоги и сборы €…" at bounding box center [1160, 278] width 351 height 400
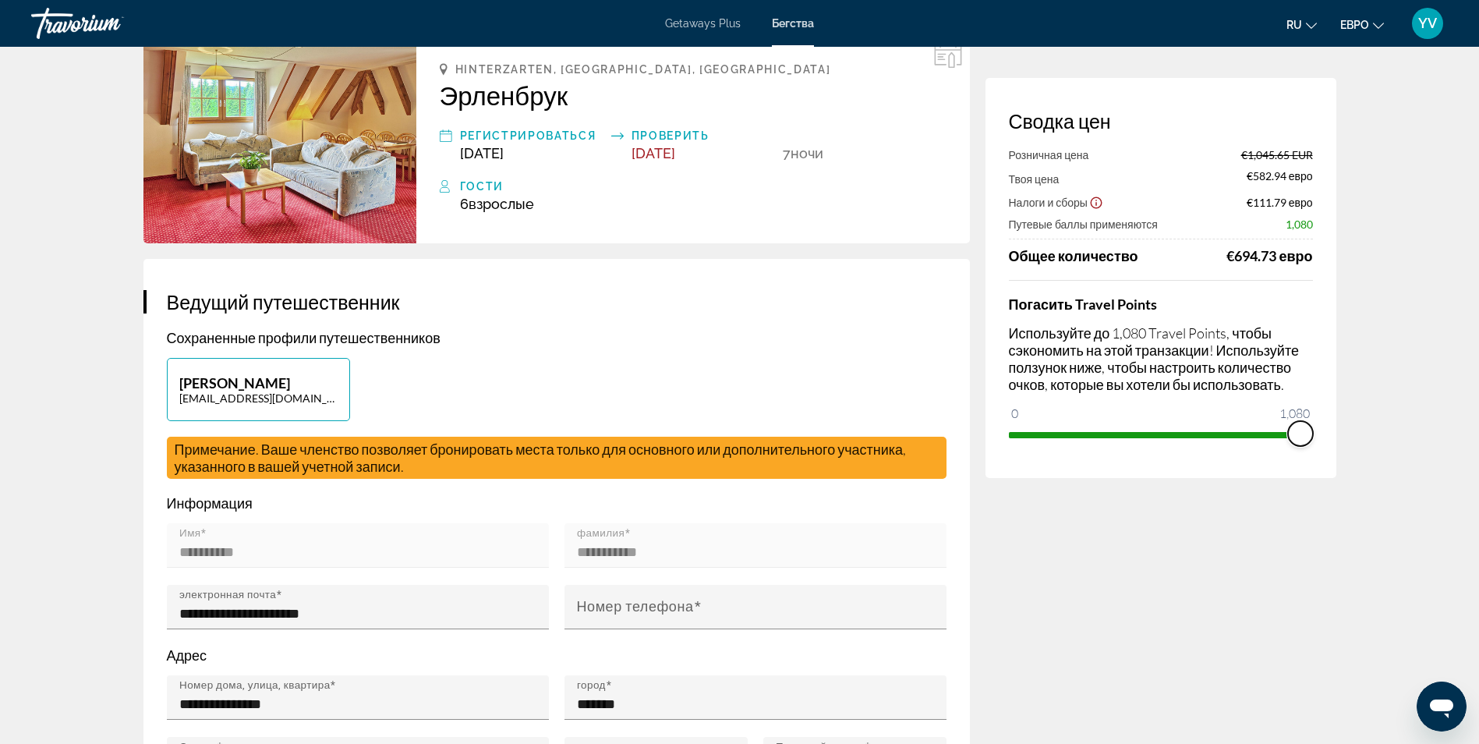
scroll to position [0, 0]
